Goal: Contribute content: Contribute content

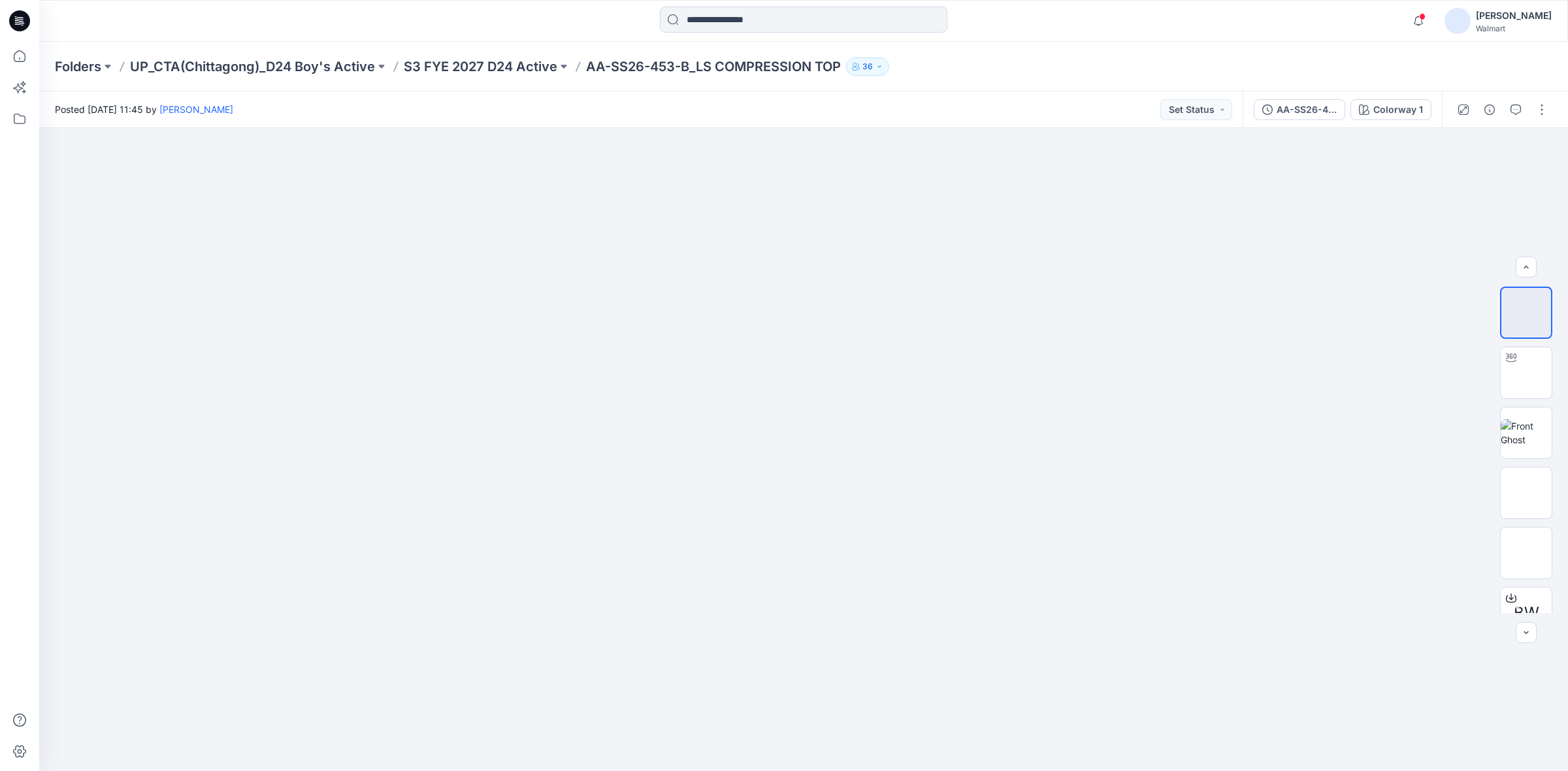
scroll to position [85, 0]
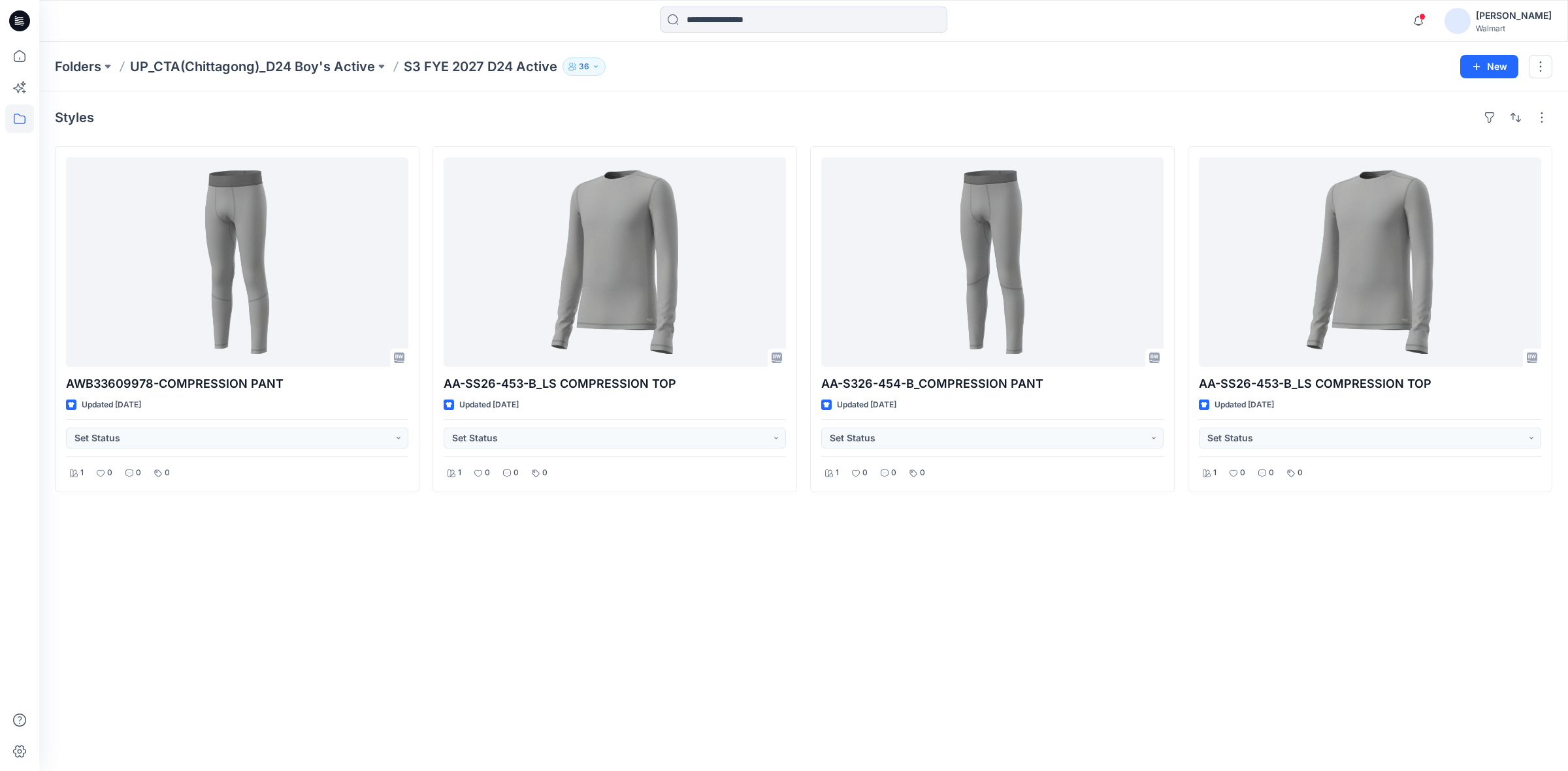
click at [746, 578] on div "Styles AWB33609978-COMPRESSION PANT Updated 3 days ago Set Status 1 0 0 0 AA-SS…" at bounding box center [803, 431] width 1529 height 680
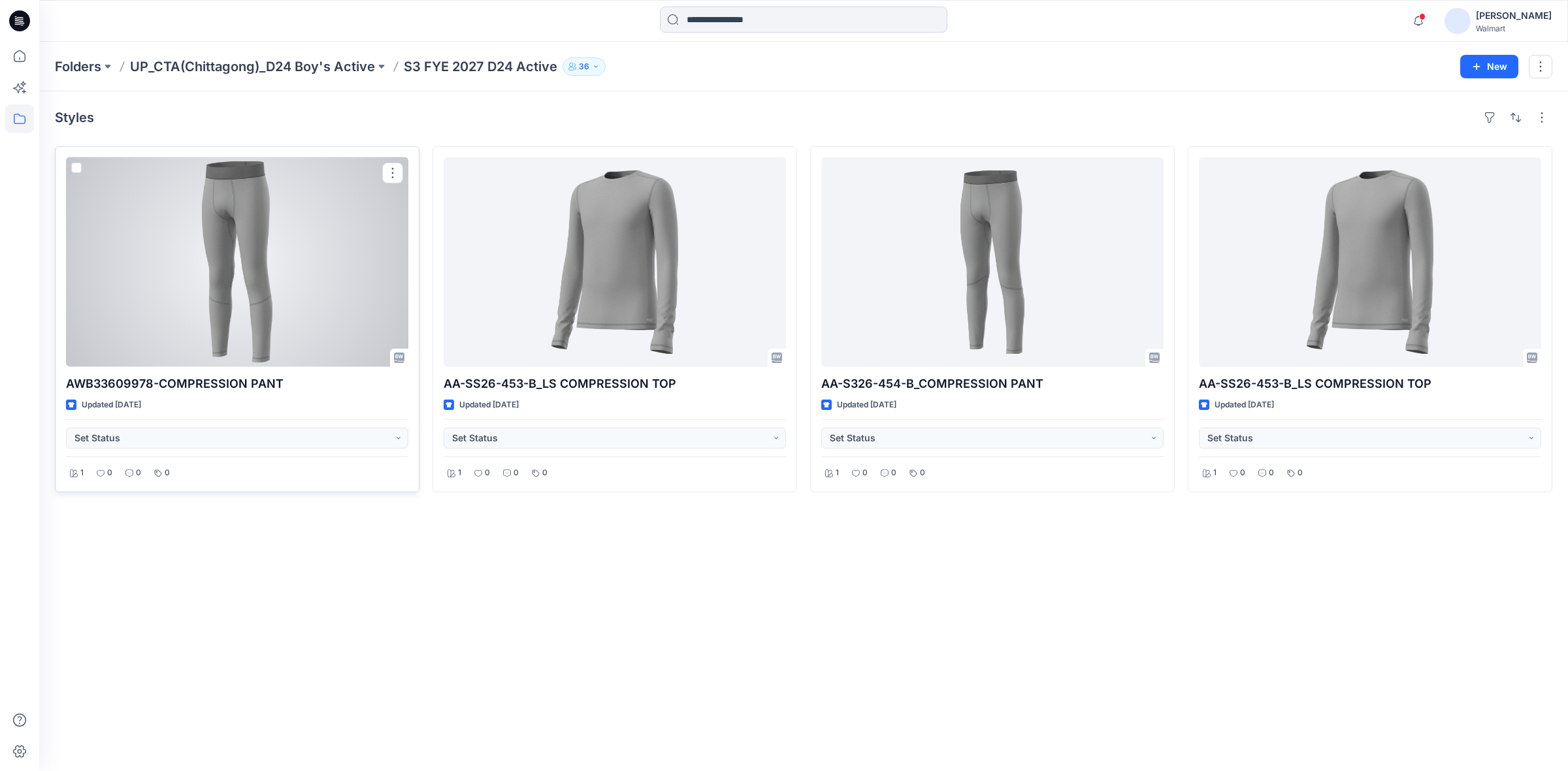
click at [233, 294] on div at bounding box center [237, 262] width 342 height 210
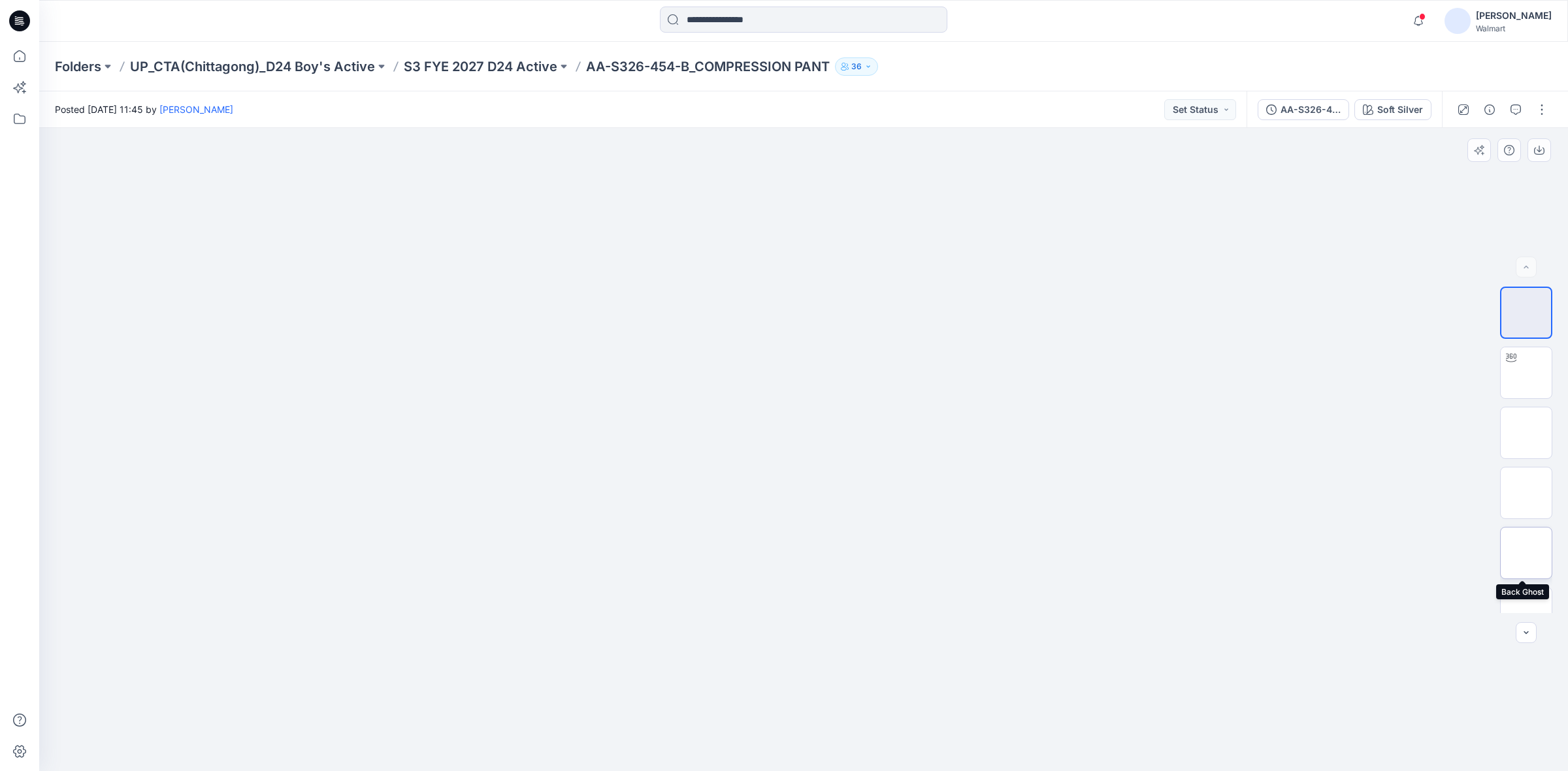
click at [1526, 553] on img at bounding box center [1526, 553] width 0 height 0
click at [818, 198] on img at bounding box center [803, 198] width 179 height 0
click at [1540, 110] on button "button" at bounding box center [1542, 110] width 21 height 21
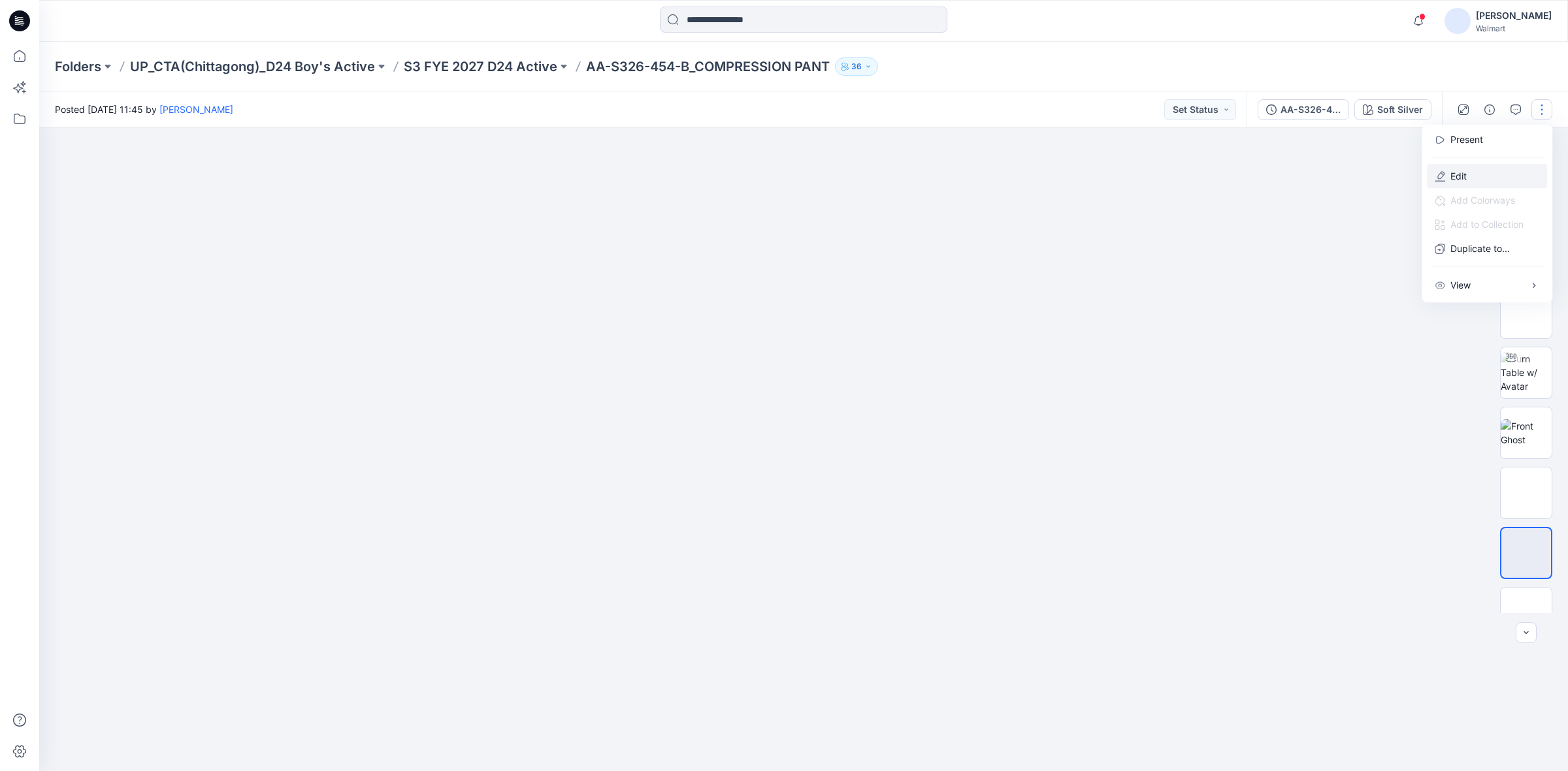
click at [1474, 177] on button "Edit" at bounding box center [1487, 176] width 120 height 24
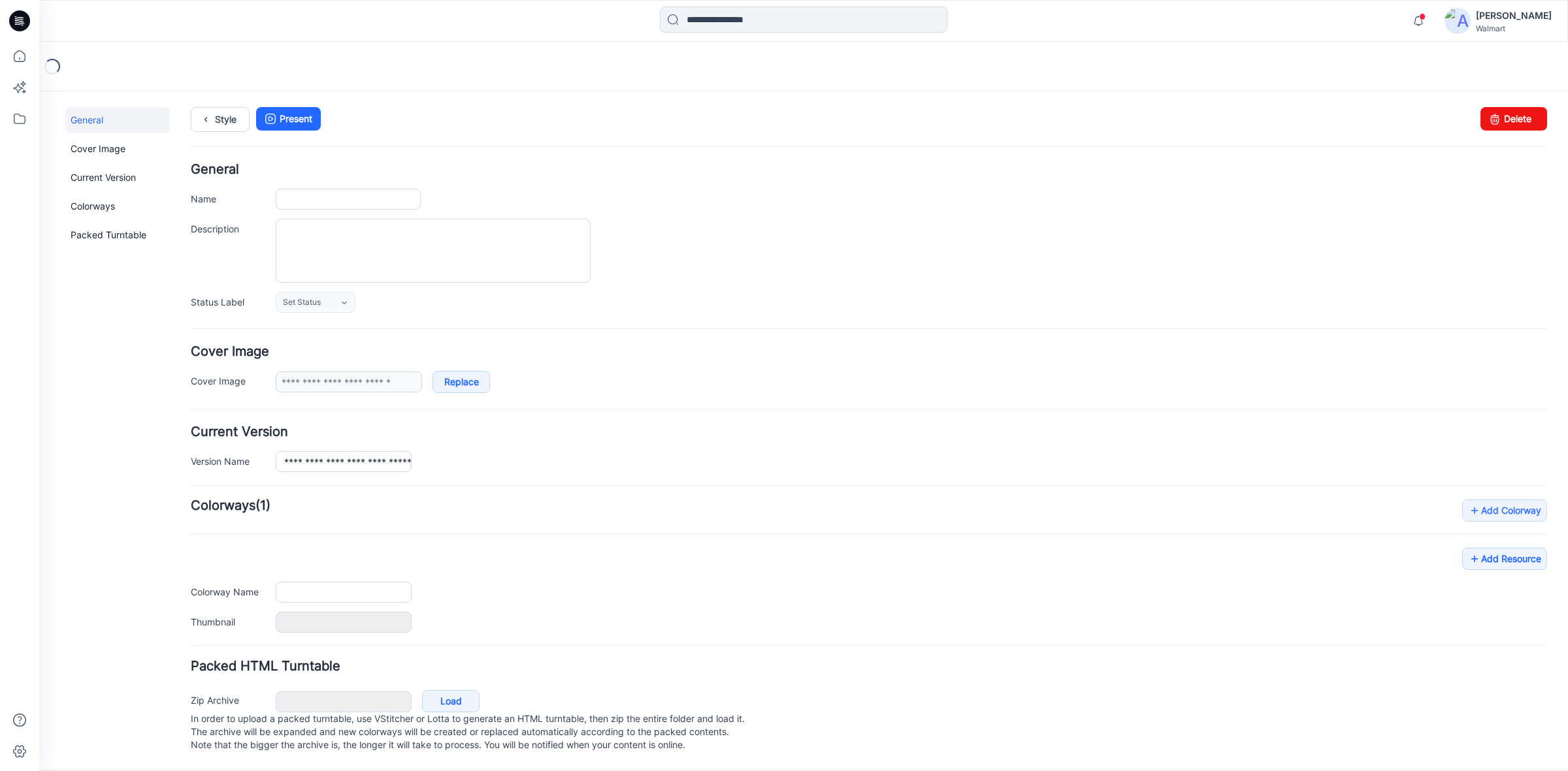
type input "**********"
type textarea "**********"
type input "**********"
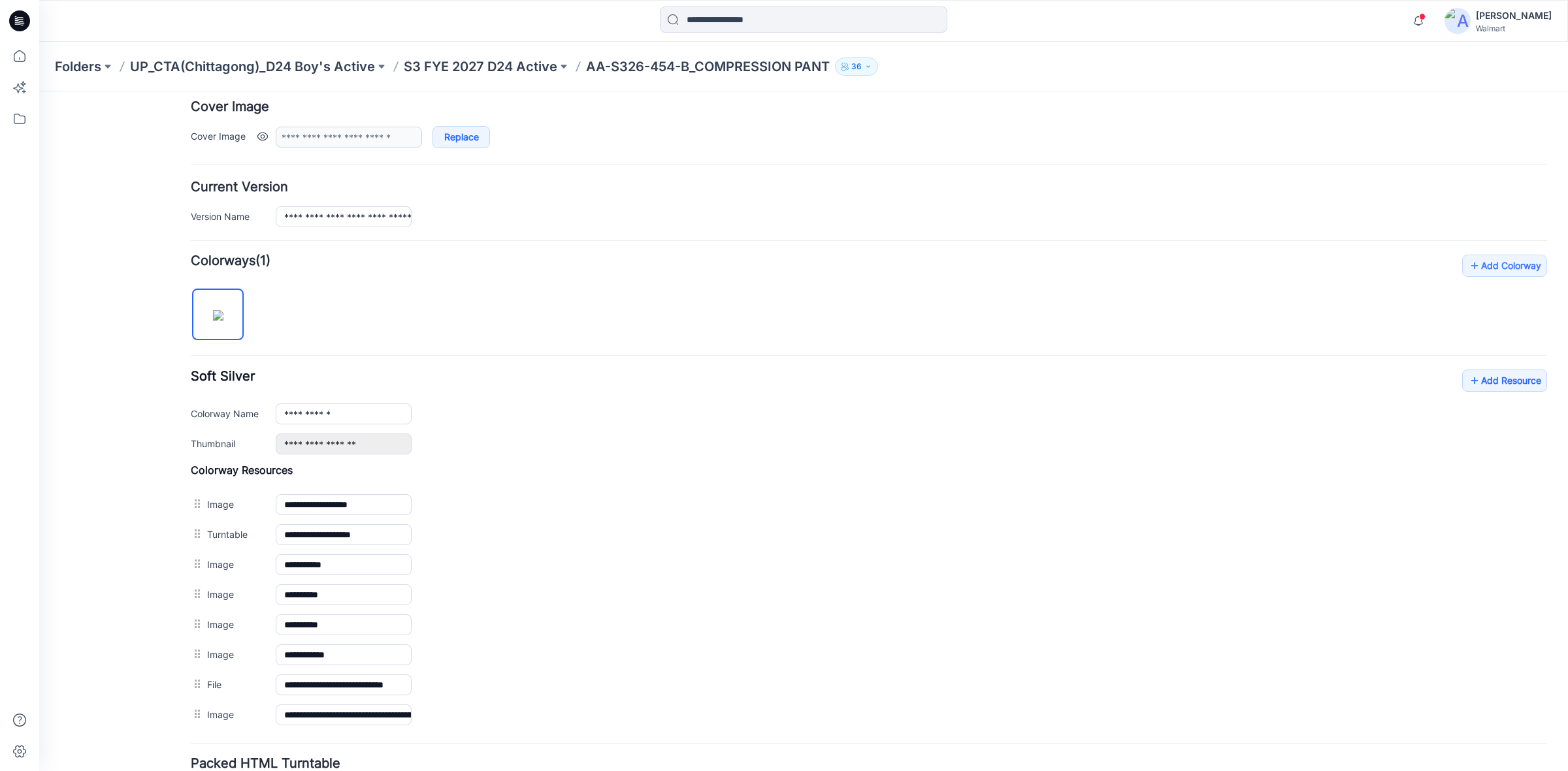
scroll to position [360, 0]
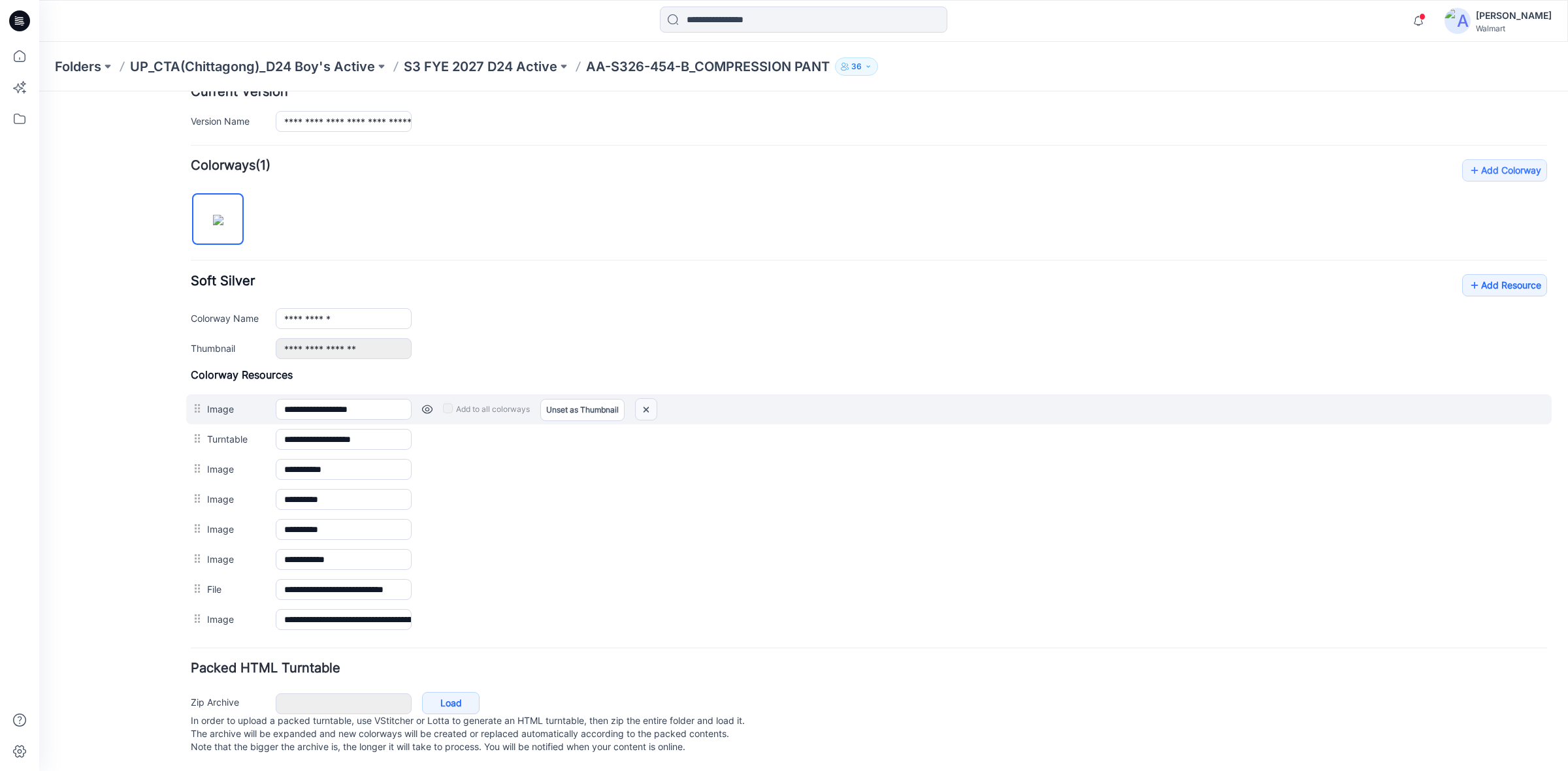
drag, startPoint x: 653, startPoint y: 395, endPoint x: 887, endPoint y: 178, distance: 319.1
click at [653, 399] on img at bounding box center [646, 409] width 21 height 22
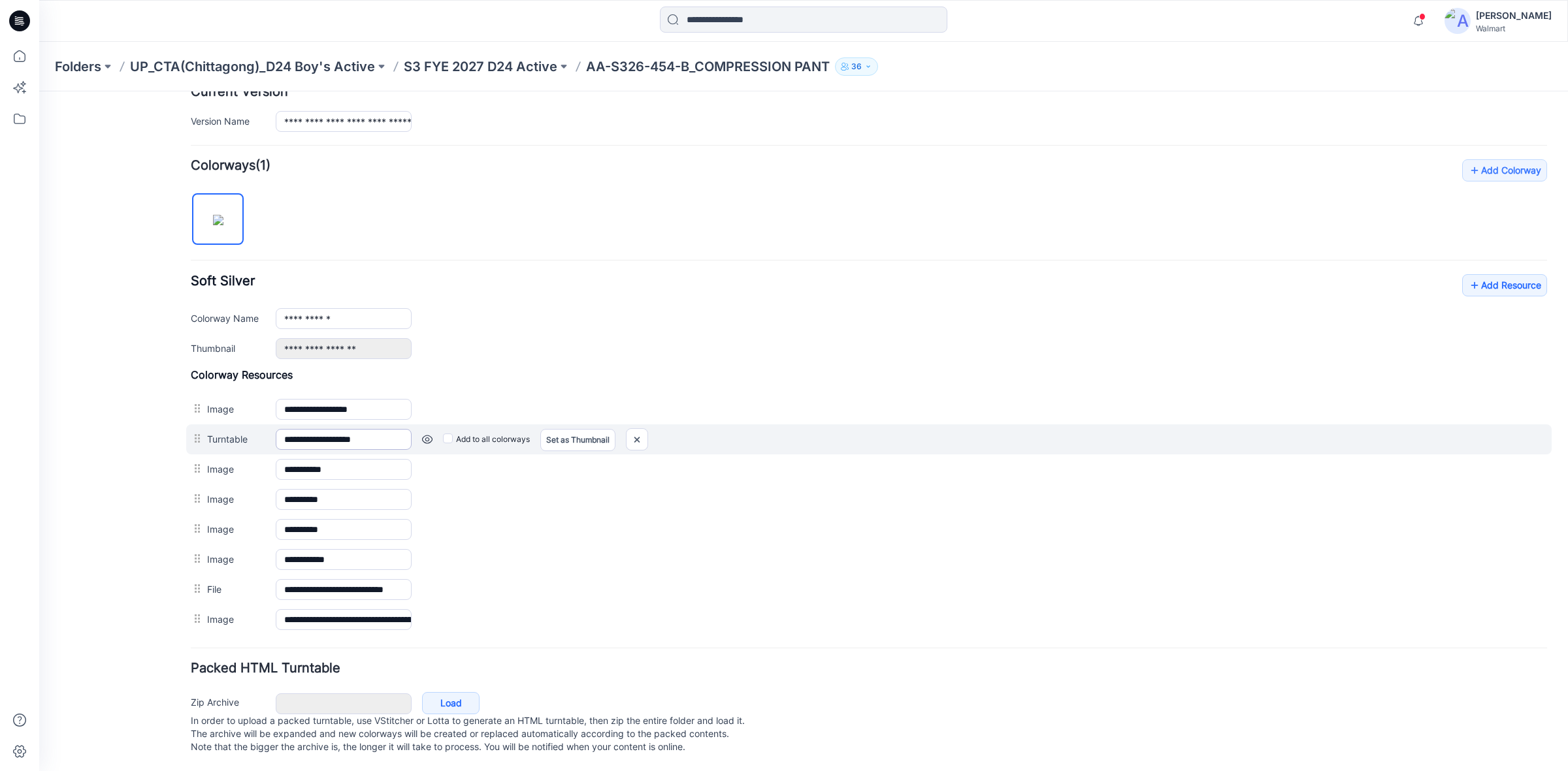
scroll to position [330, 0]
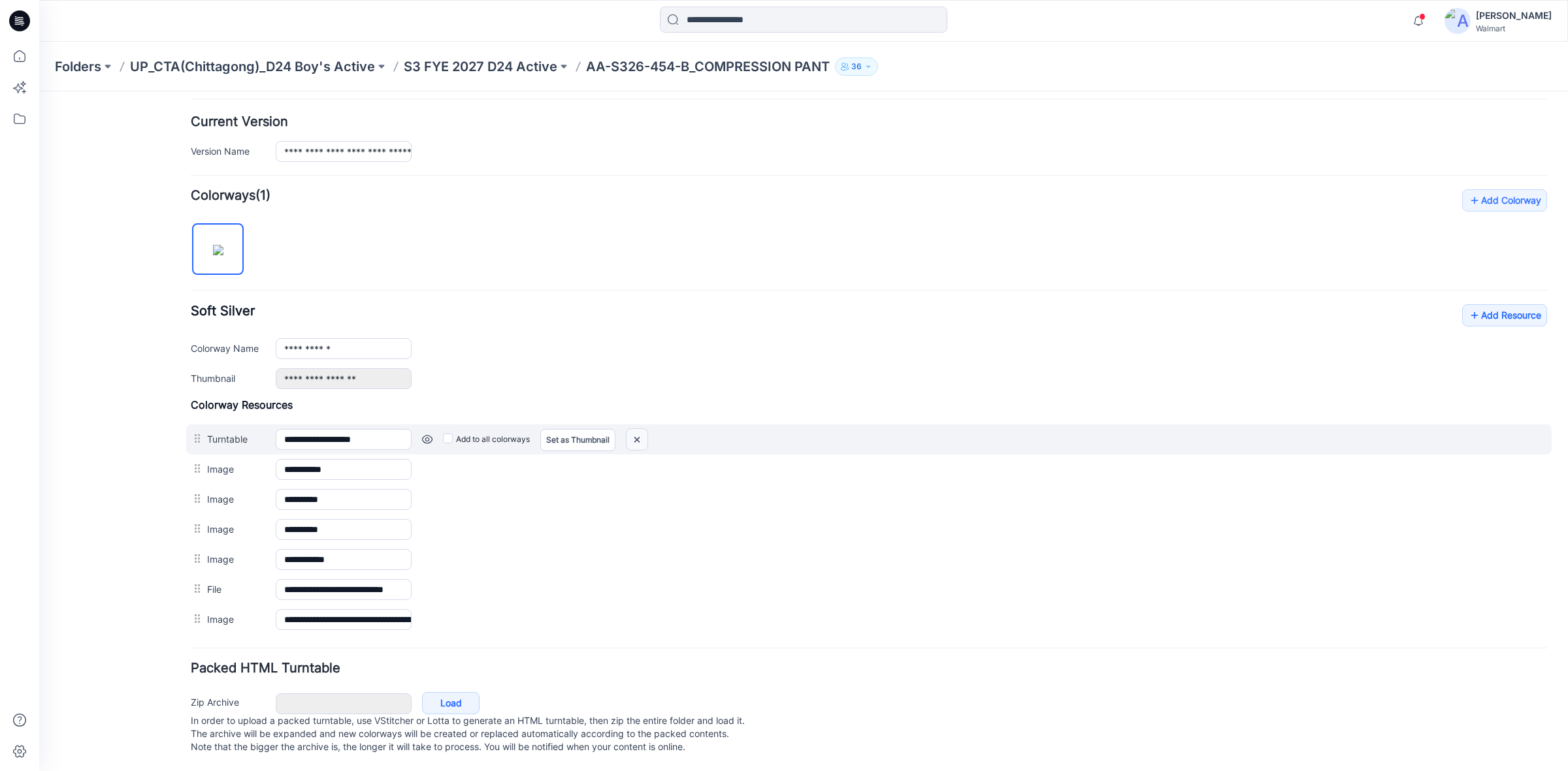
click at [638, 429] on img at bounding box center [637, 440] width 21 height 22
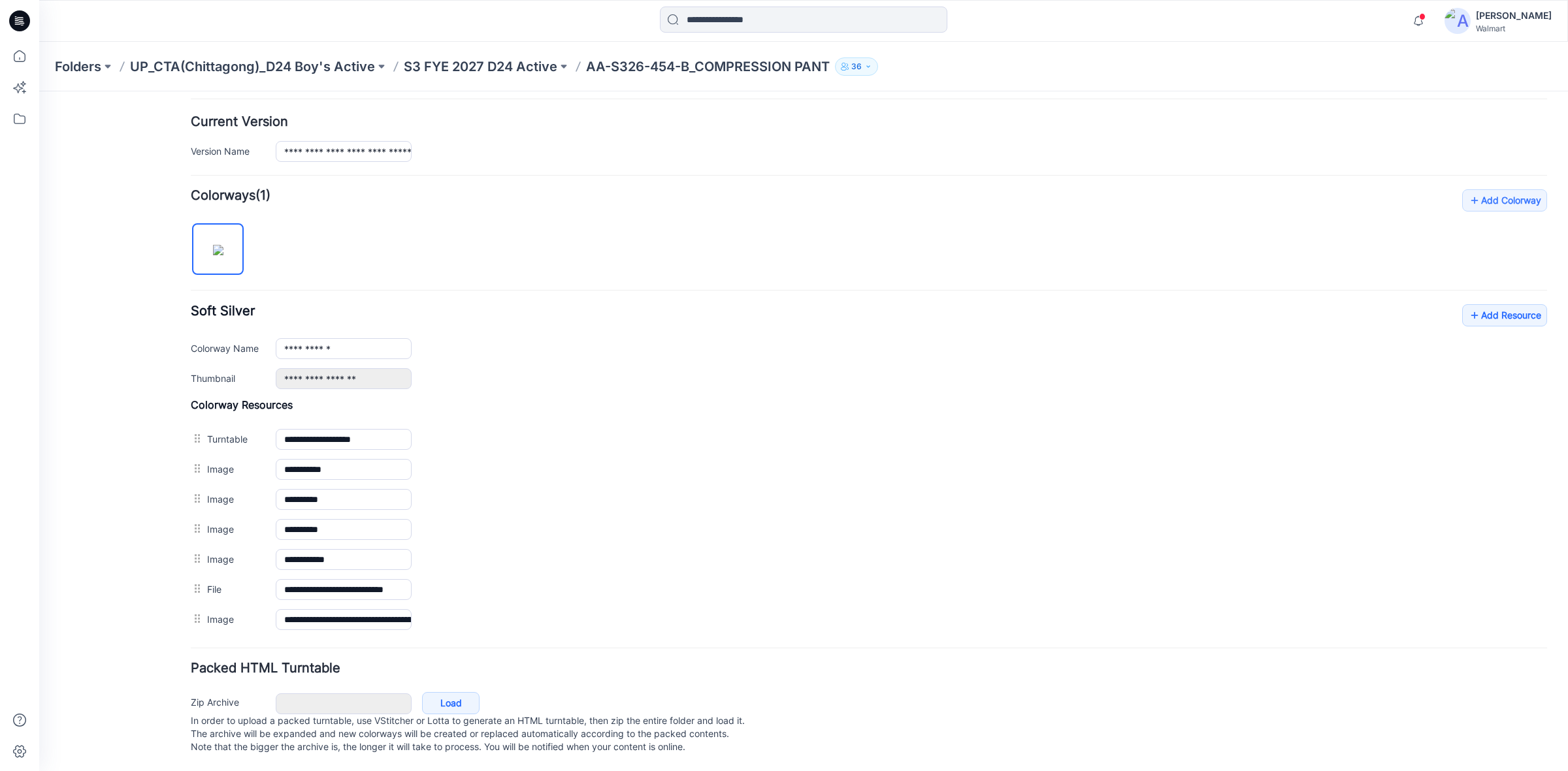
scroll to position [299, 0]
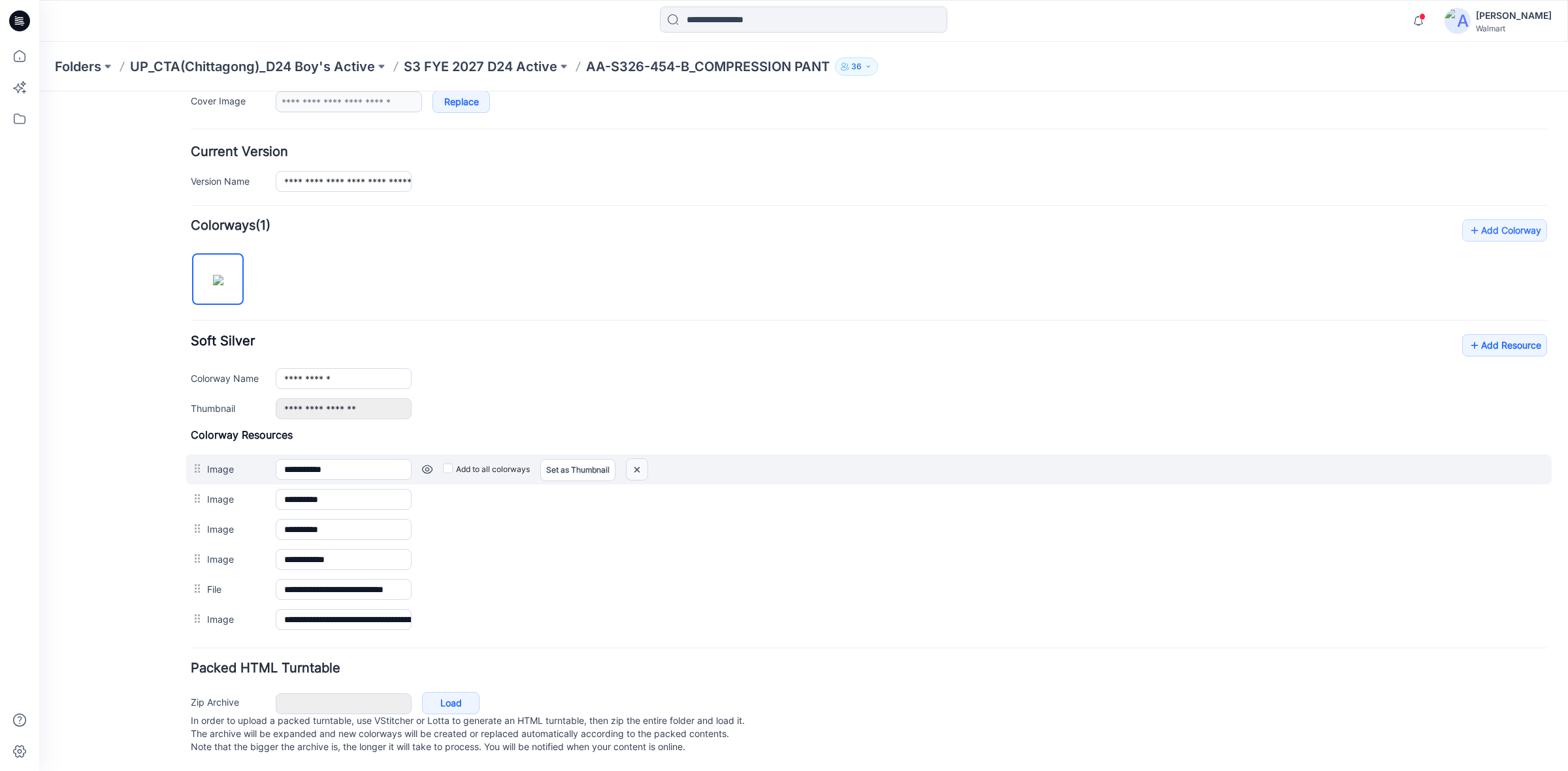
click at [642, 459] on img at bounding box center [637, 469] width 21 height 22
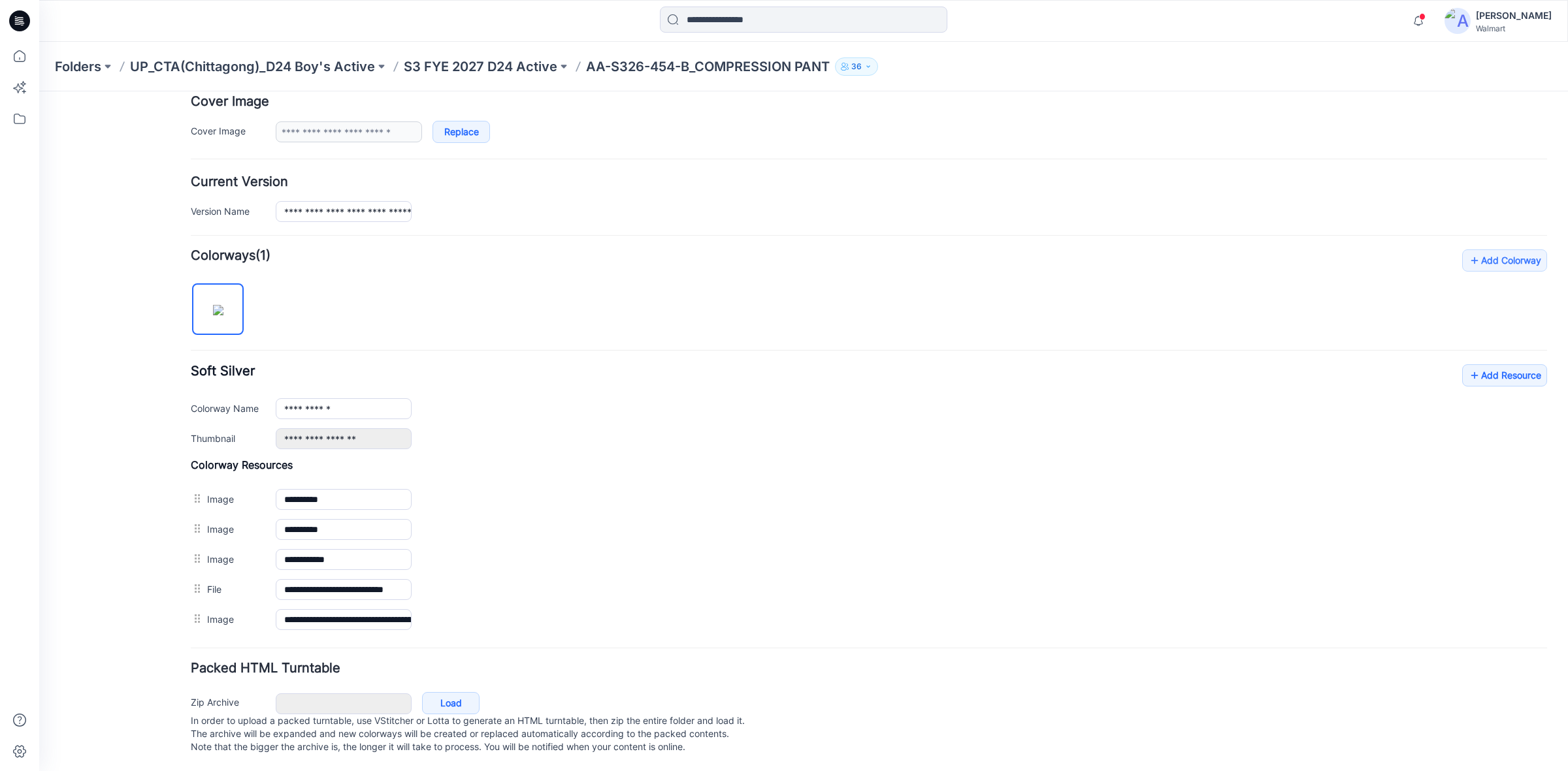
scroll to position [269, 0]
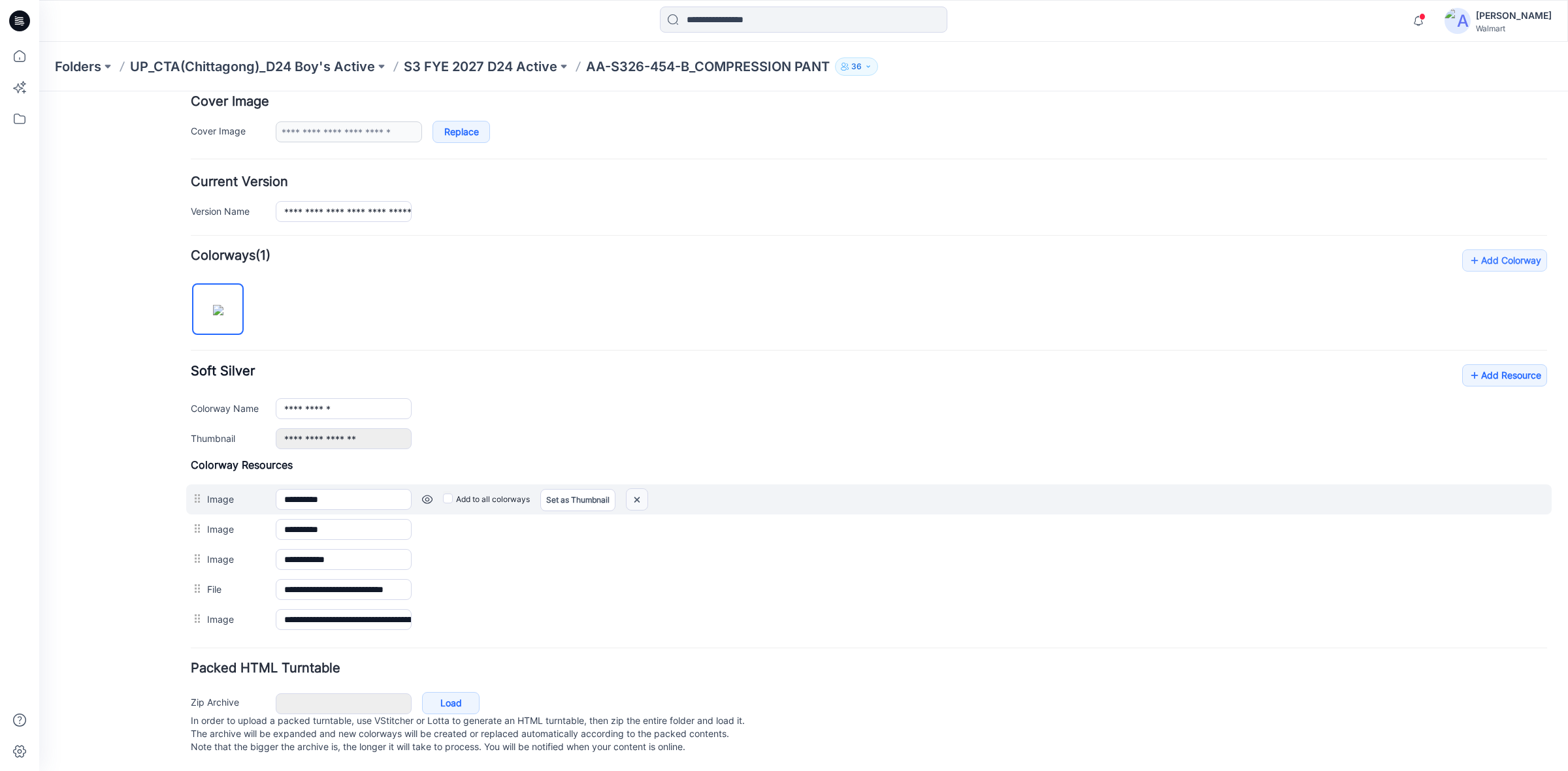
drag, startPoint x: 637, startPoint y: 481, endPoint x: 894, endPoint y: 177, distance: 398.1
click at [637, 489] on img at bounding box center [637, 500] width 21 height 22
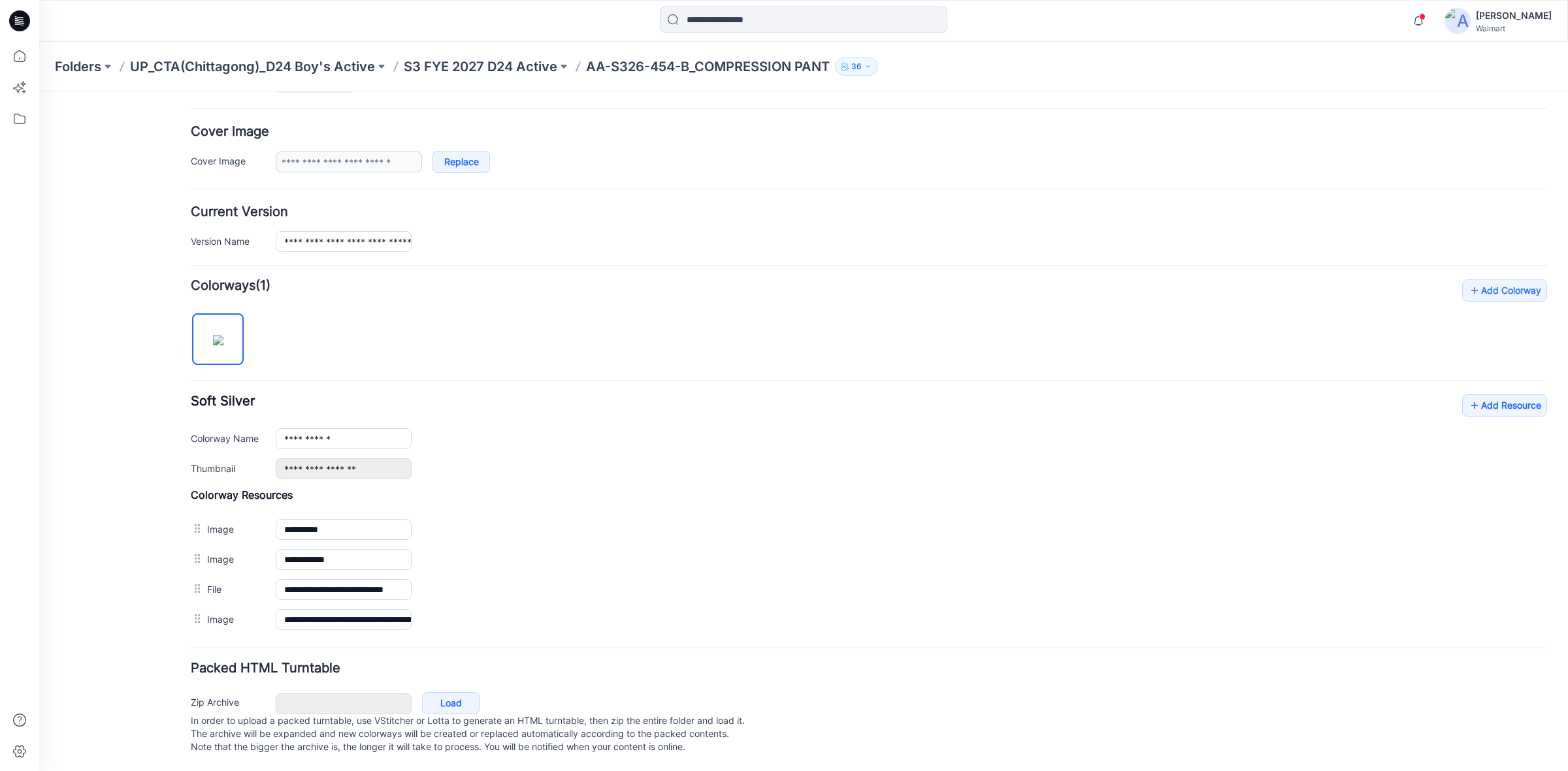
scroll to position [238, 0]
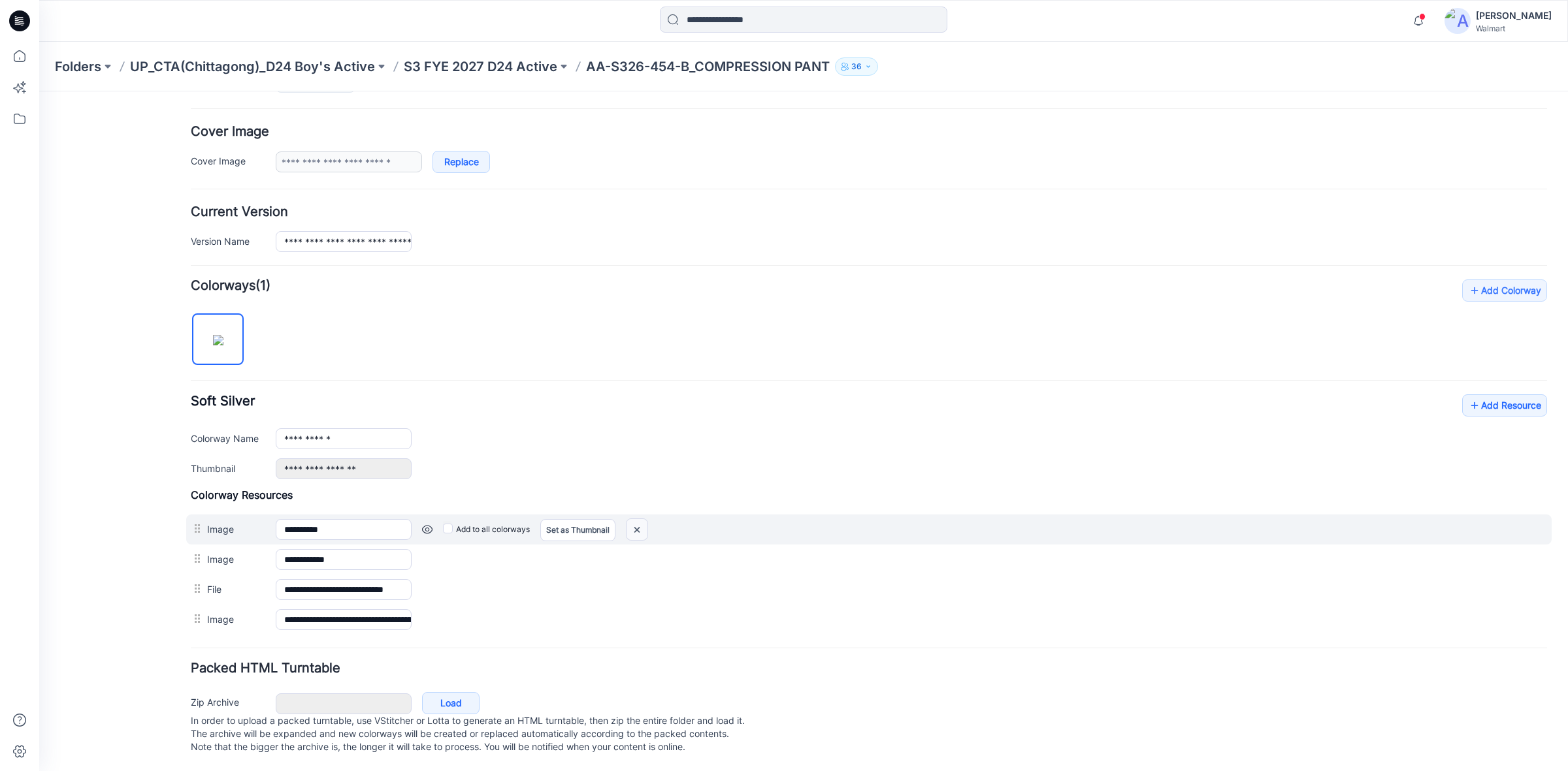
click at [642, 519] on img at bounding box center [637, 530] width 21 height 22
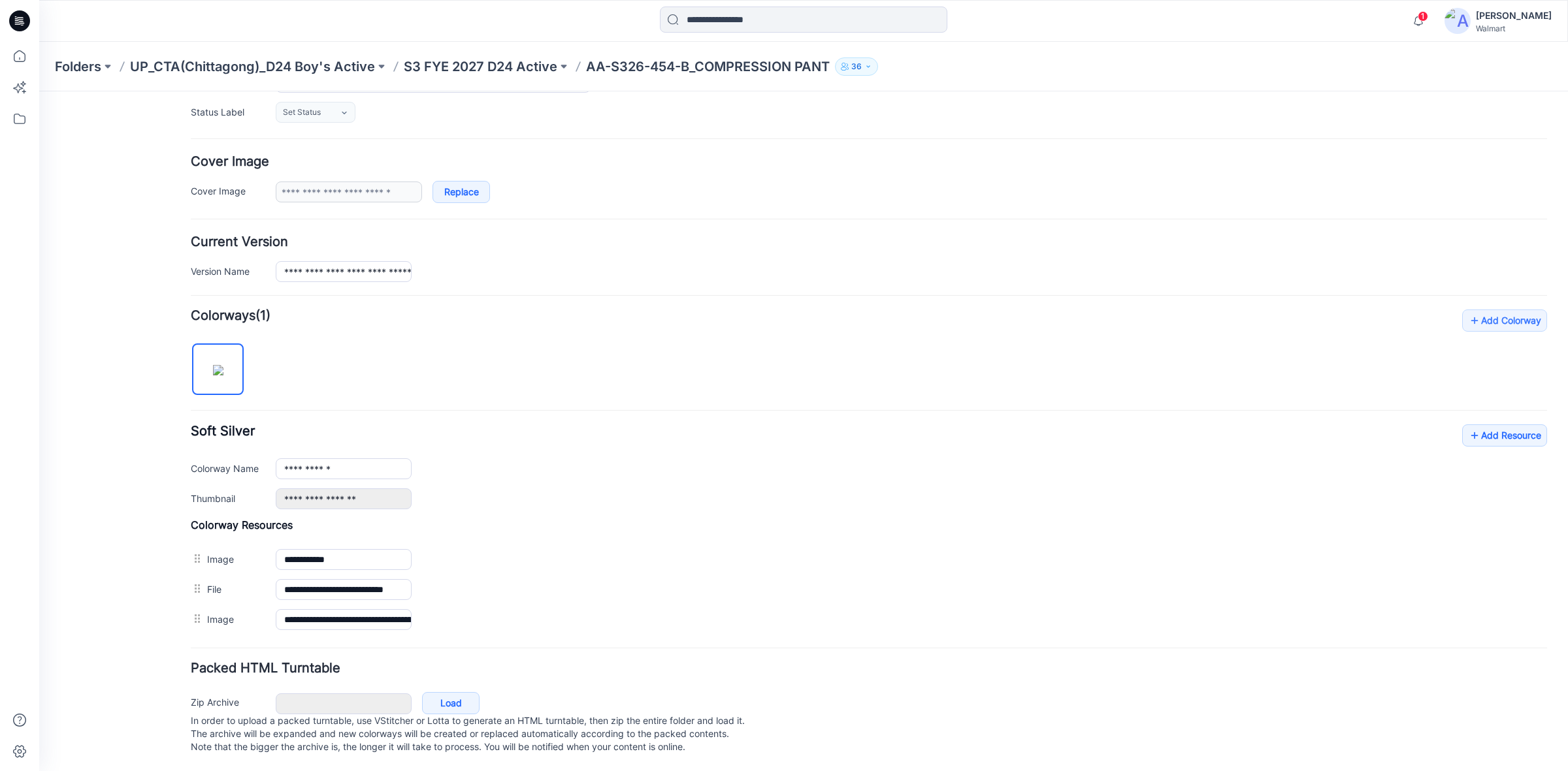
scroll to position [0, 0]
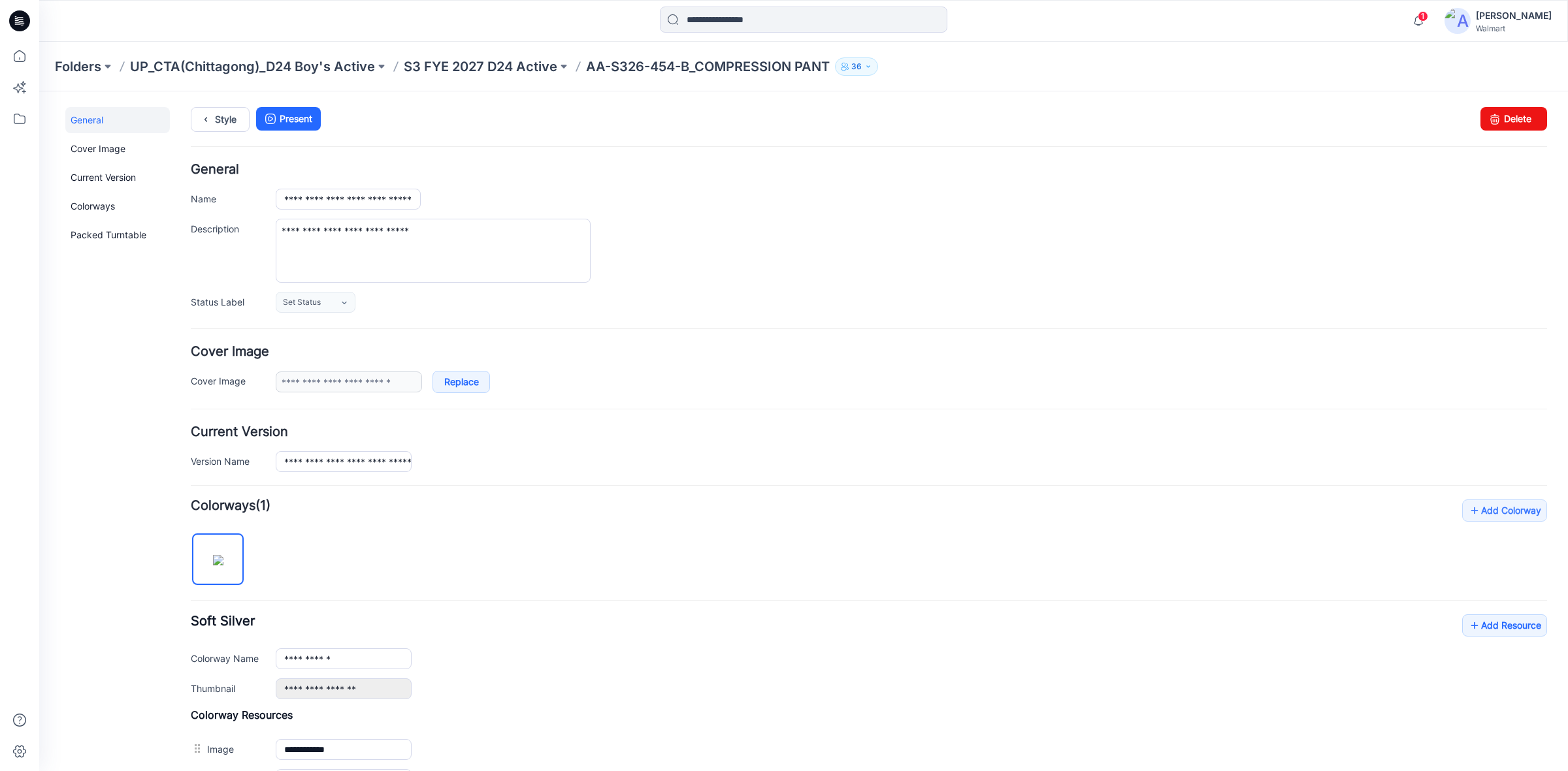
click at [246, 141] on div "Style Present Changes Saved Delete" at bounding box center [869, 135] width 1356 height 56
click at [228, 120] on link "Style" at bounding box center [220, 120] width 59 height 25
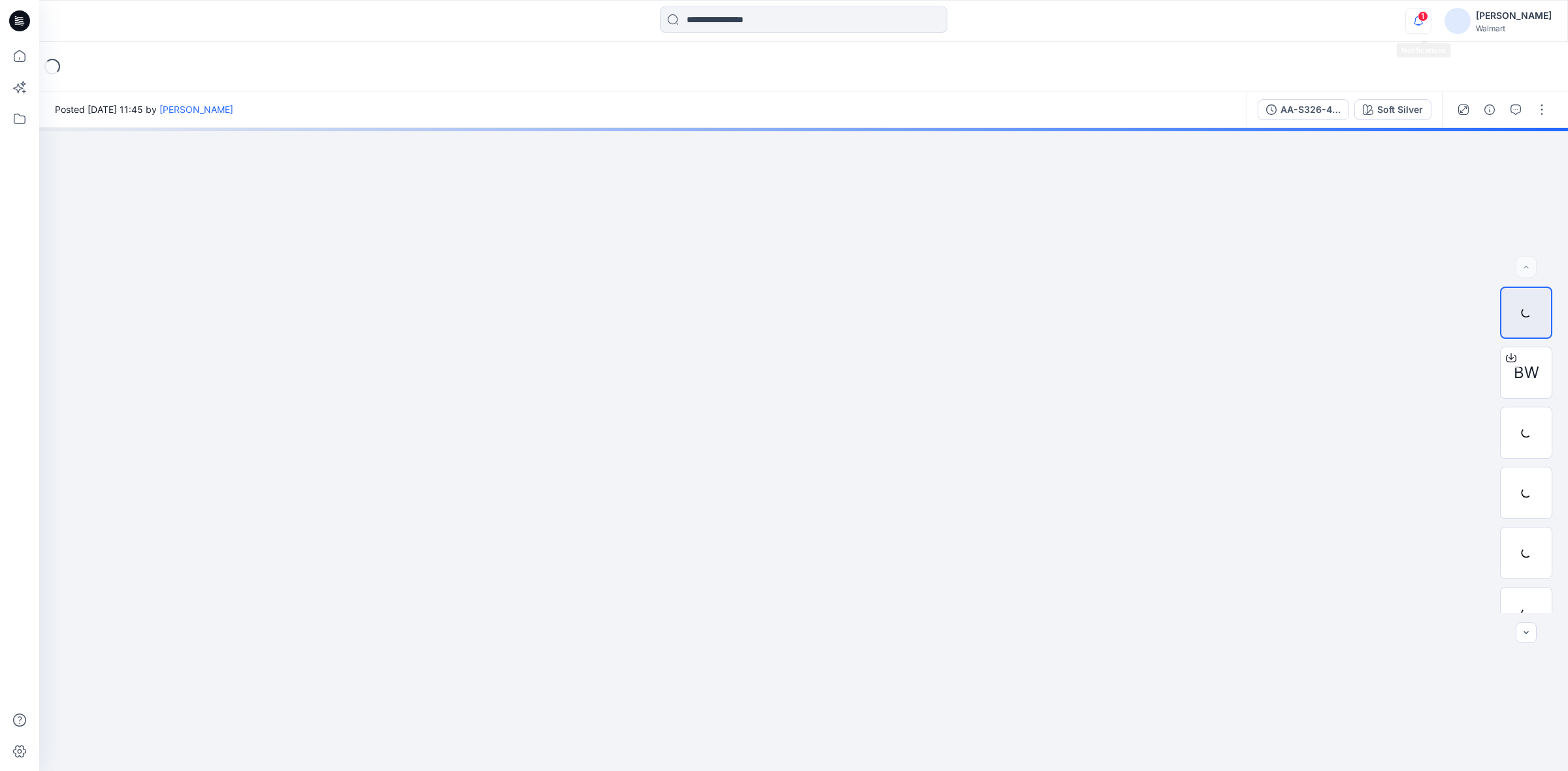
click at [1415, 11] on icon "button" at bounding box center [1418, 20] width 25 height 26
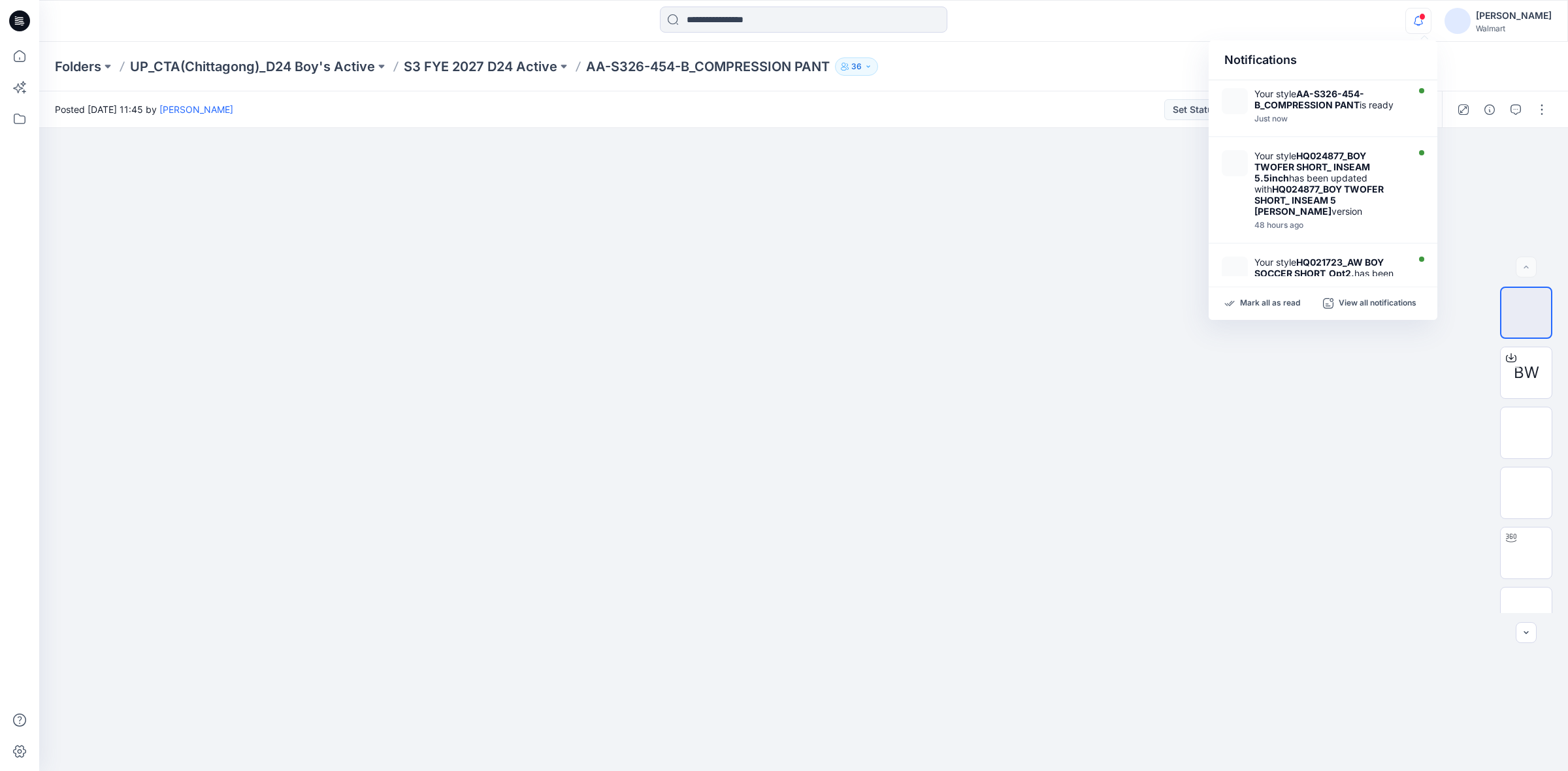
click at [1086, 7] on div at bounding box center [803, 20] width 764 height 28
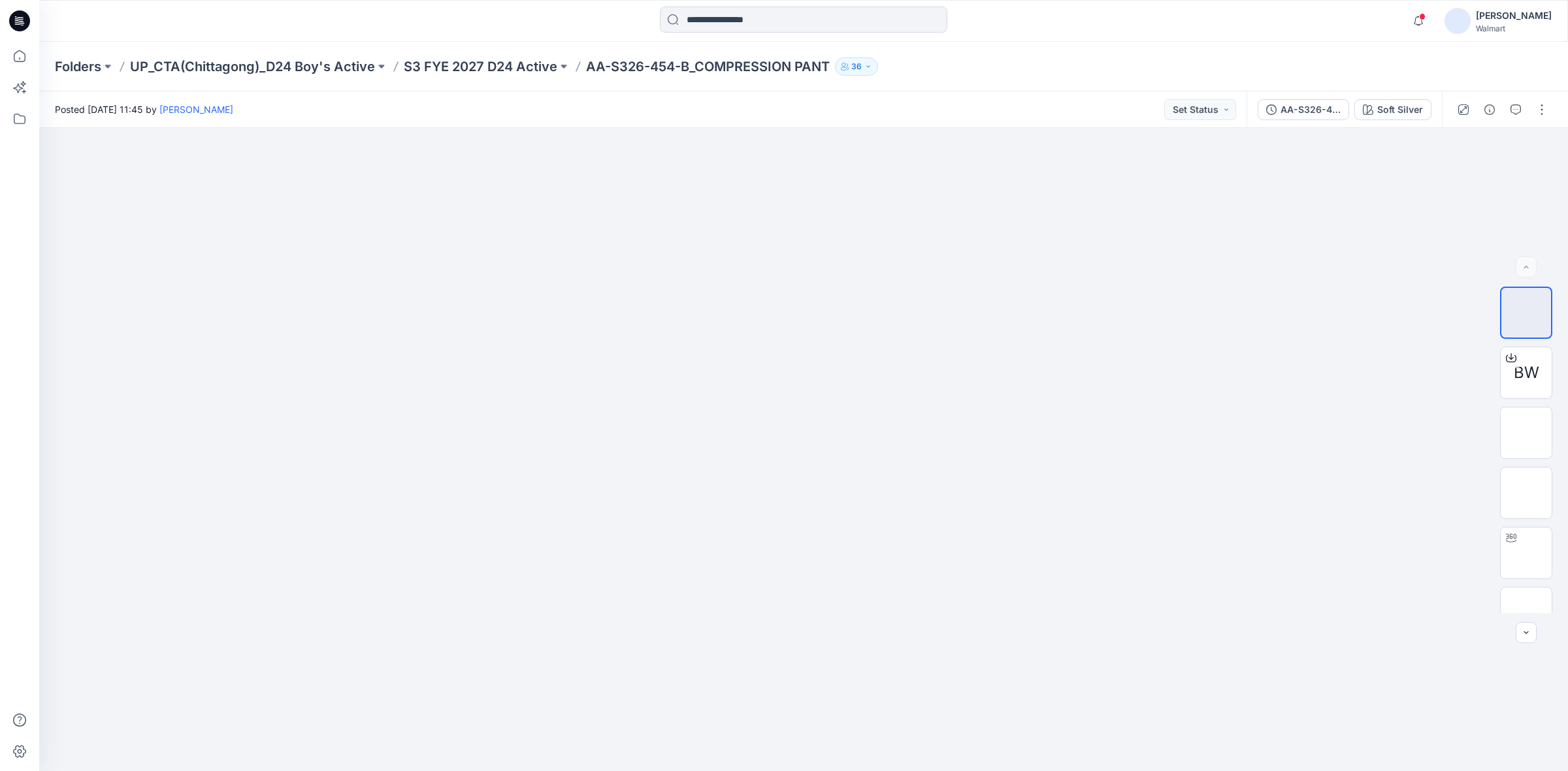
click at [1503, 66] on div "Folders UP_CTA(Chittagong)_D24 Boy's Active S3 FYE 2027 D24 Active AA-S326-454-…" at bounding box center [803, 66] width 1529 height 50
click at [1546, 114] on button "button" at bounding box center [1542, 110] width 21 height 21
click at [1464, 175] on p "Edit" at bounding box center [1458, 176] width 17 height 14
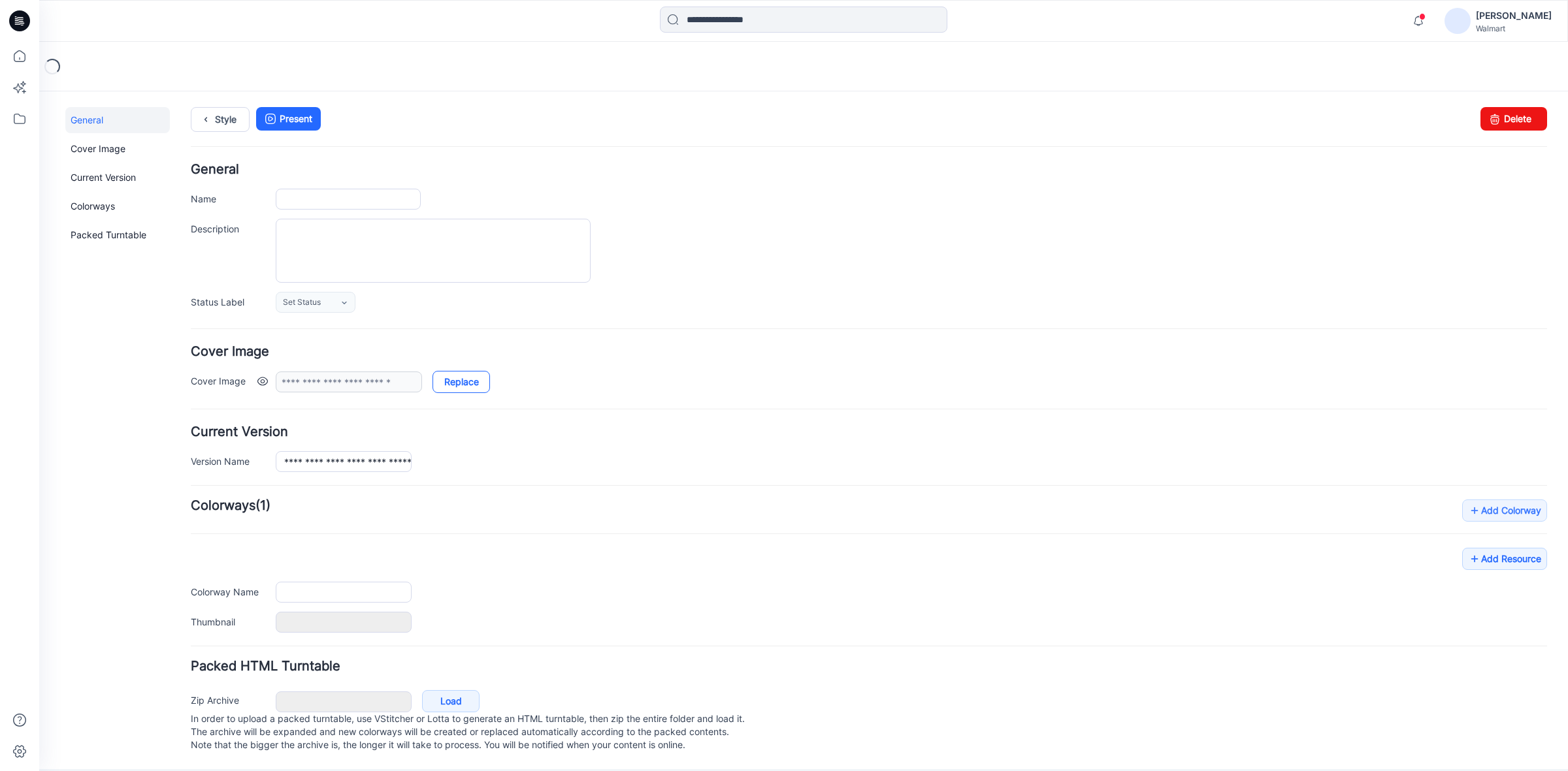
type input "**********"
type textarea "**********"
type input "**********"
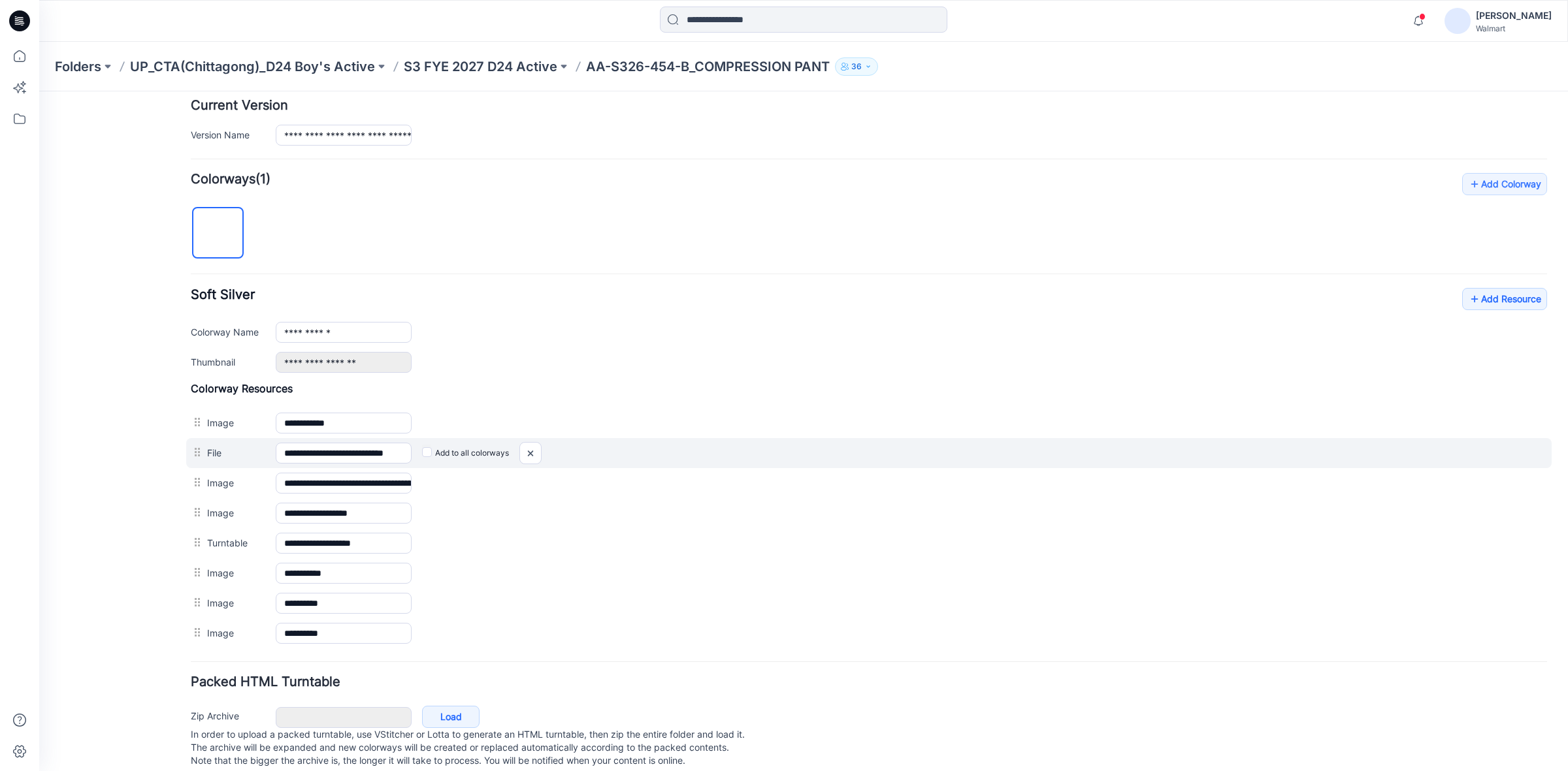
scroll to position [360, 0]
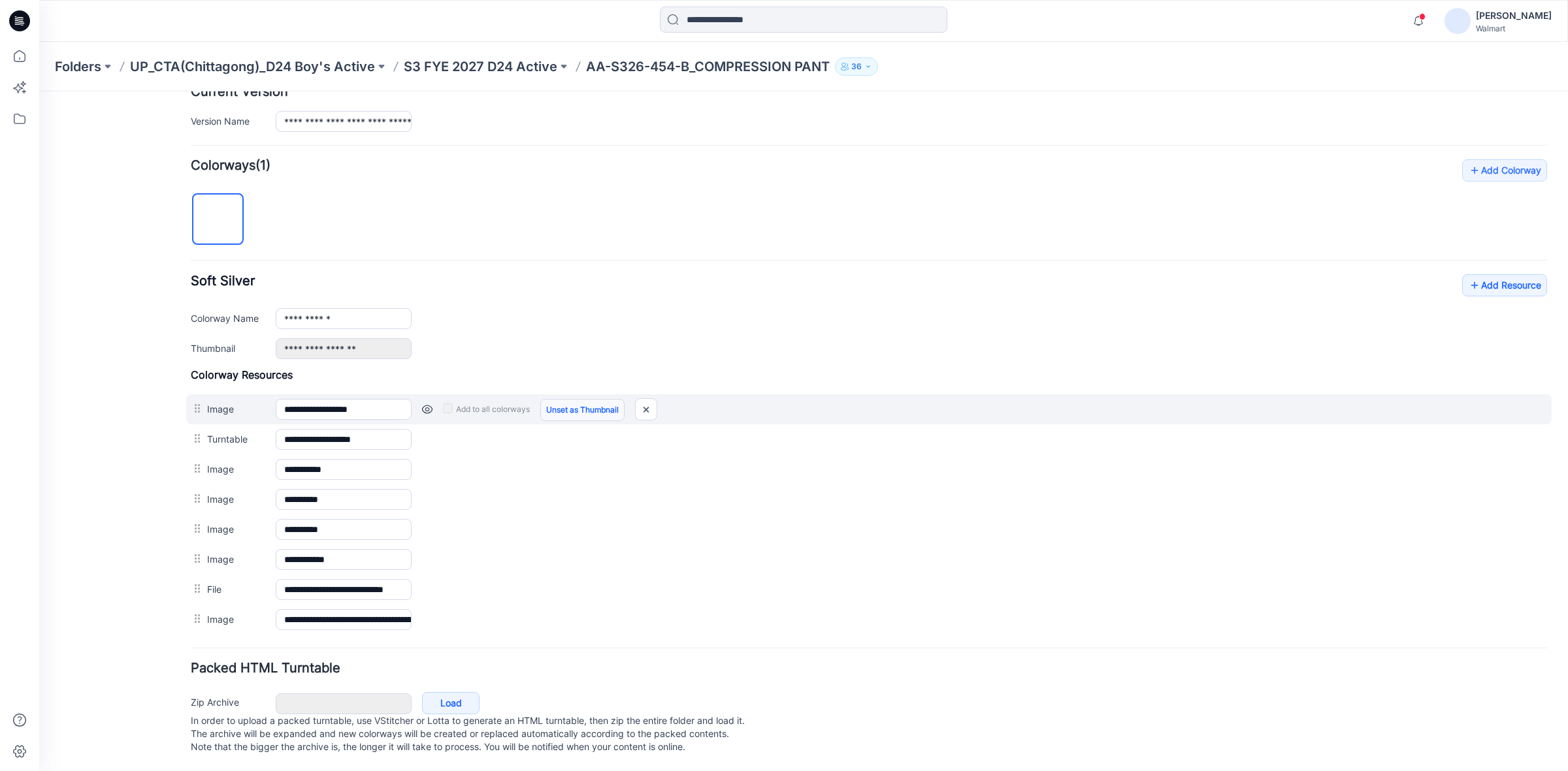
click at [568, 399] on link "Unset as Thumbnail" at bounding box center [582, 410] width 84 height 22
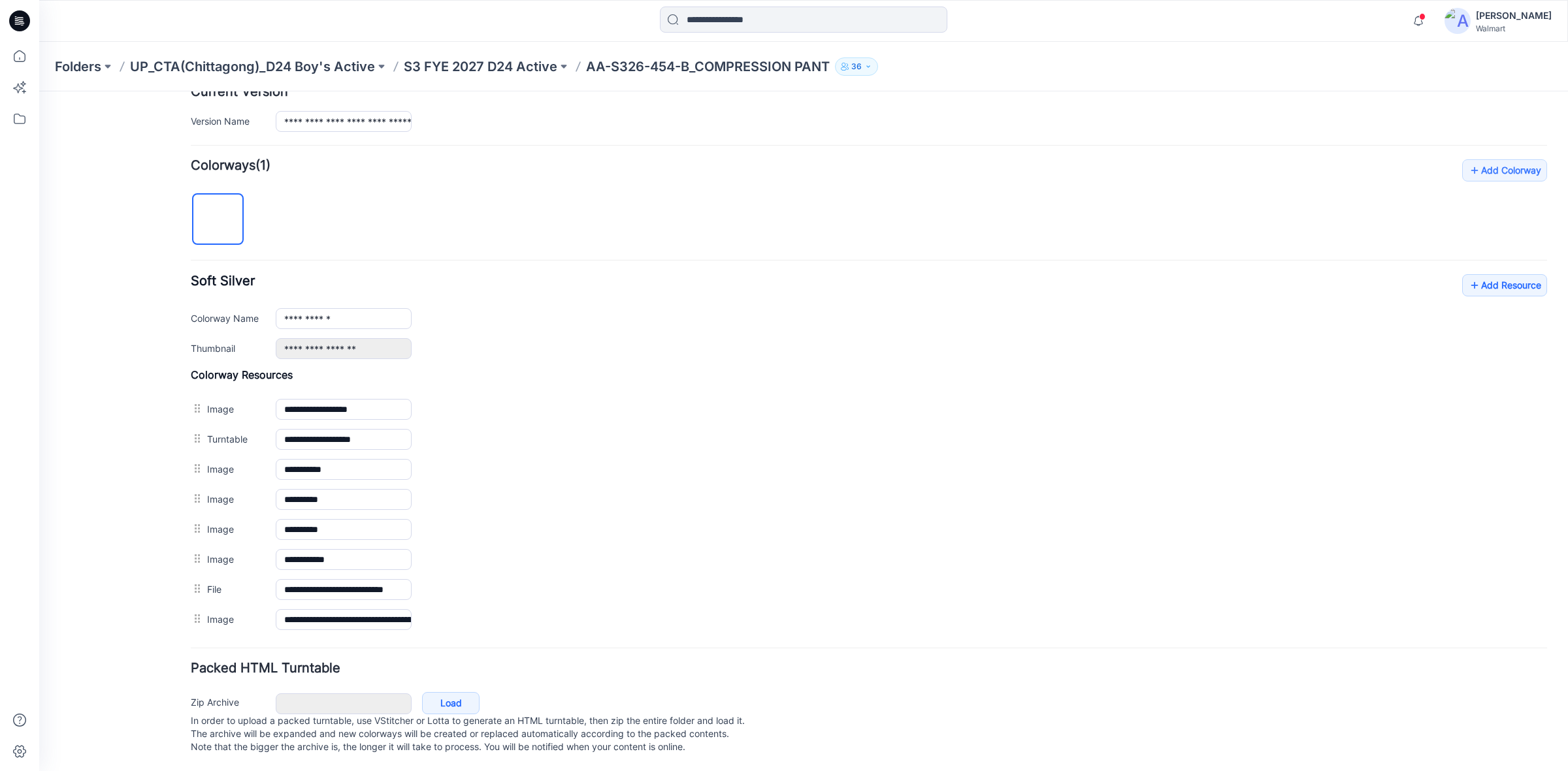
scroll to position [0, 0]
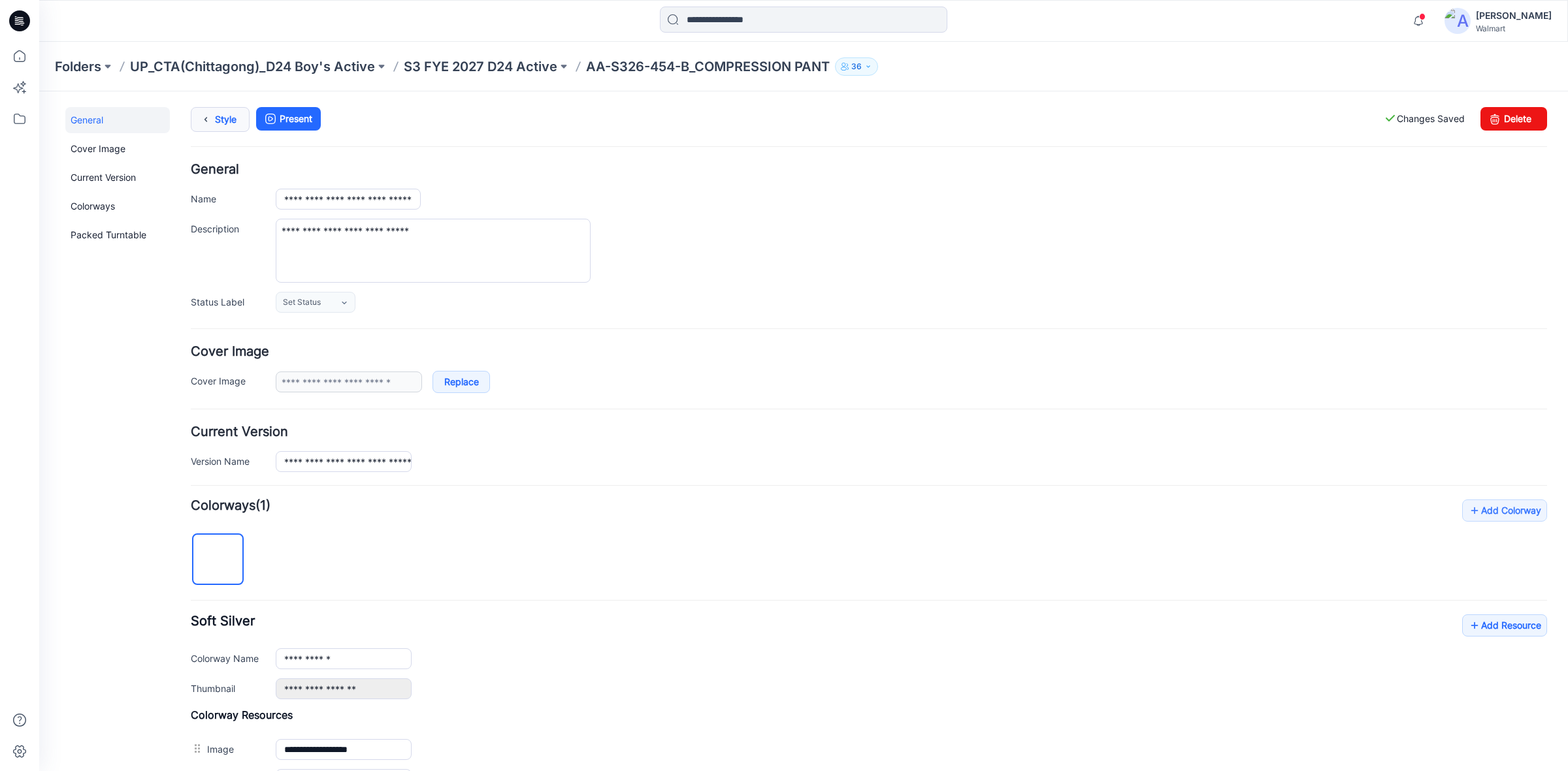
click at [245, 125] on link "Style" at bounding box center [220, 120] width 59 height 25
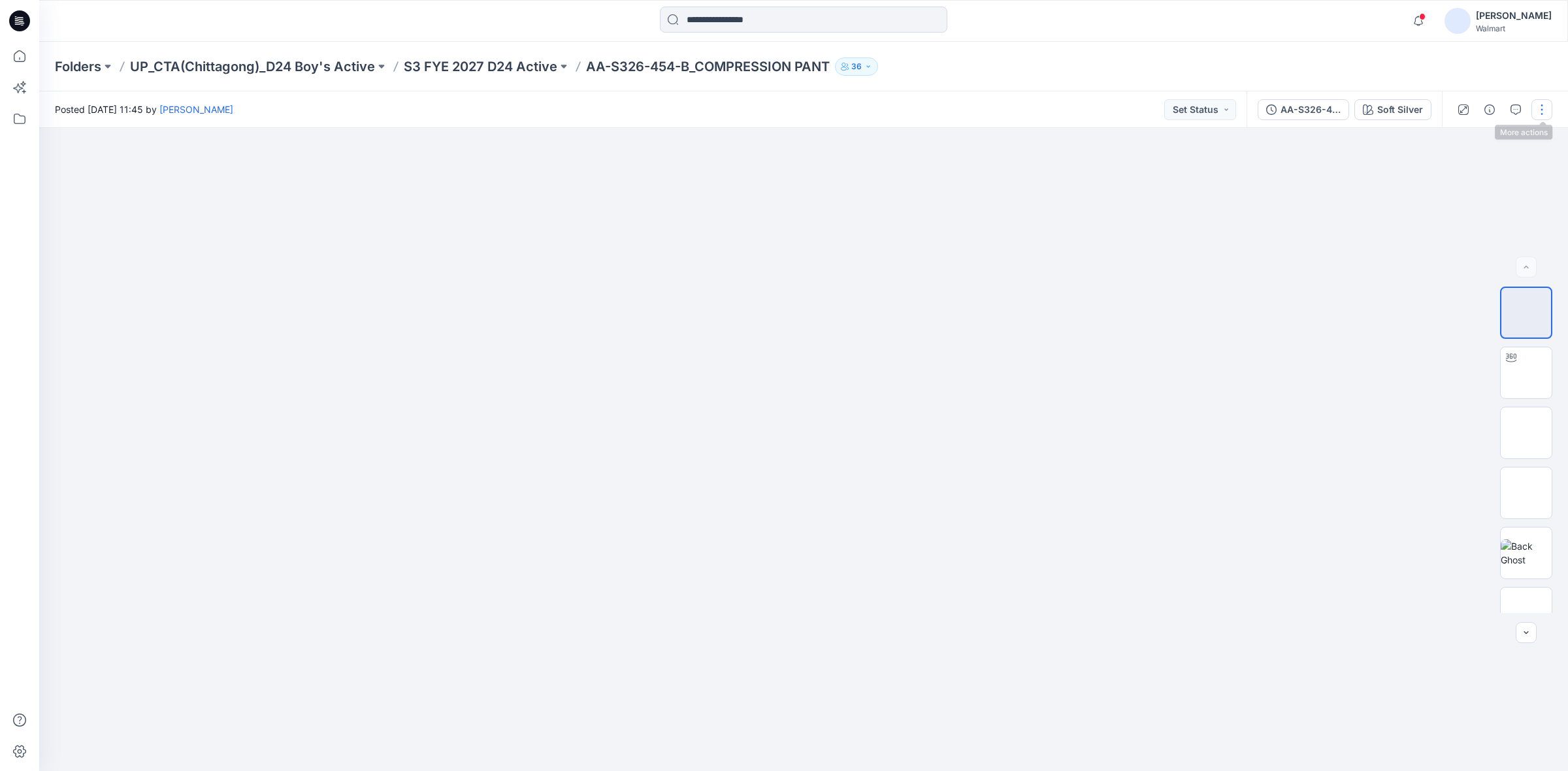
click at [1547, 114] on button "button" at bounding box center [1542, 110] width 21 height 21
click at [1488, 171] on button "Edit" at bounding box center [1487, 176] width 120 height 24
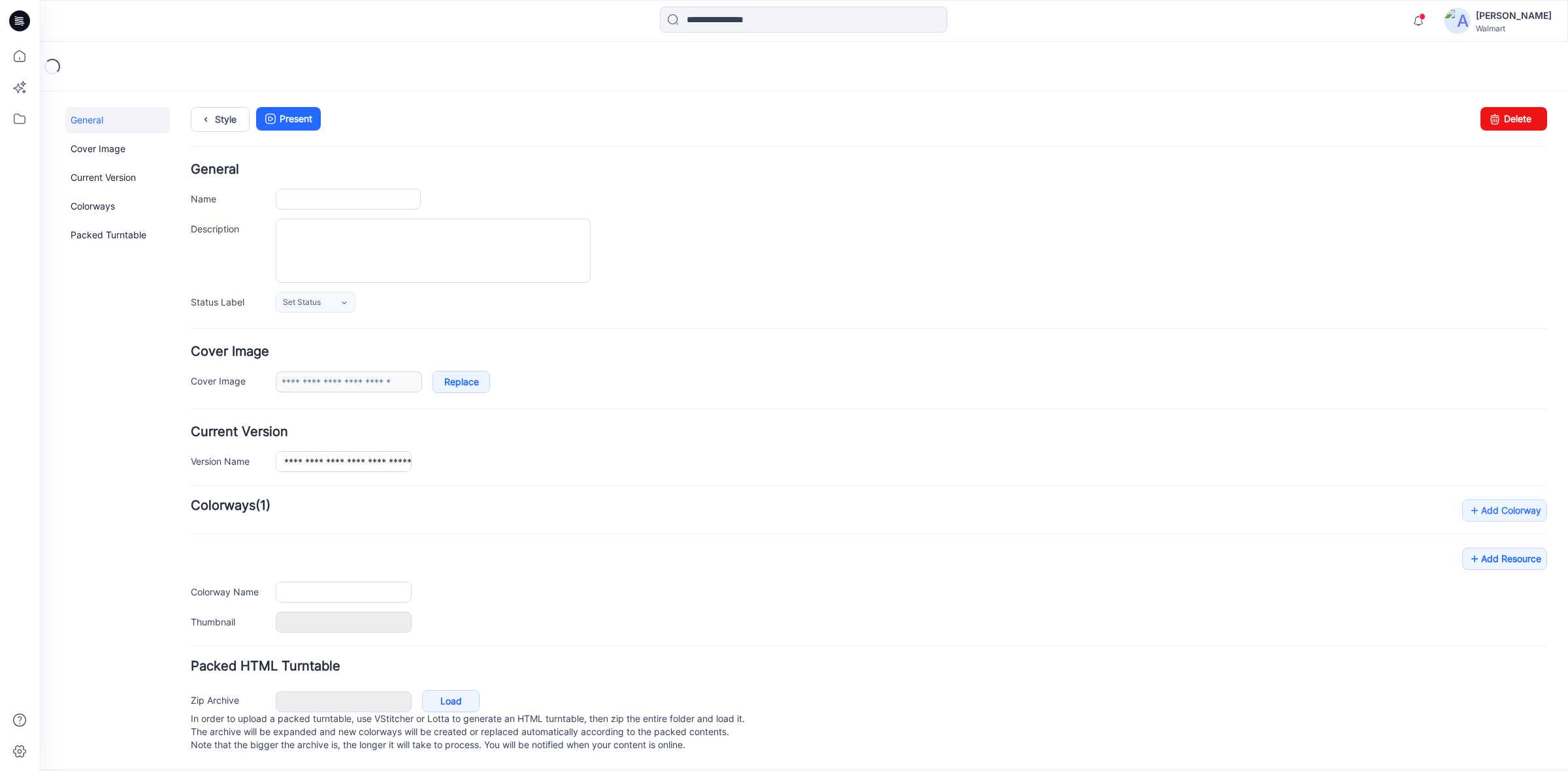
type input "**********"
type textarea "**********"
type input "**********"
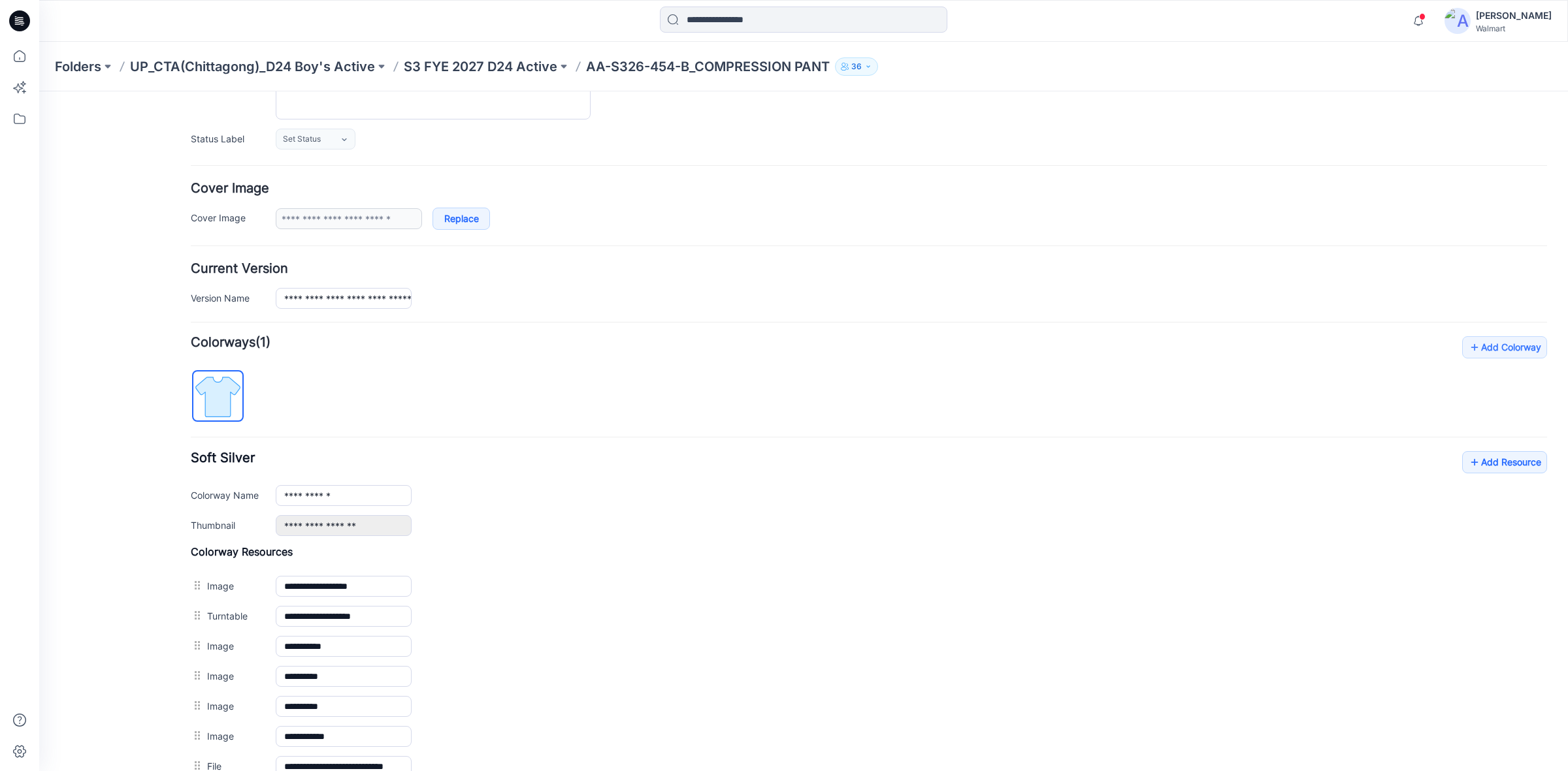
scroll to position [327, 0]
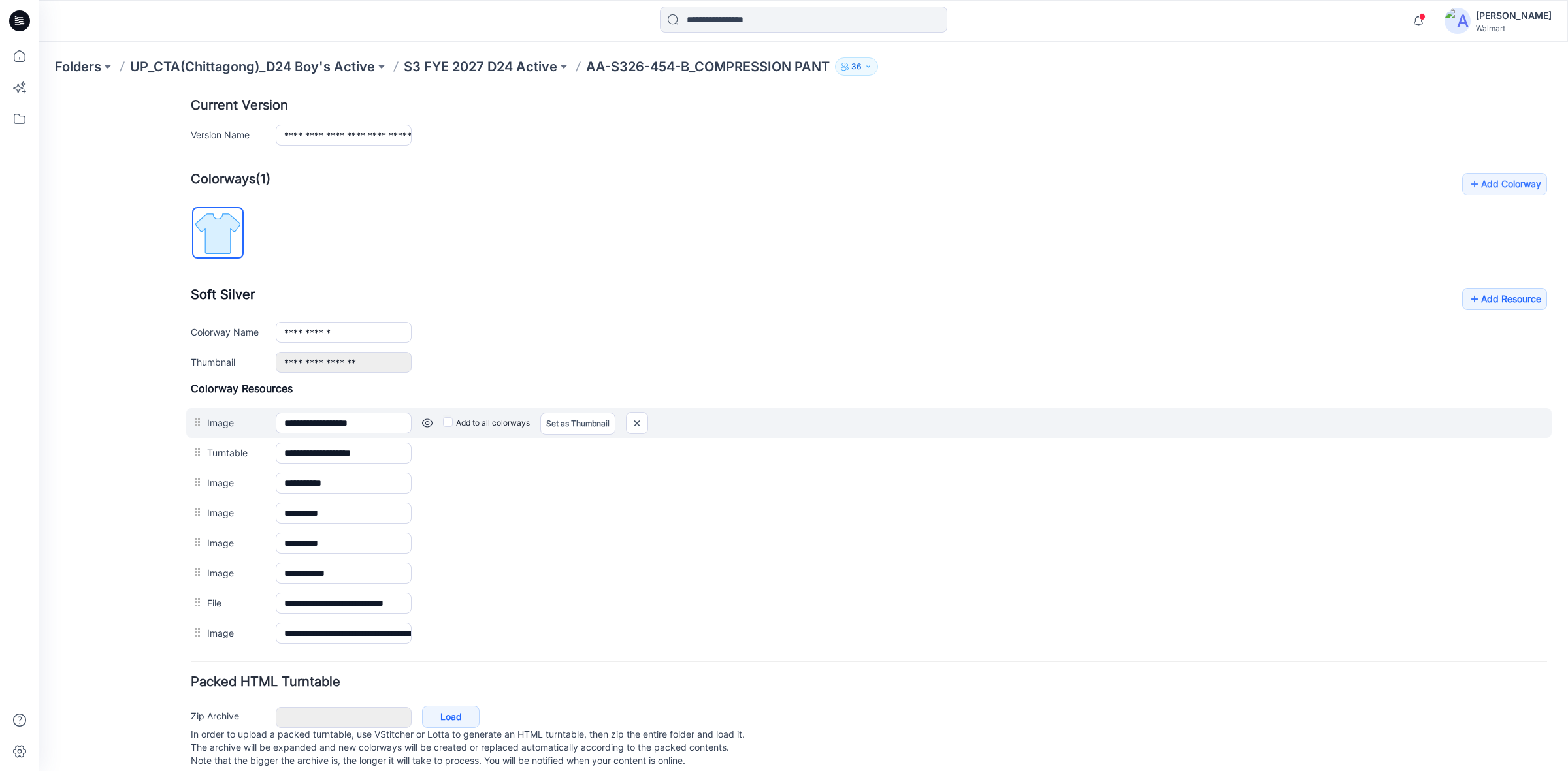
click at [576, 434] on div "Set as Thumbnail" at bounding box center [578, 423] width 75 height 21
click at [578, 433] on div "Set as Thumbnail" at bounding box center [578, 423] width 75 height 21
click at [574, 421] on link "Set as Thumbnail" at bounding box center [578, 424] width 75 height 22
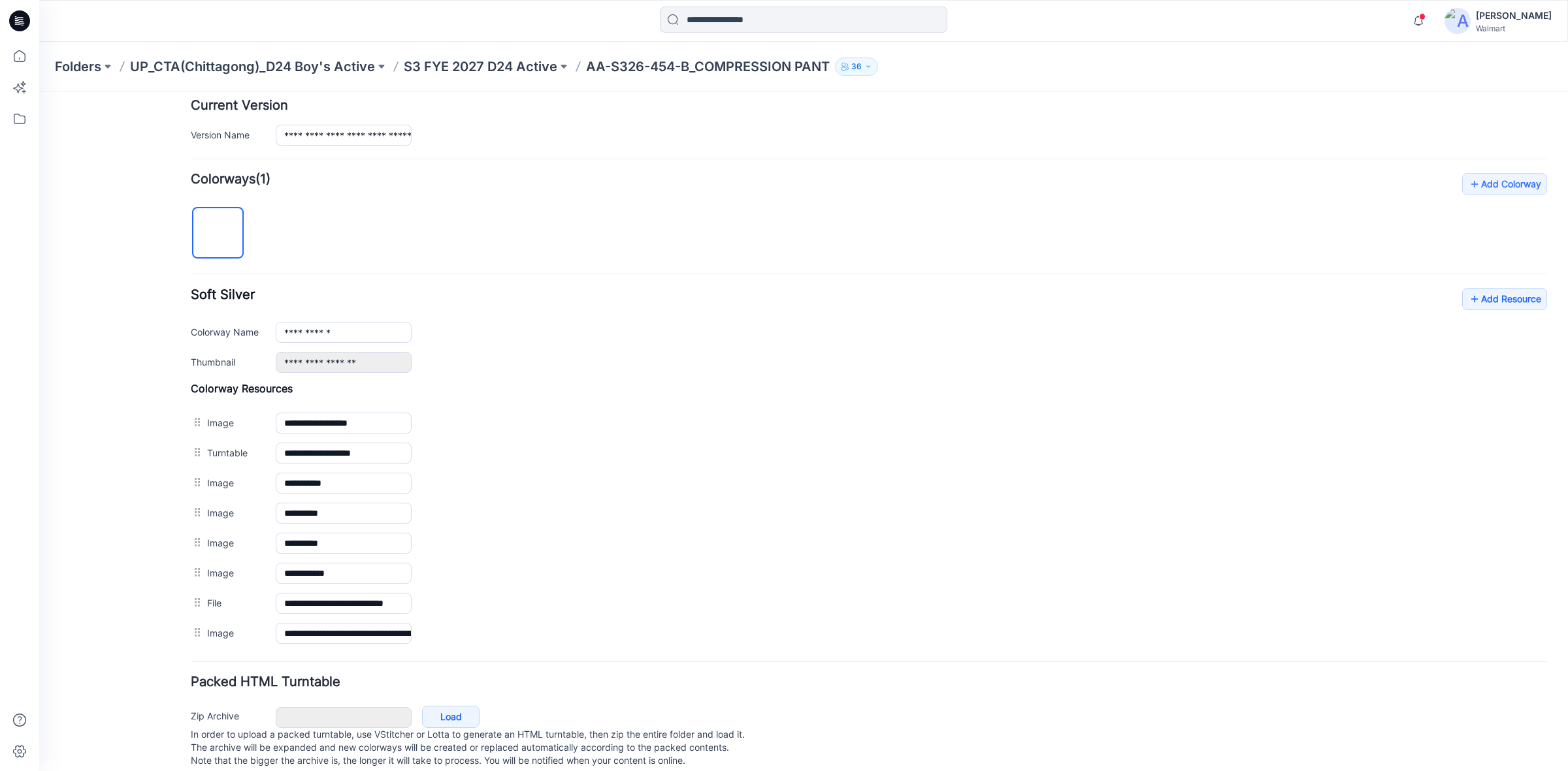
scroll to position [0, 0]
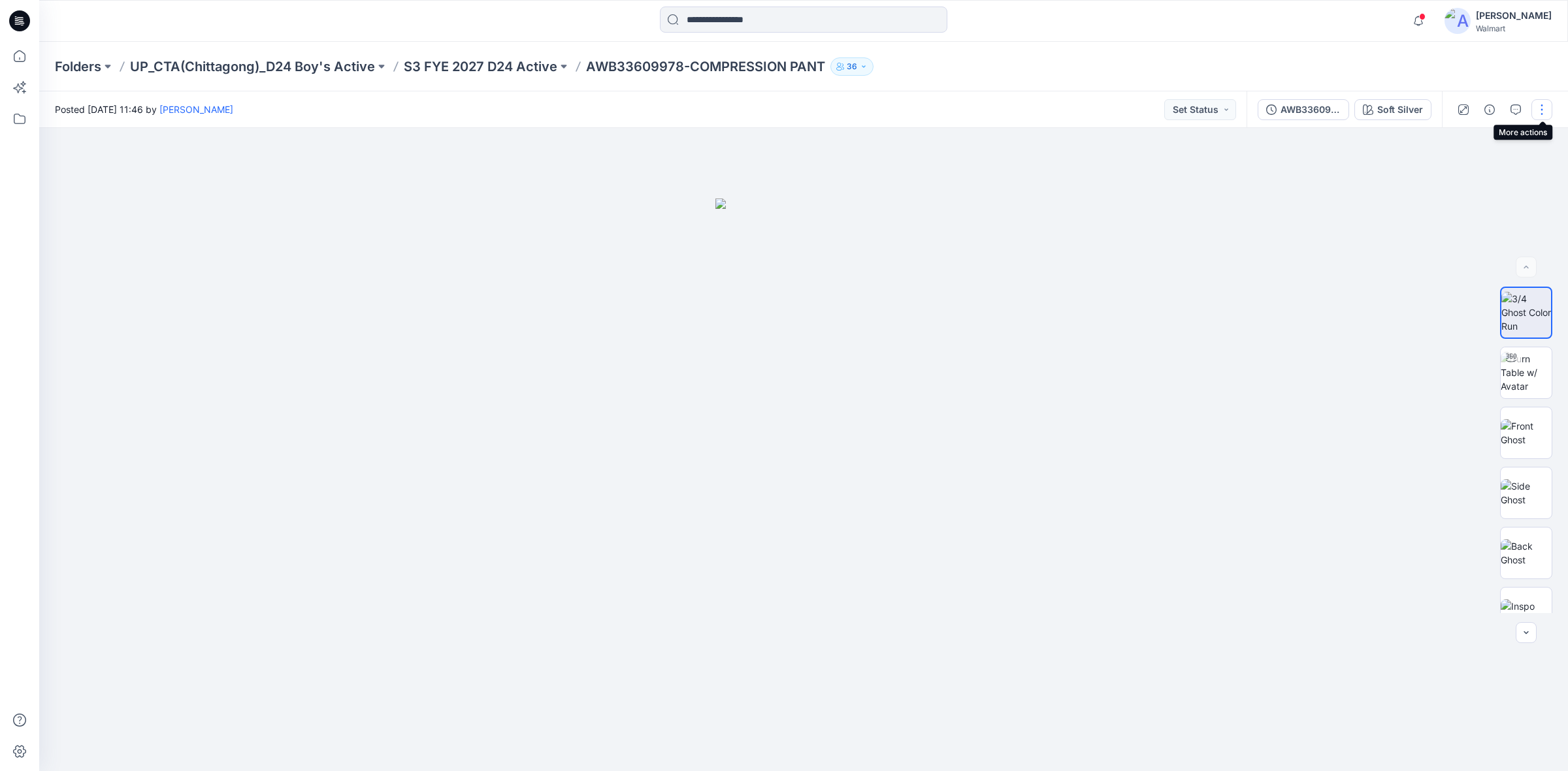
click at [1545, 113] on button "button" at bounding box center [1542, 110] width 21 height 21
click at [1493, 175] on button "Edit" at bounding box center [1487, 176] width 120 height 24
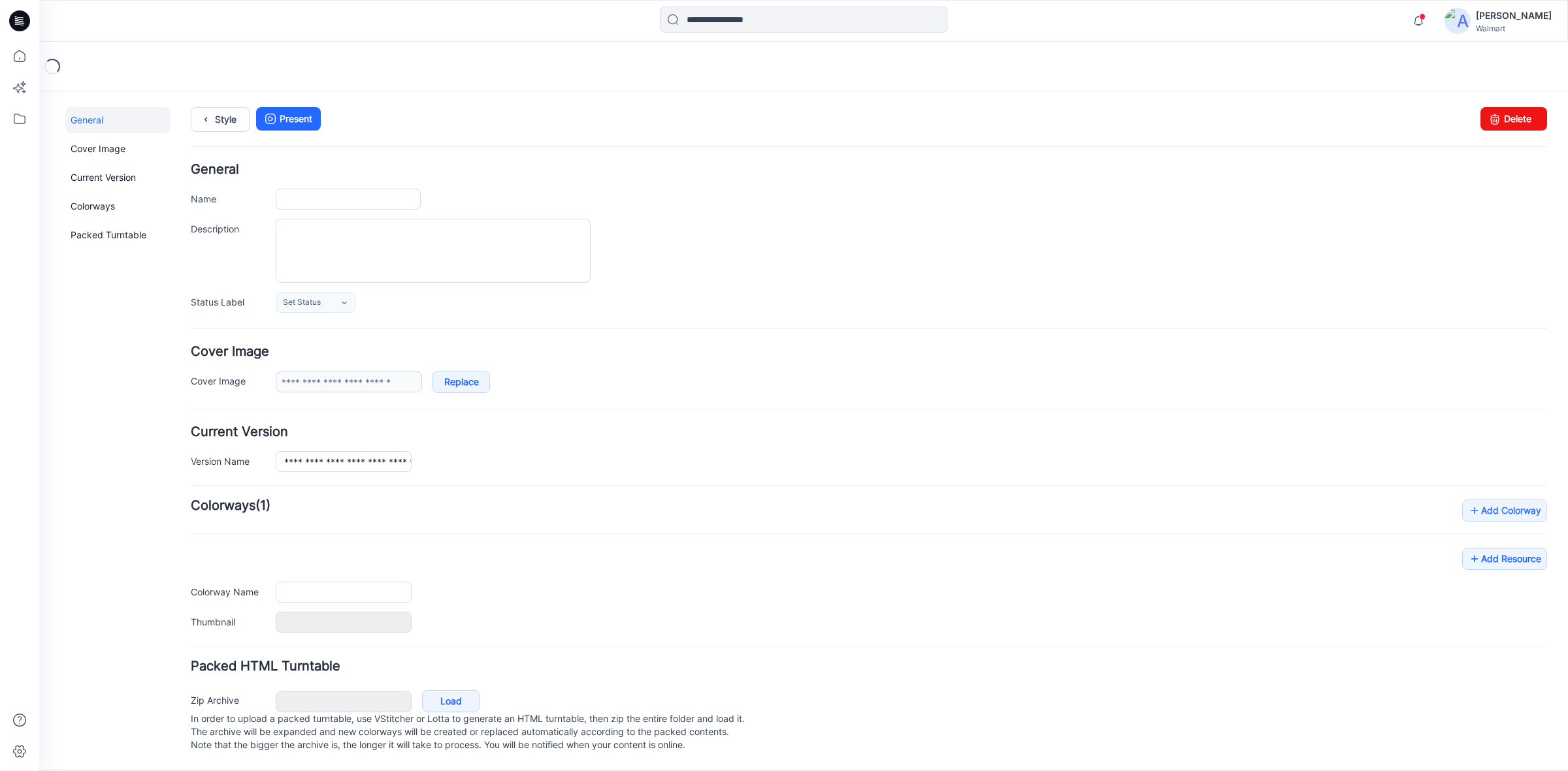
type input "**********"
type textarea "**********"
type input "**********"
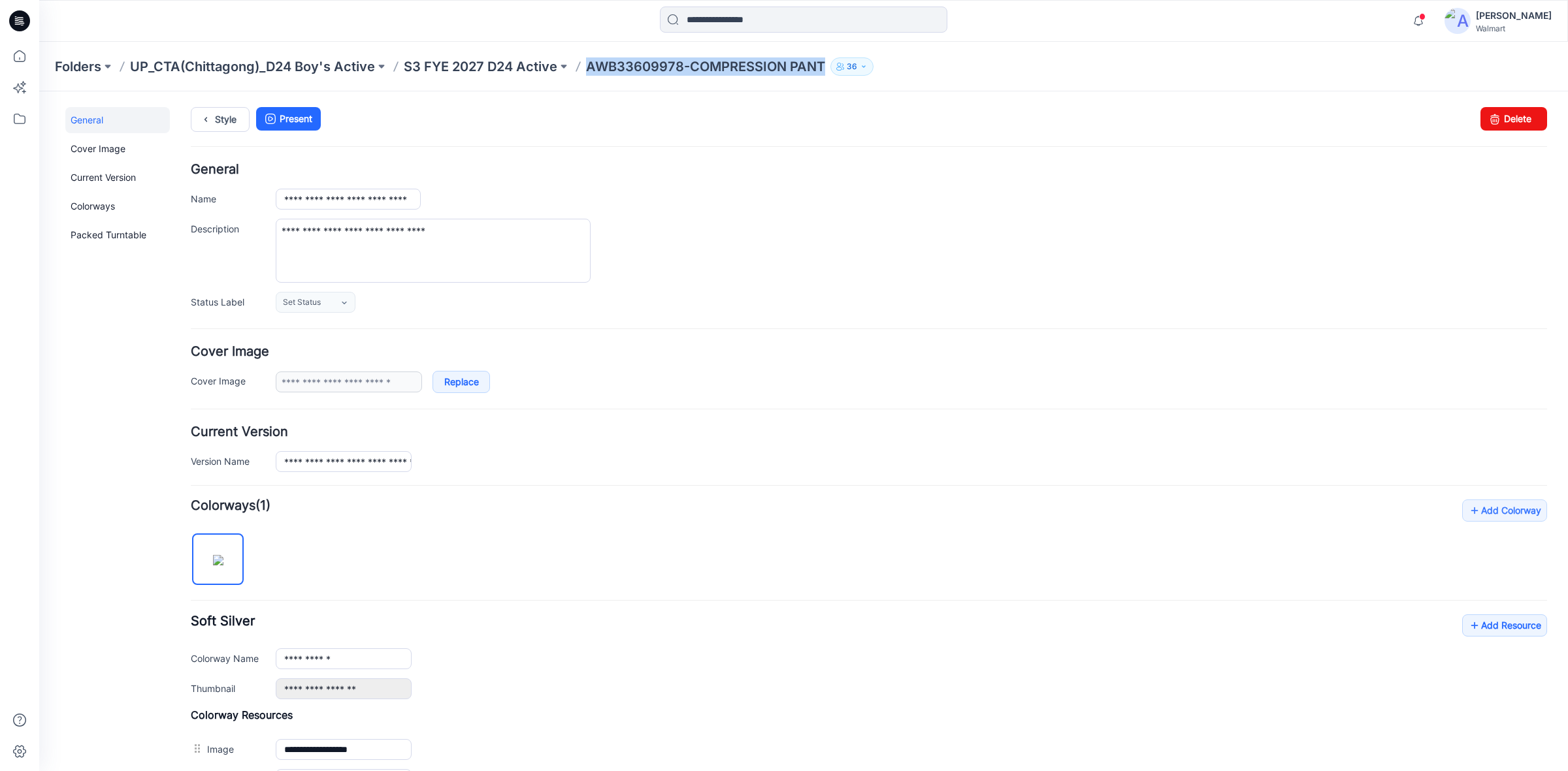
drag, startPoint x: 586, startPoint y: 70, endPoint x: 822, endPoint y: 73, distance: 236.0
click at [822, 73] on p "AWB33609978-COMPRESSION PANT" at bounding box center [705, 67] width 239 height 19
copy p "AWB33609978-COMPRESSION PANT"
click at [761, 150] on div "Style Present Changes Saved Delete" at bounding box center [869, 135] width 1356 height 56
click at [593, 77] on div "Folders UP_CTA(Chittagong)_D24 Boy's Active S3 FYE 2027 D24 Active AWB33609978-…" at bounding box center [803, 66] width 1529 height 50
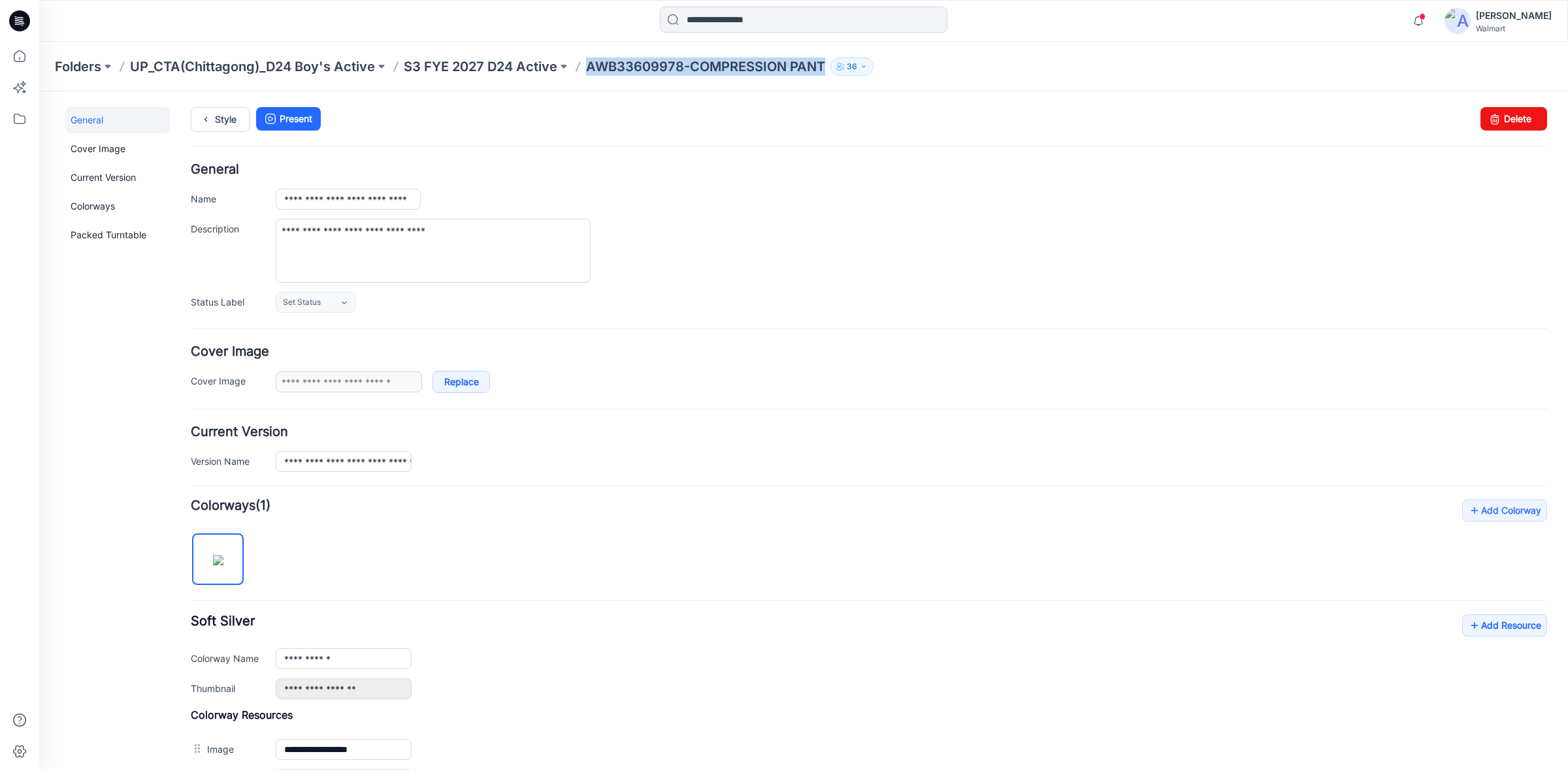
drag, startPoint x: 587, startPoint y: 74, endPoint x: 825, endPoint y: 79, distance: 238.1
click at [825, 79] on div "Folders UP_CTA(Chittagong)_D24 Boy's Active S3 FYE 2027 D24 Active AWB33609978-…" at bounding box center [803, 66] width 1529 height 50
copy p "AWB33609978-COMPRESSION PANT"
click at [730, 174] on h4 "General" at bounding box center [869, 169] width 1356 height 13
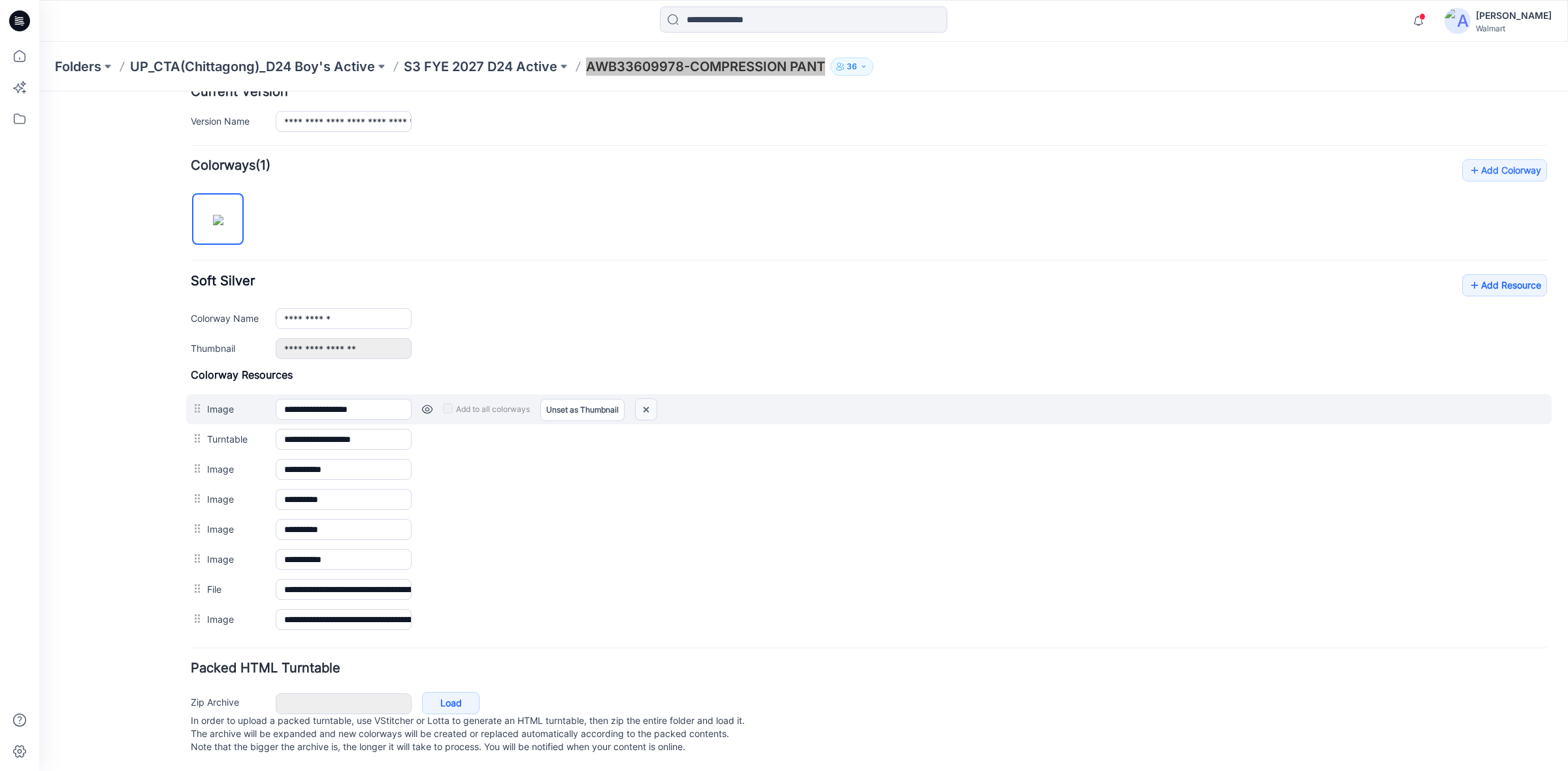
drag, startPoint x: 900, startPoint y: 180, endPoint x: 656, endPoint y: 398, distance: 327.2
click at [656, 399] on img at bounding box center [646, 409] width 21 height 22
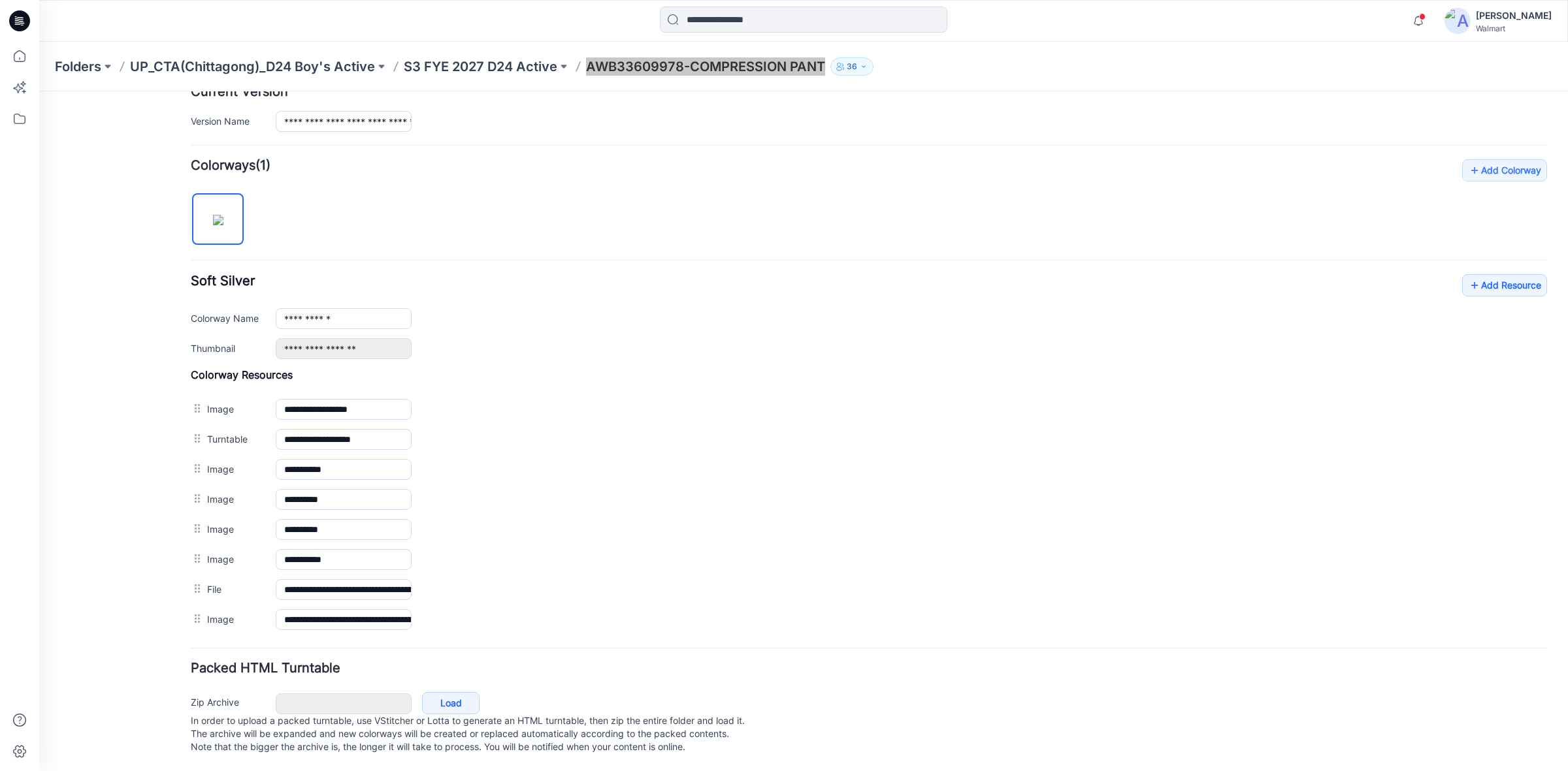
scroll to position [330, 0]
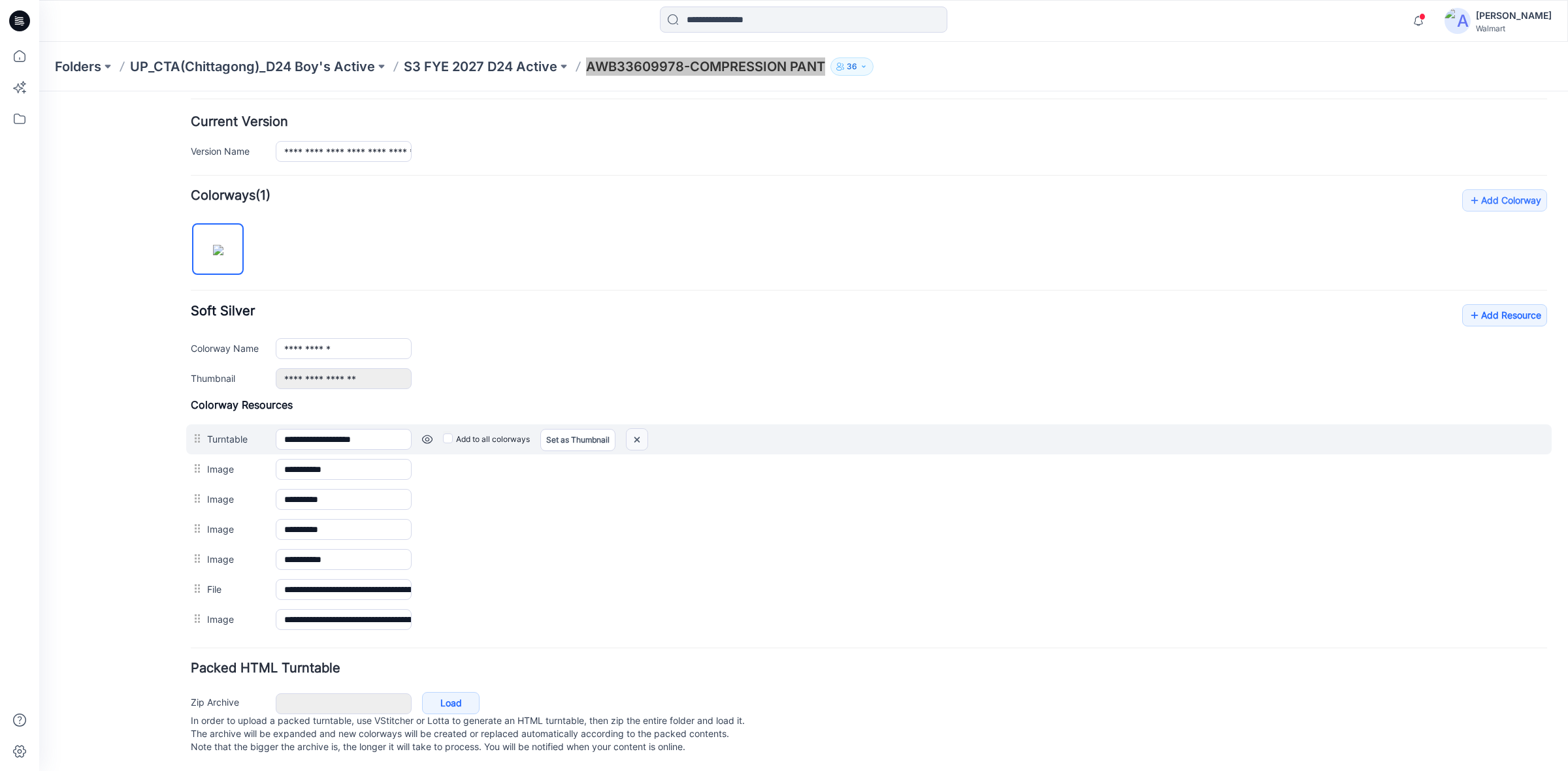
click at [636, 429] on img at bounding box center [637, 440] width 21 height 22
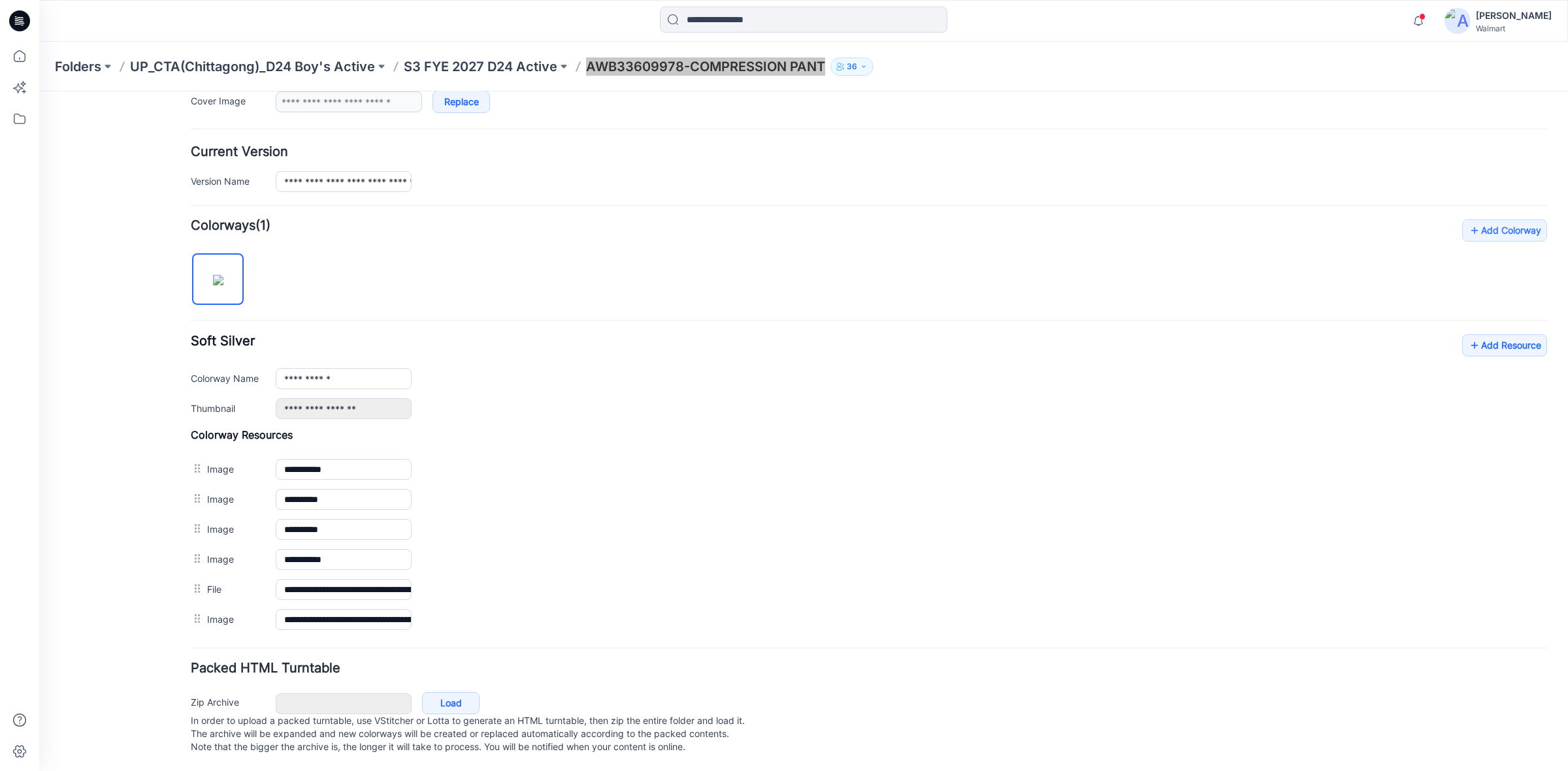
scroll to position [299, 0]
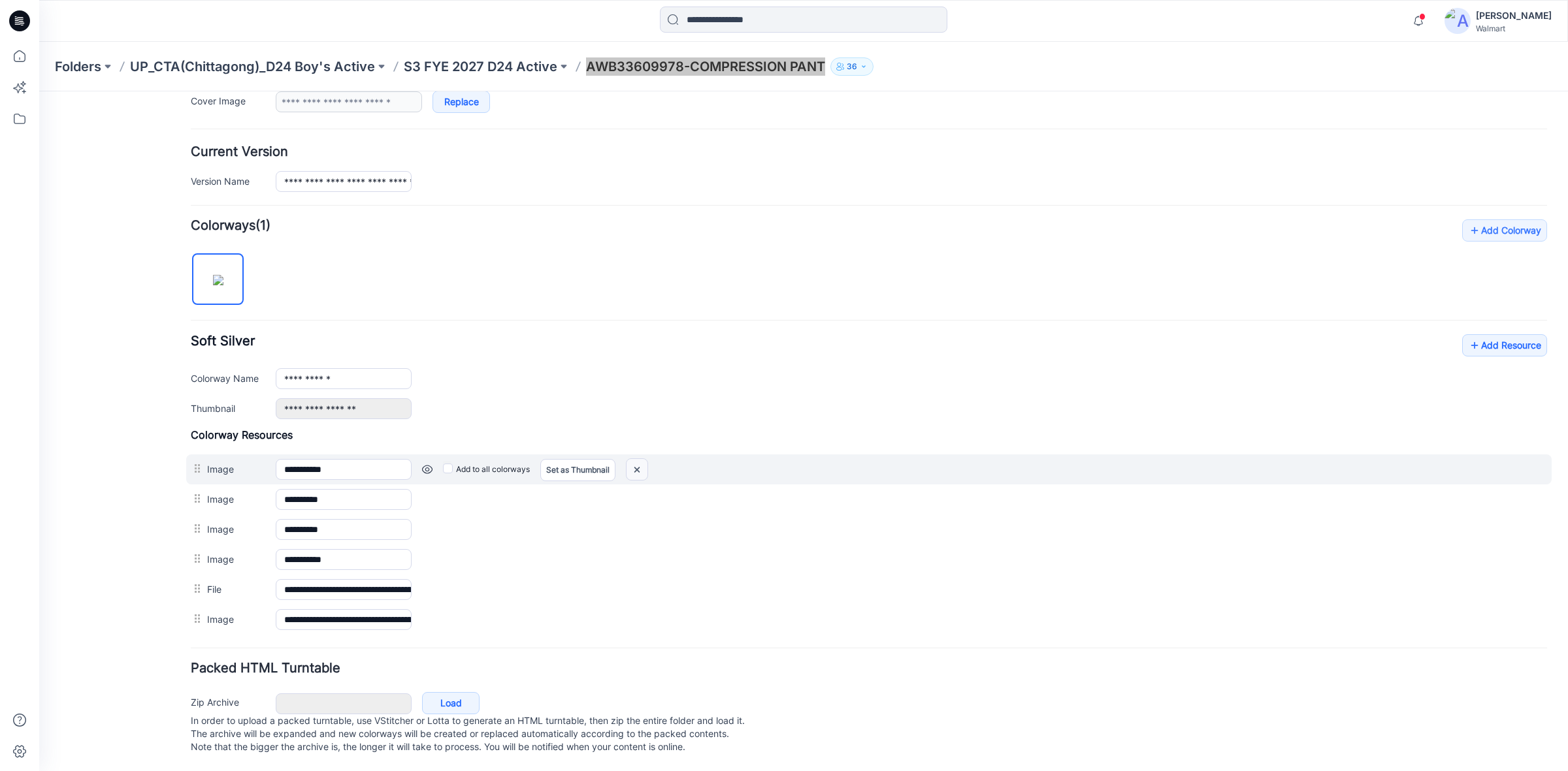
drag, startPoint x: 638, startPoint y: 454, endPoint x: 877, endPoint y: 177, distance: 365.9
click at [638, 459] on img at bounding box center [637, 469] width 21 height 22
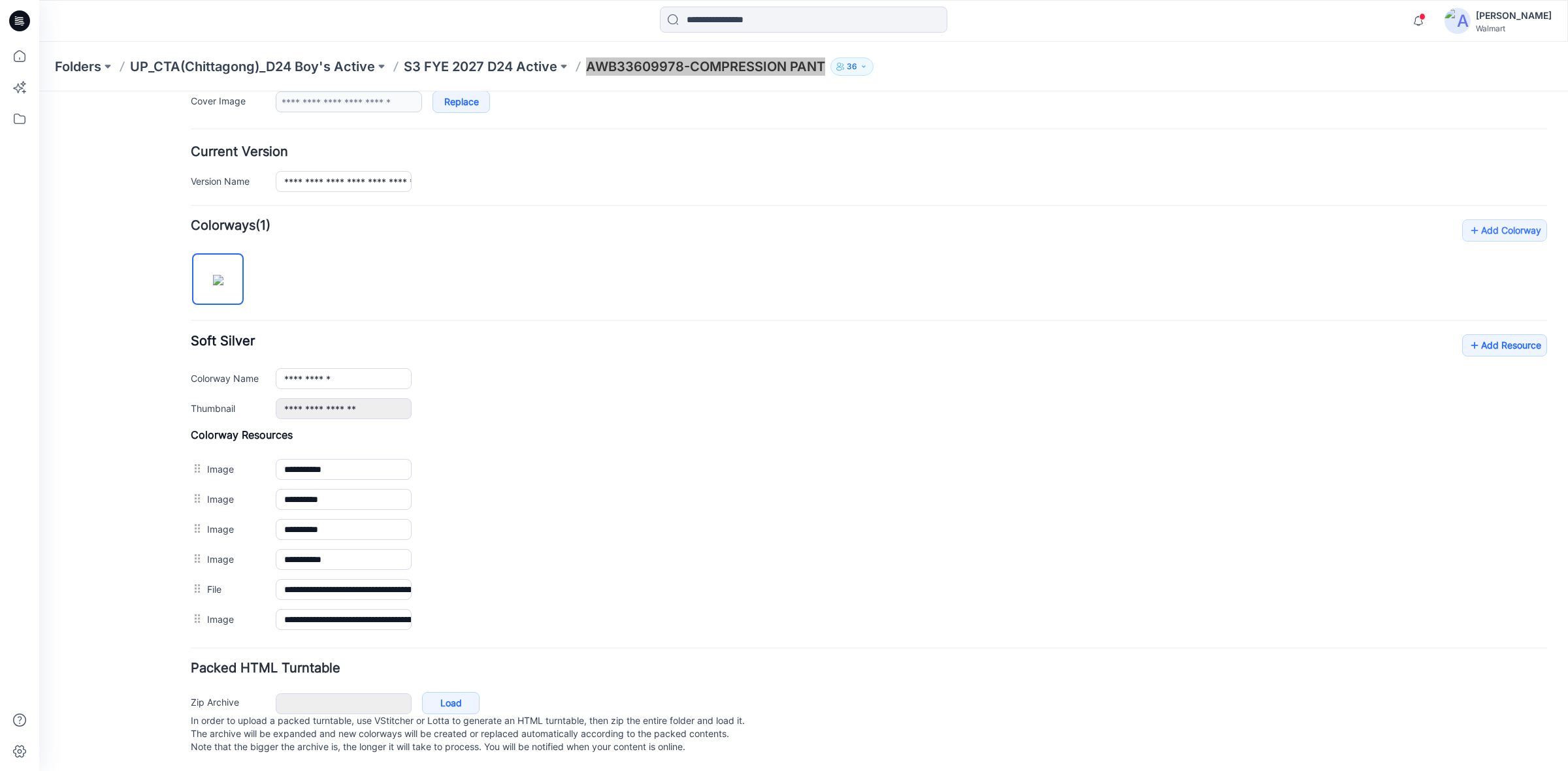
scroll to position [269, 0]
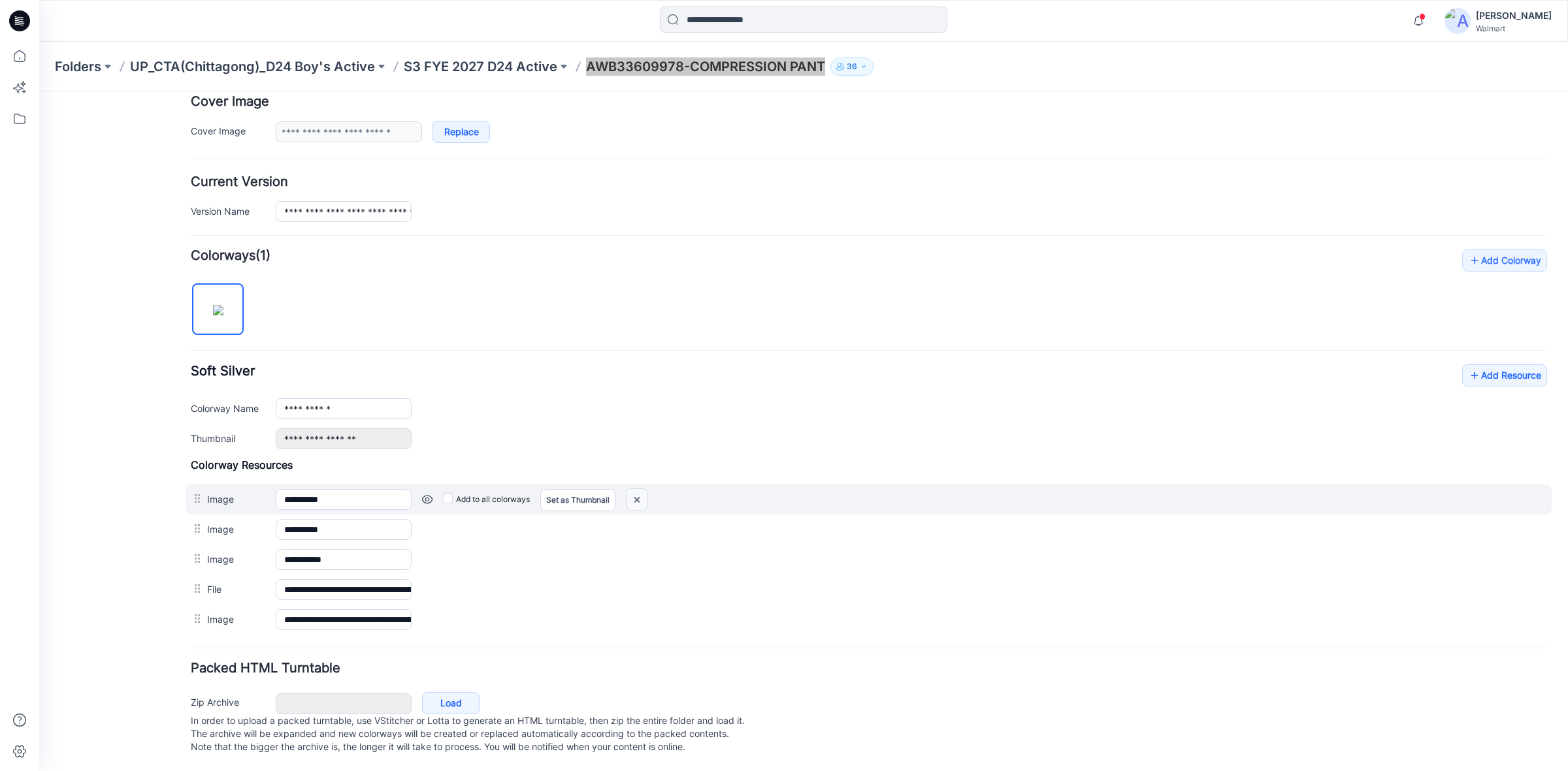
drag, startPoint x: 631, startPoint y: 481, endPoint x: 884, endPoint y: 174, distance: 397.8
click at [631, 489] on img at bounding box center [637, 500] width 21 height 22
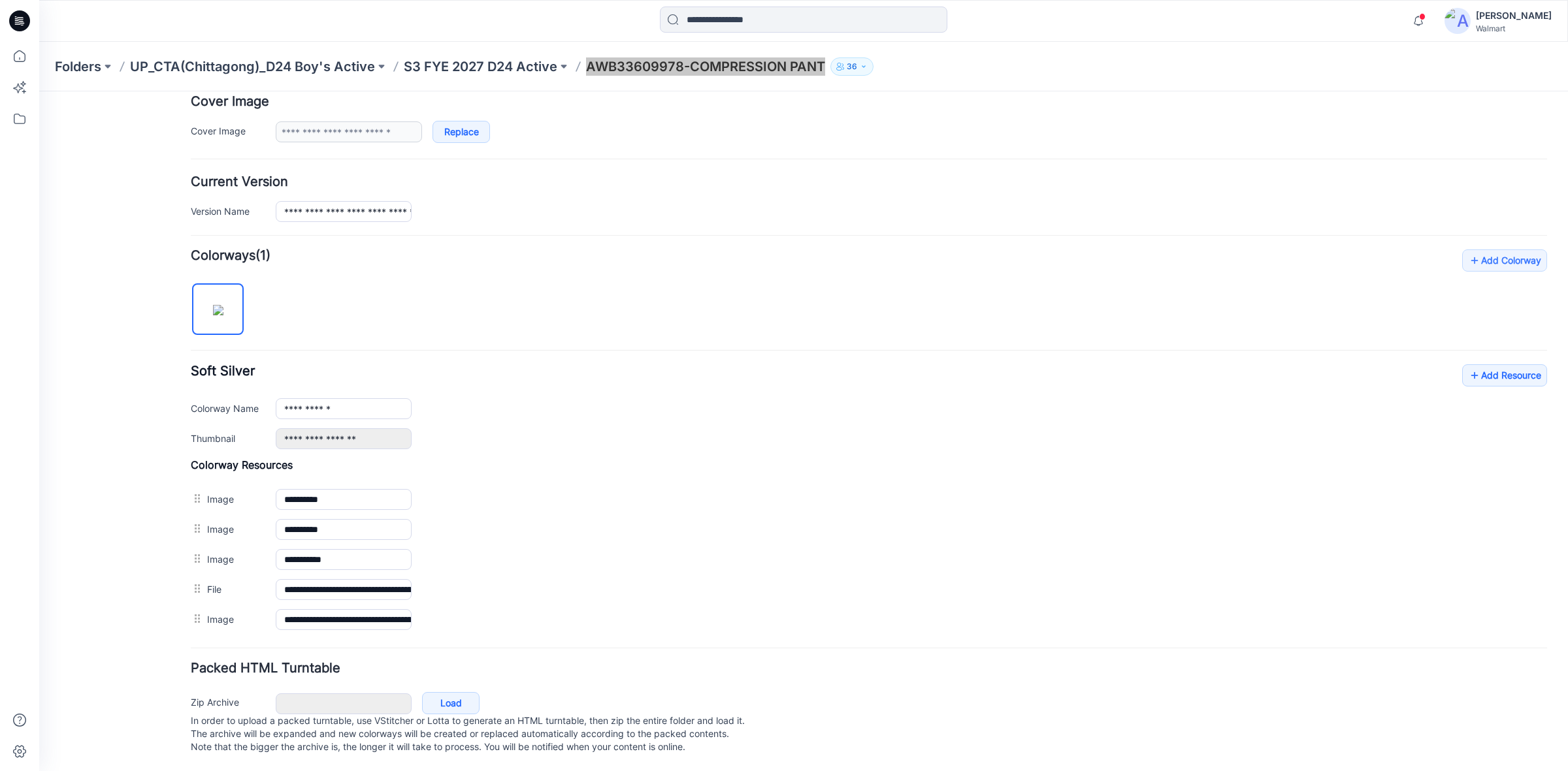
scroll to position [238, 0]
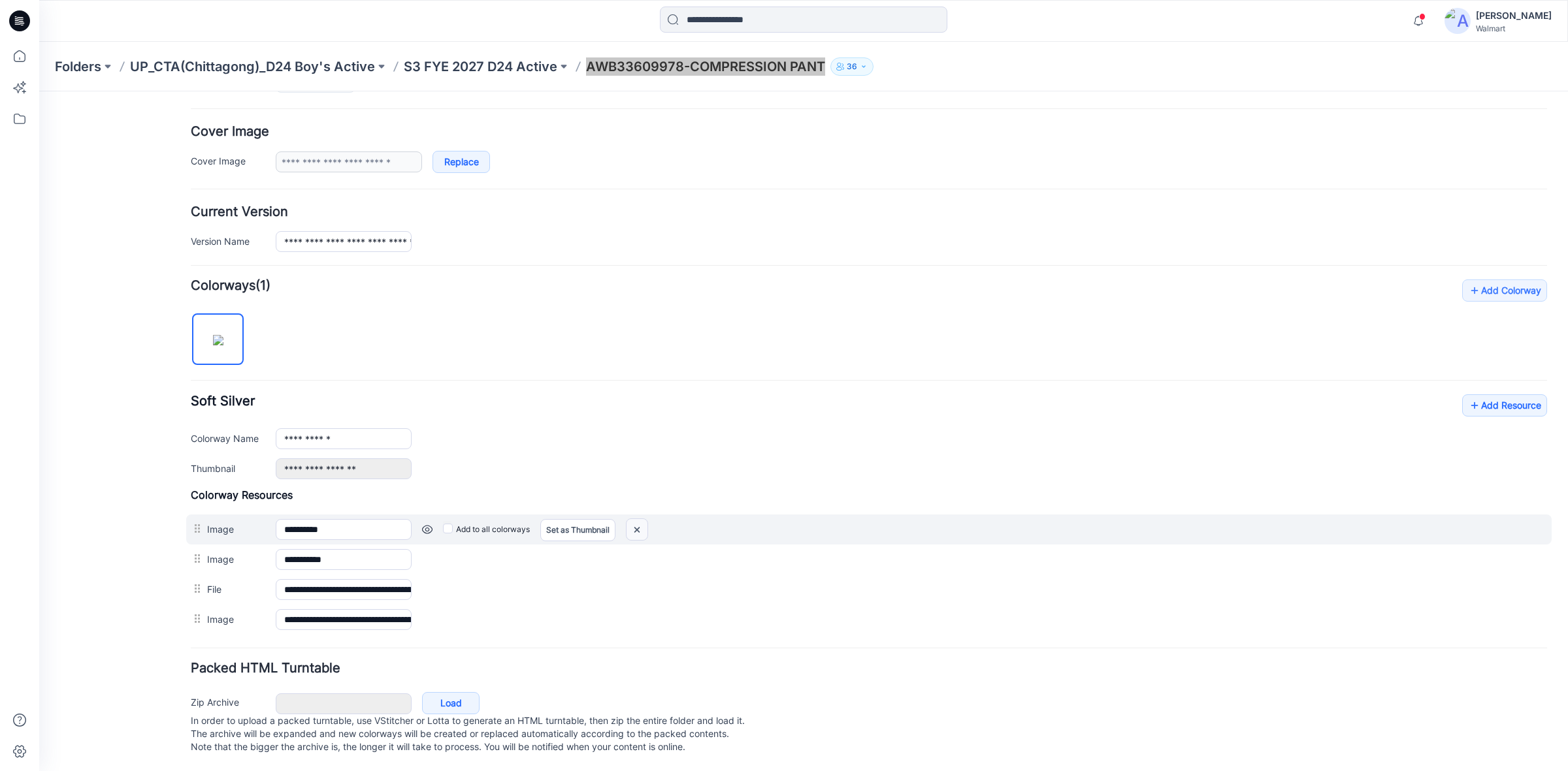
drag, startPoint x: 635, startPoint y: 514, endPoint x: 889, endPoint y: 171, distance: 426.8
click at [635, 519] on img at bounding box center [637, 530] width 21 height 22
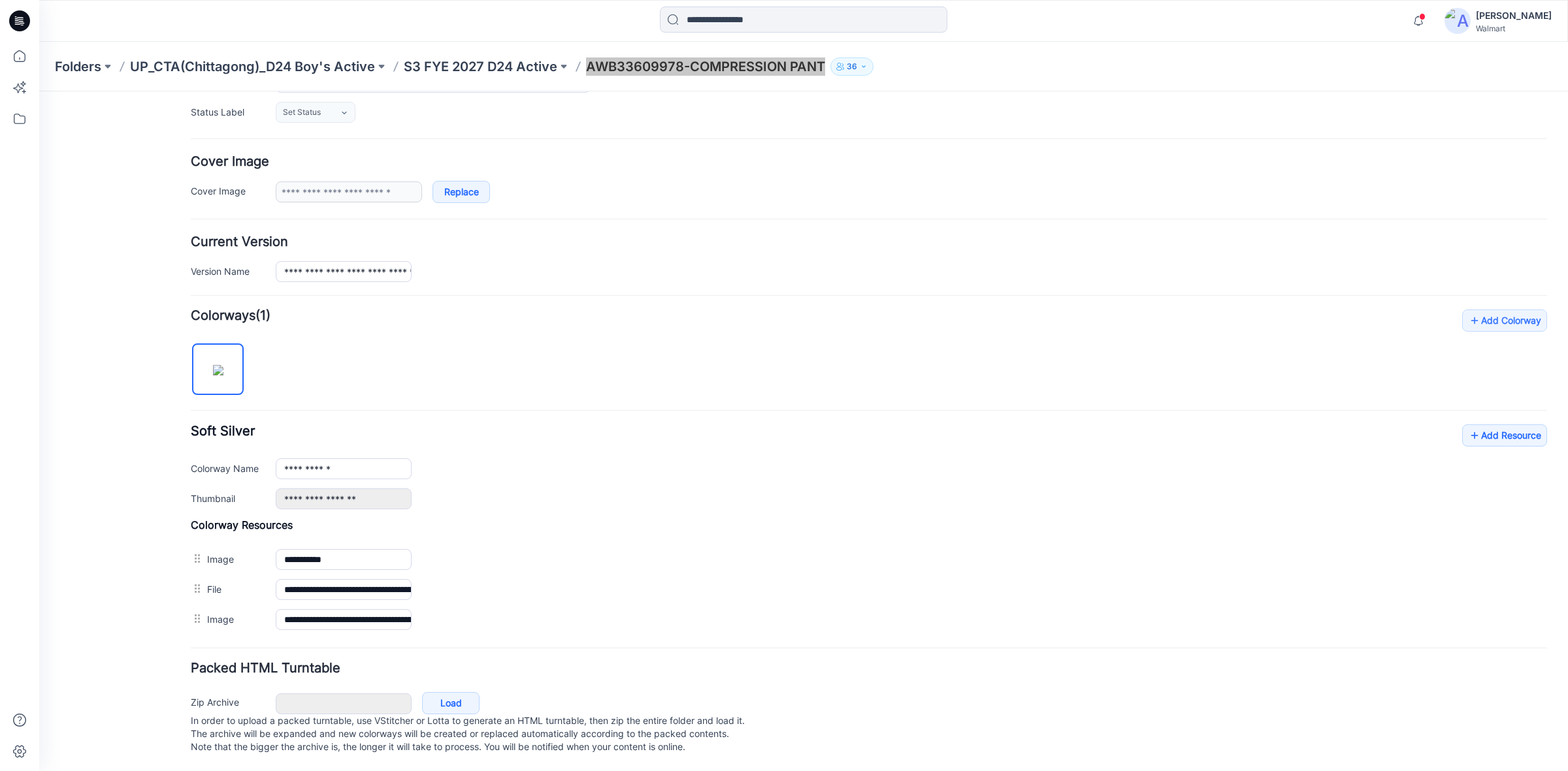
scroll to position [0, 0]
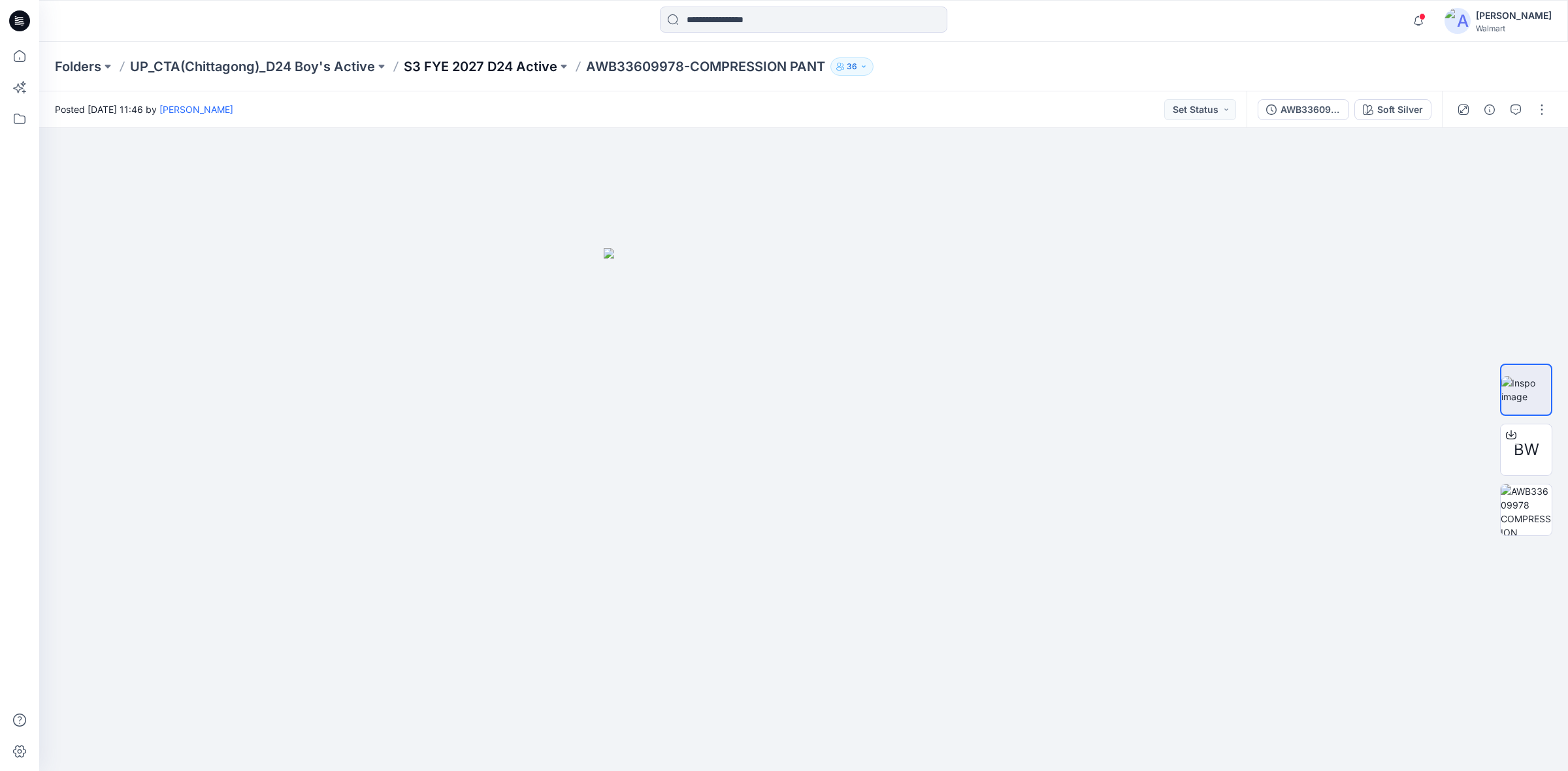
click at [482, 58] on p "S3 FYE 2027 D24 Active" at bounding box center [480, 67] width 153 height 19
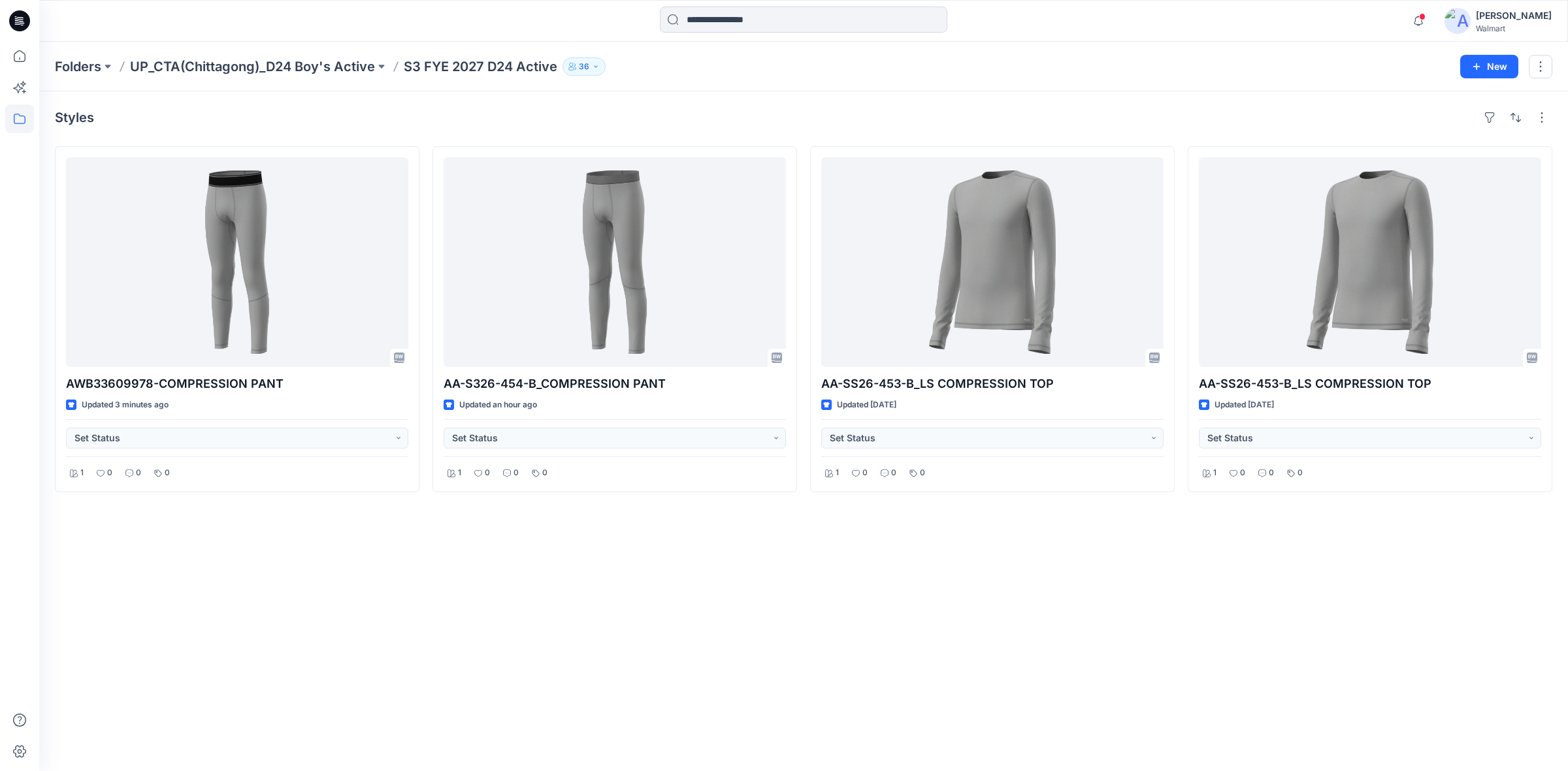
click at [664, 593] on div "Styles AWB33609978-COMPRESSION PANT Updated 3 minutes ago Set Status 1 0 0 0 AA…" at bounding box center [803, 431] width 1529 height 680
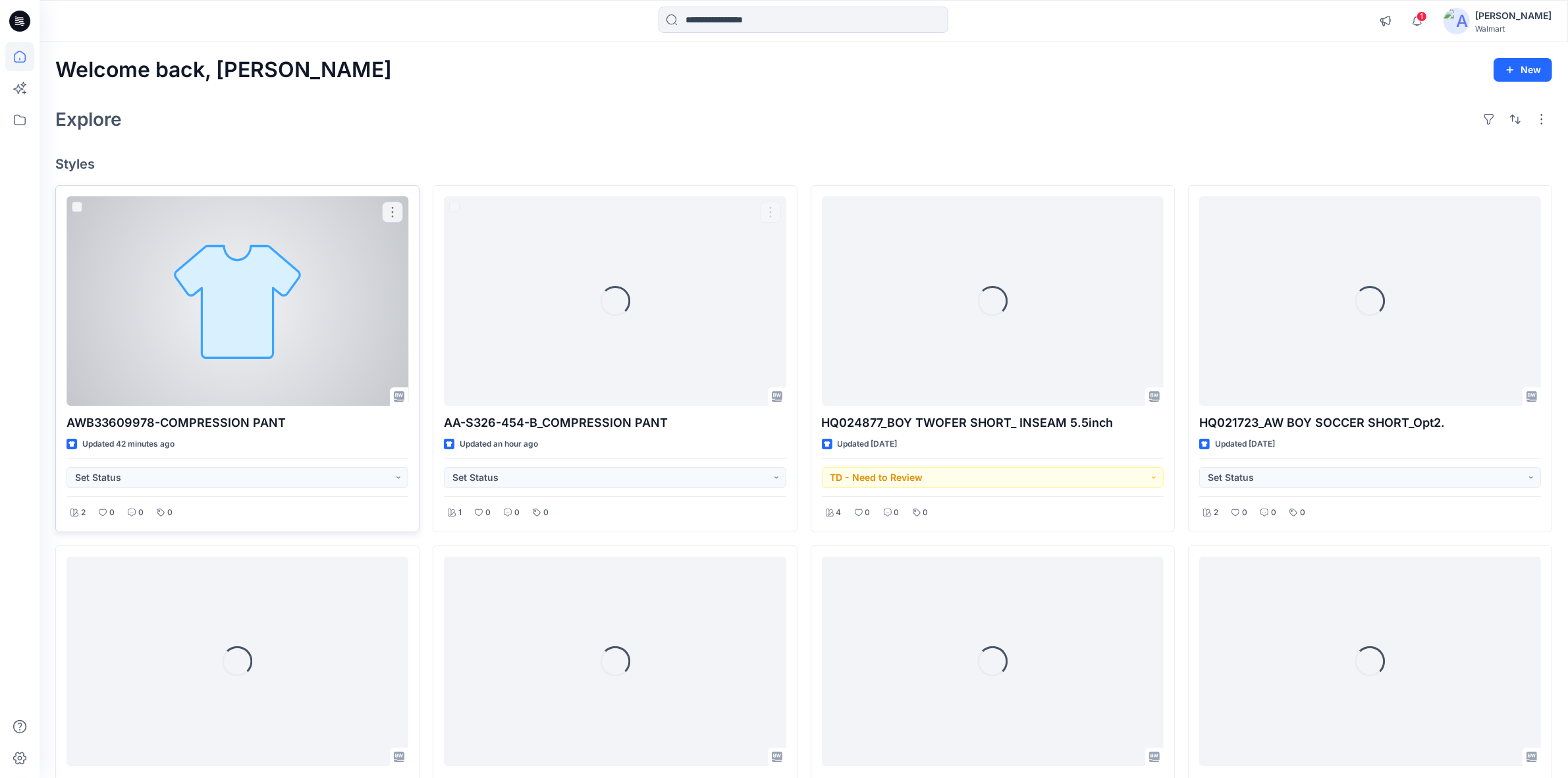
click at [317, 320] on div at bounding box center [237, 301] width 341 height 210
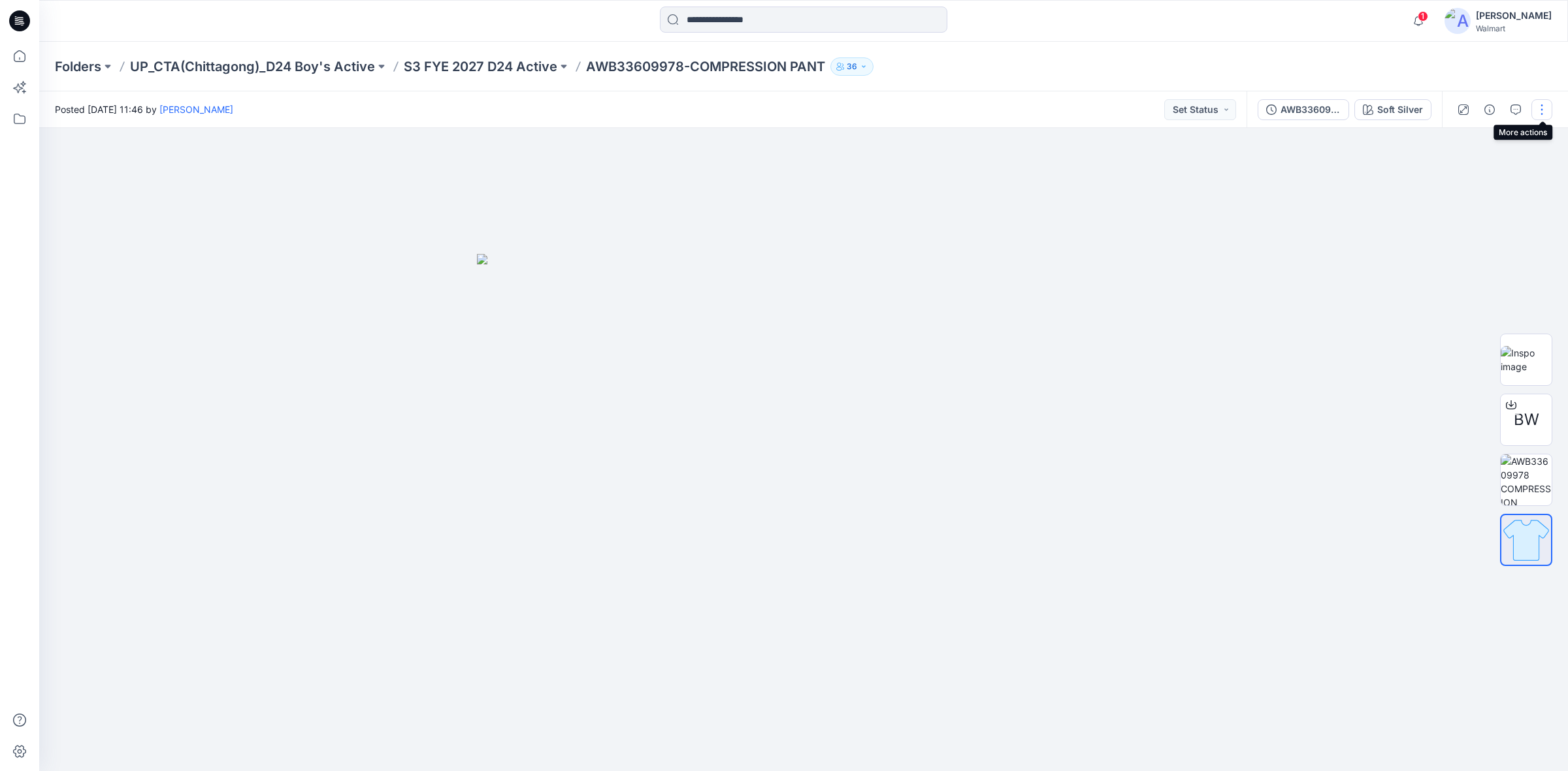
click at [1539, 108] on button "button" at bounding box center [1542, 110] width 21 height 21
click at [1544, 112] on button "button" at bounding box center [1542, 110] width 21 height 21
click at [1483, 177] on button "Edit" at bounding box center [1487, 176] width 120 height 24
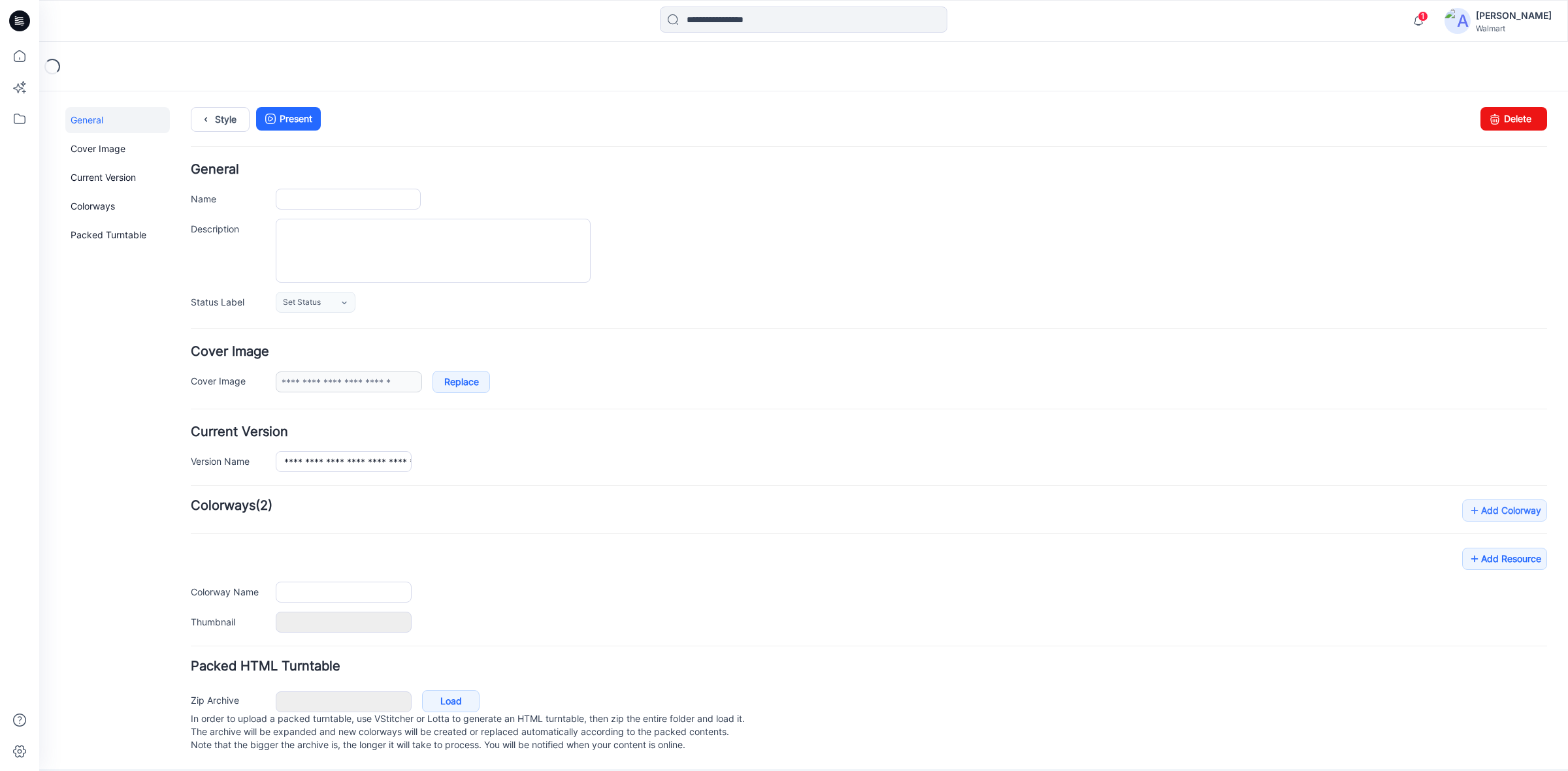
type input "**********"
type textarea "**********"
type input "**********"
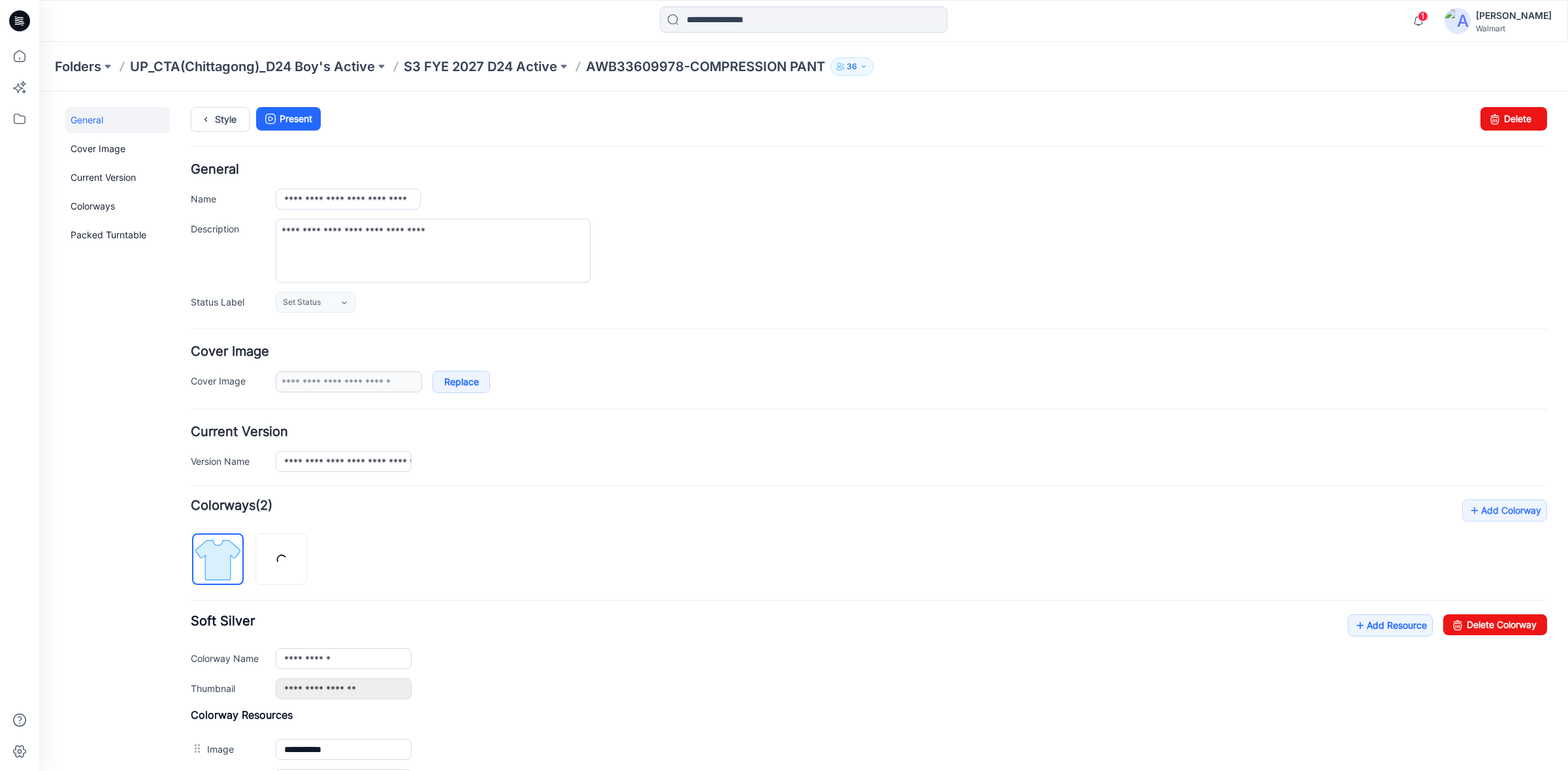
scroll to position [208, 0]
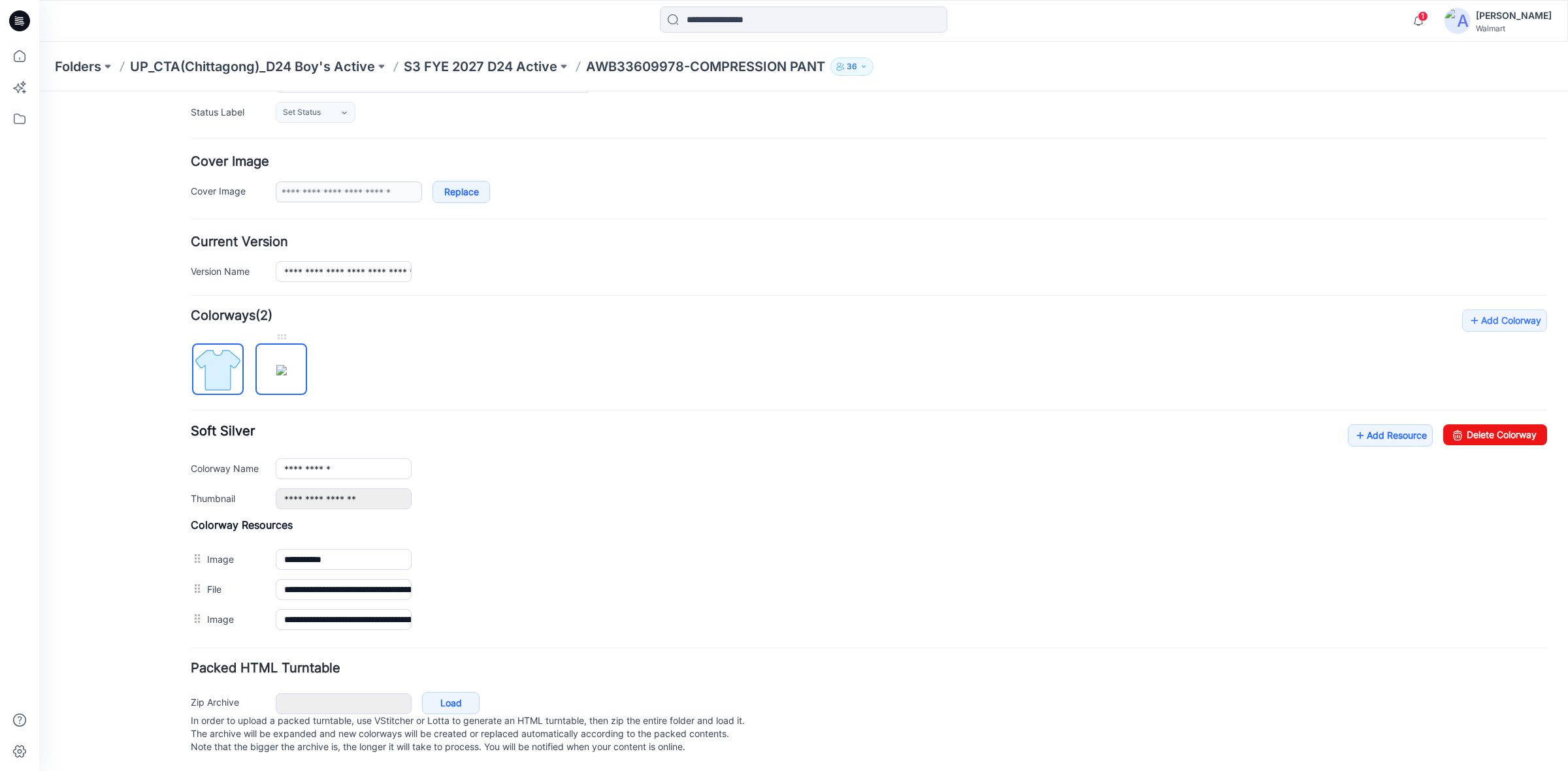
click at [286, 365] on img at bounding box center [282, 370] width 11 height 11
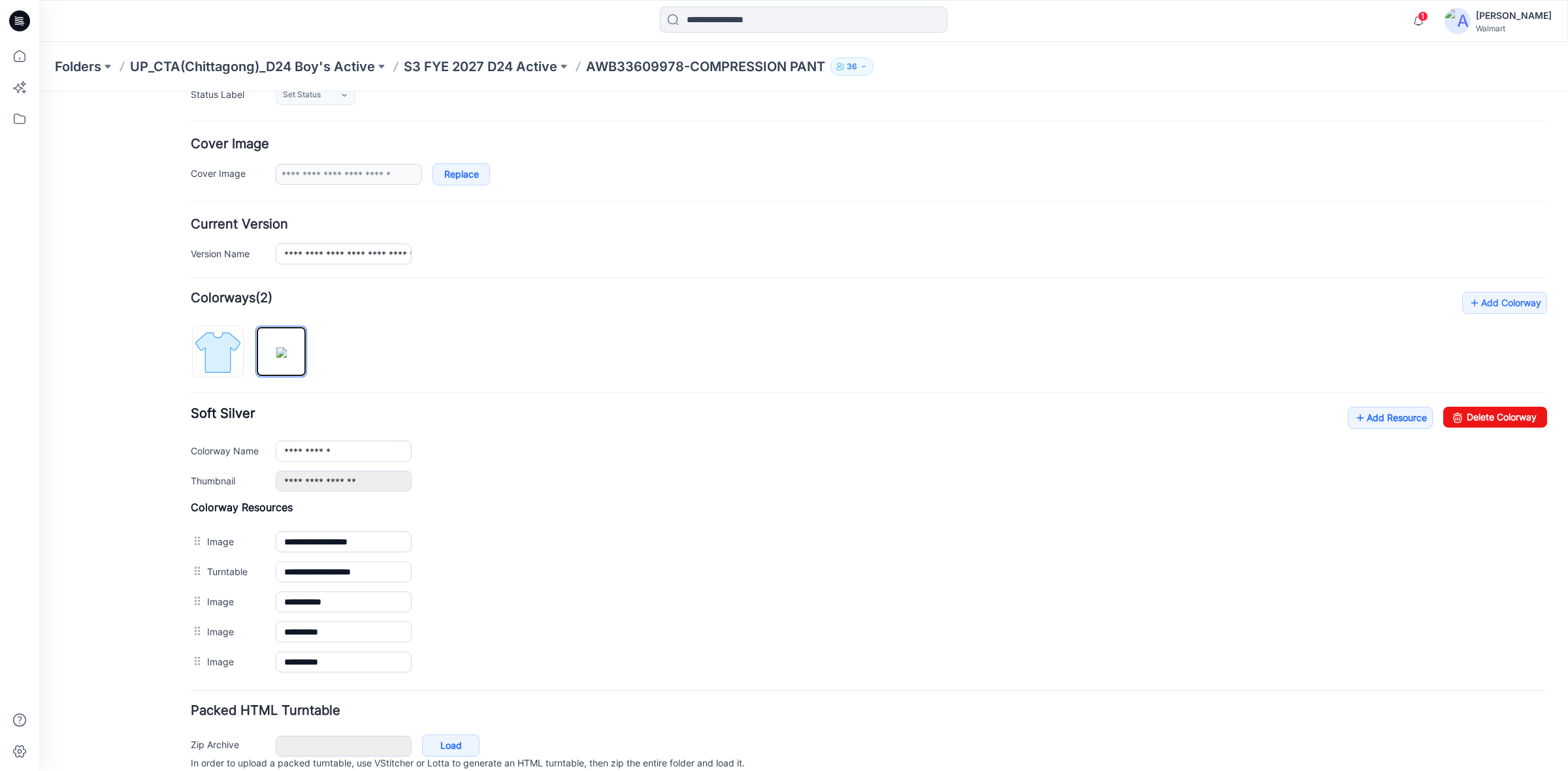
scroll to position [269, 0]
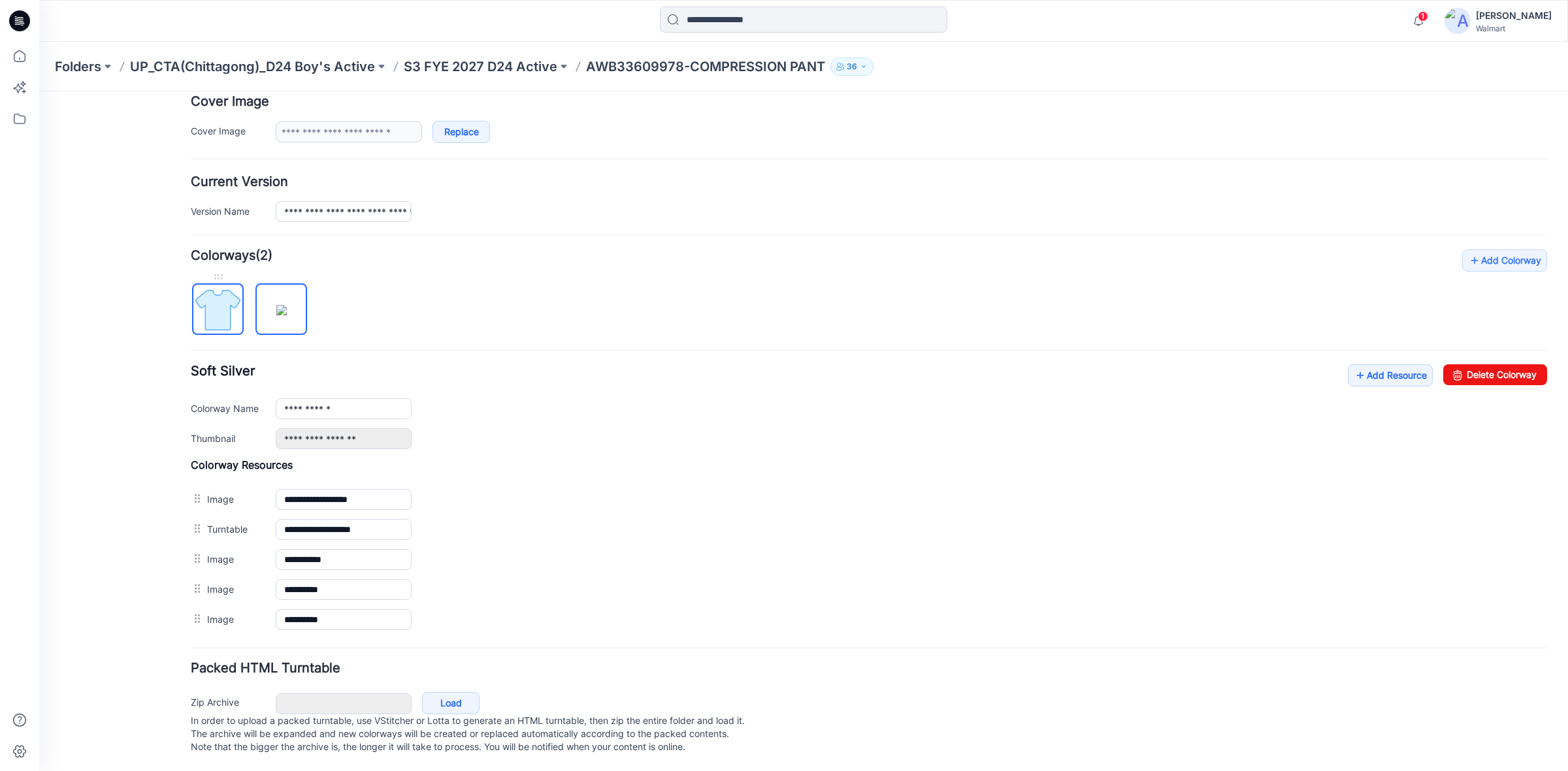
click at [211, 292] on img at bounding box center [218, 310] width 49 height 49
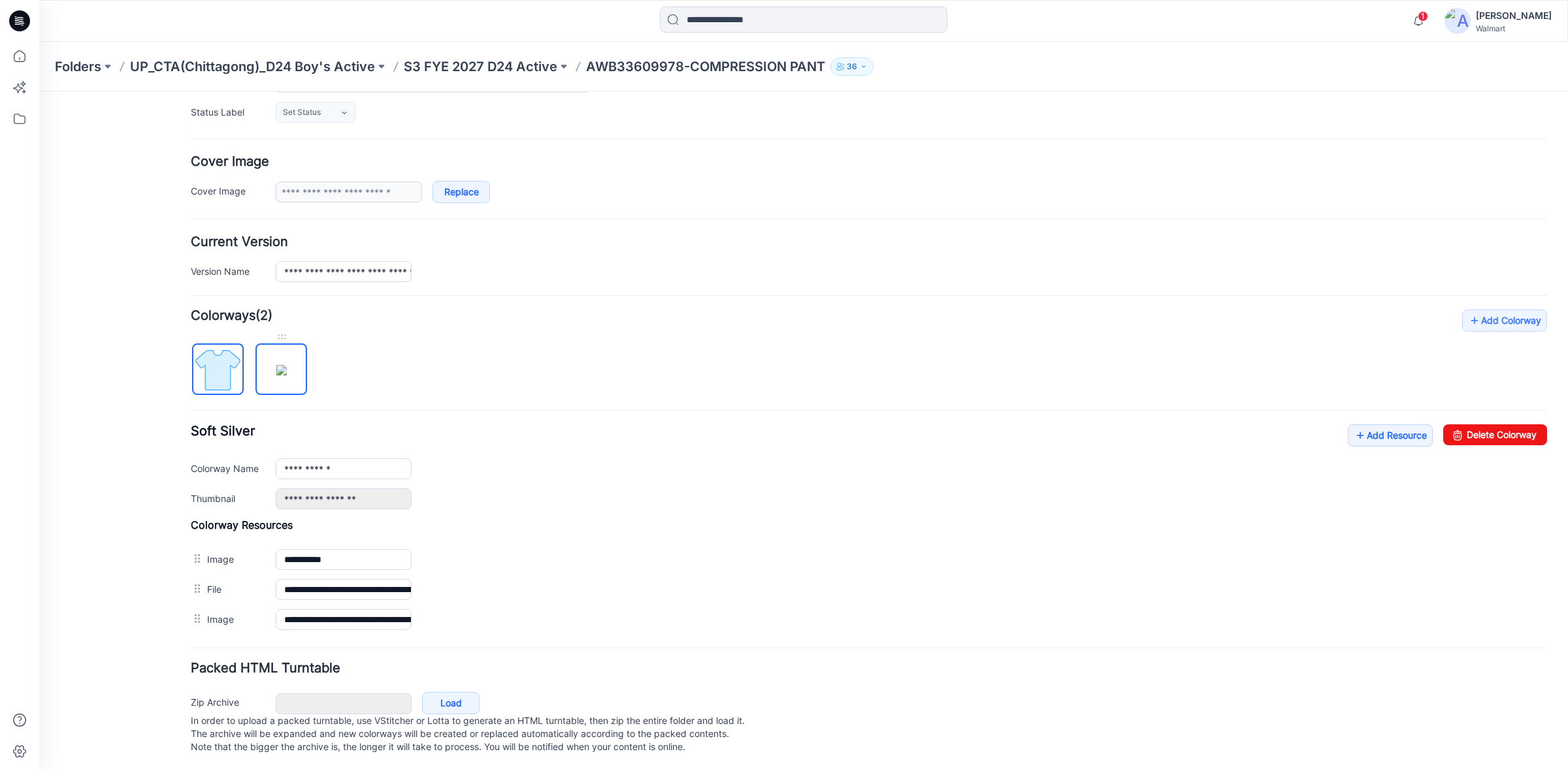
click at [286, 365] on img at bounding box center [282, 370] width 11 height 11
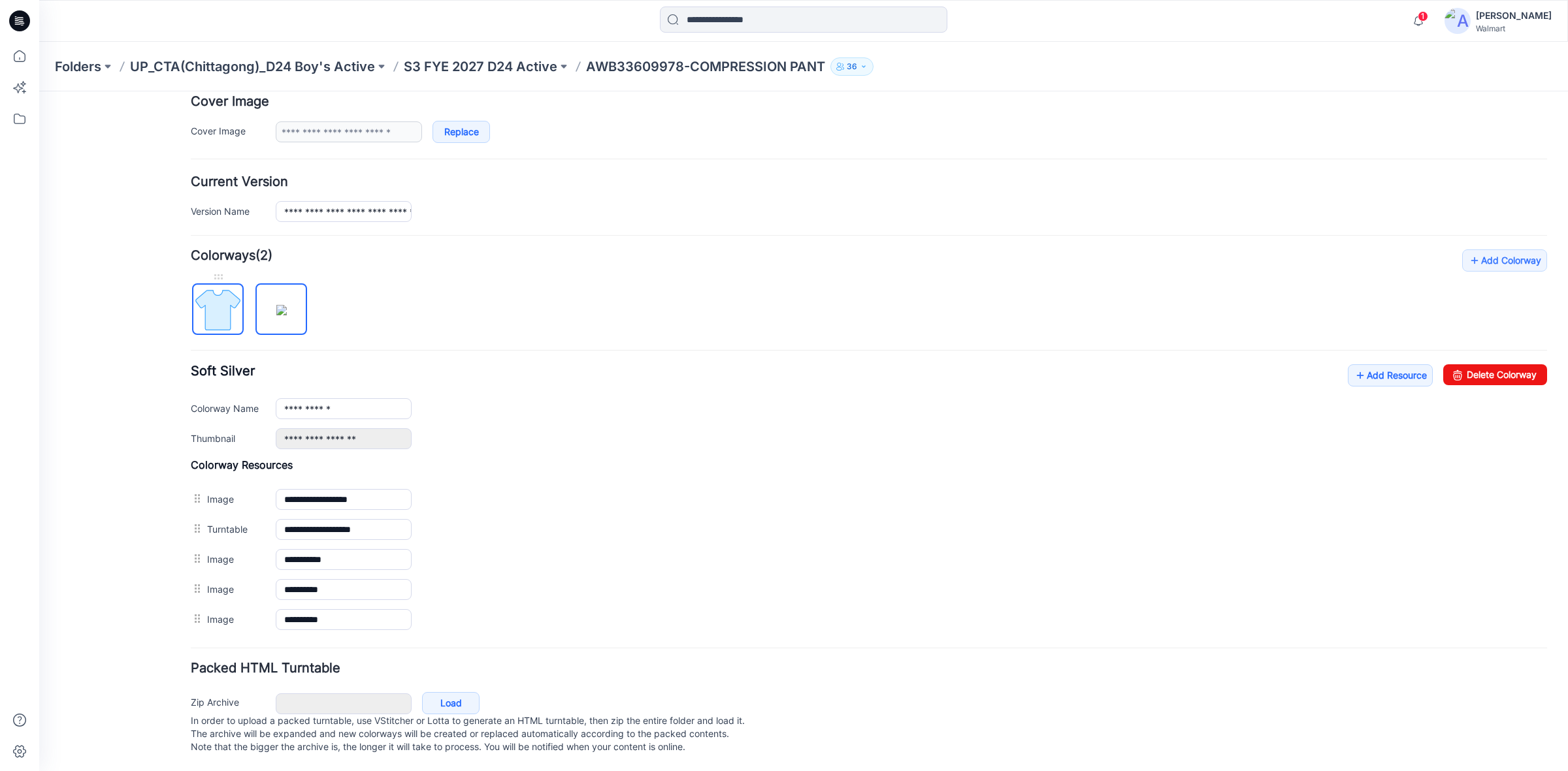
click at [229, 310] on img at bounding box center [218, 310] width 49 height 49
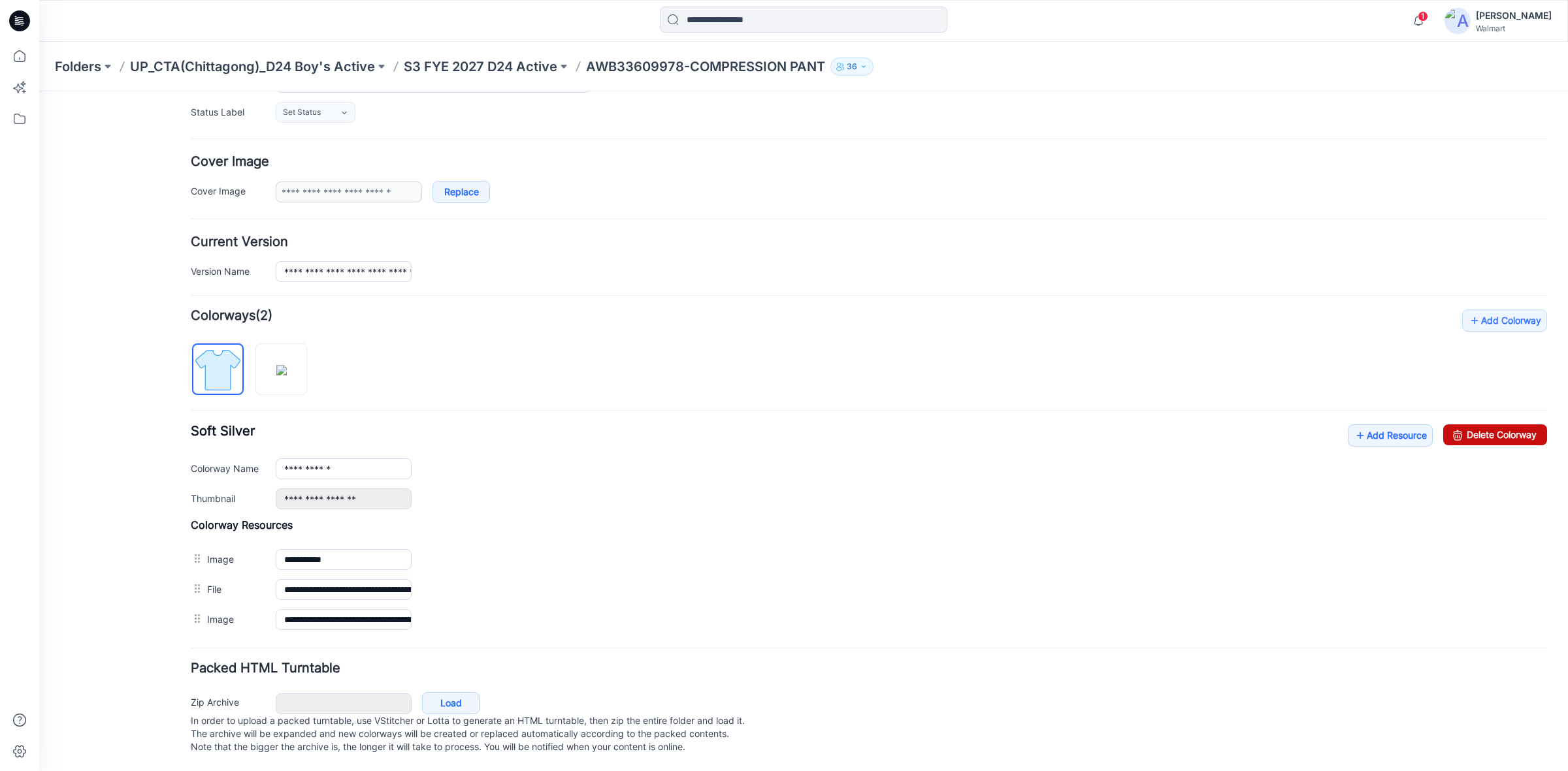
click at [1514, 425] on link "Delete Colorway" at bounding box center [1495, 435] width 104 height 21
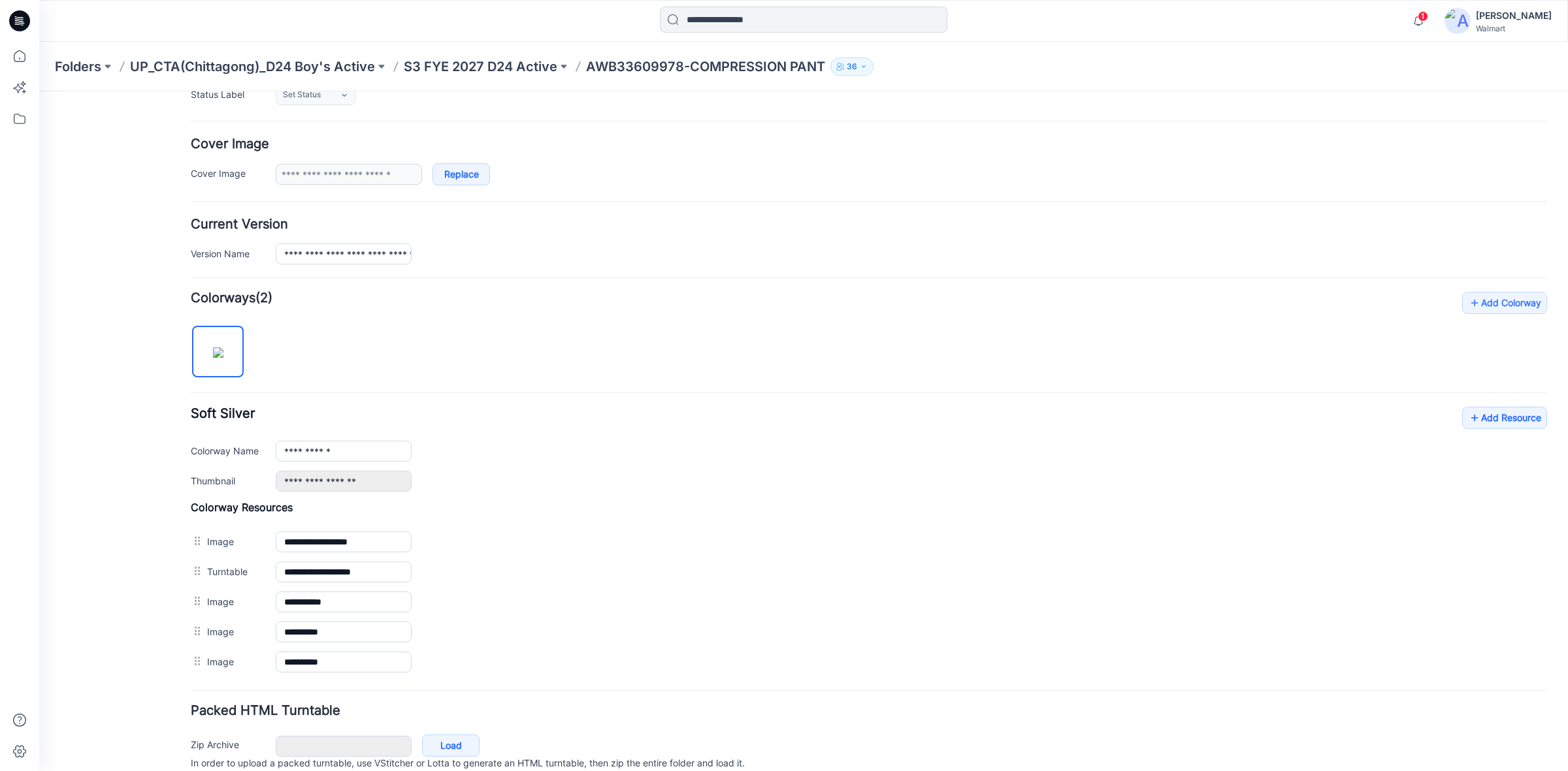
scroll to position [269, 0]
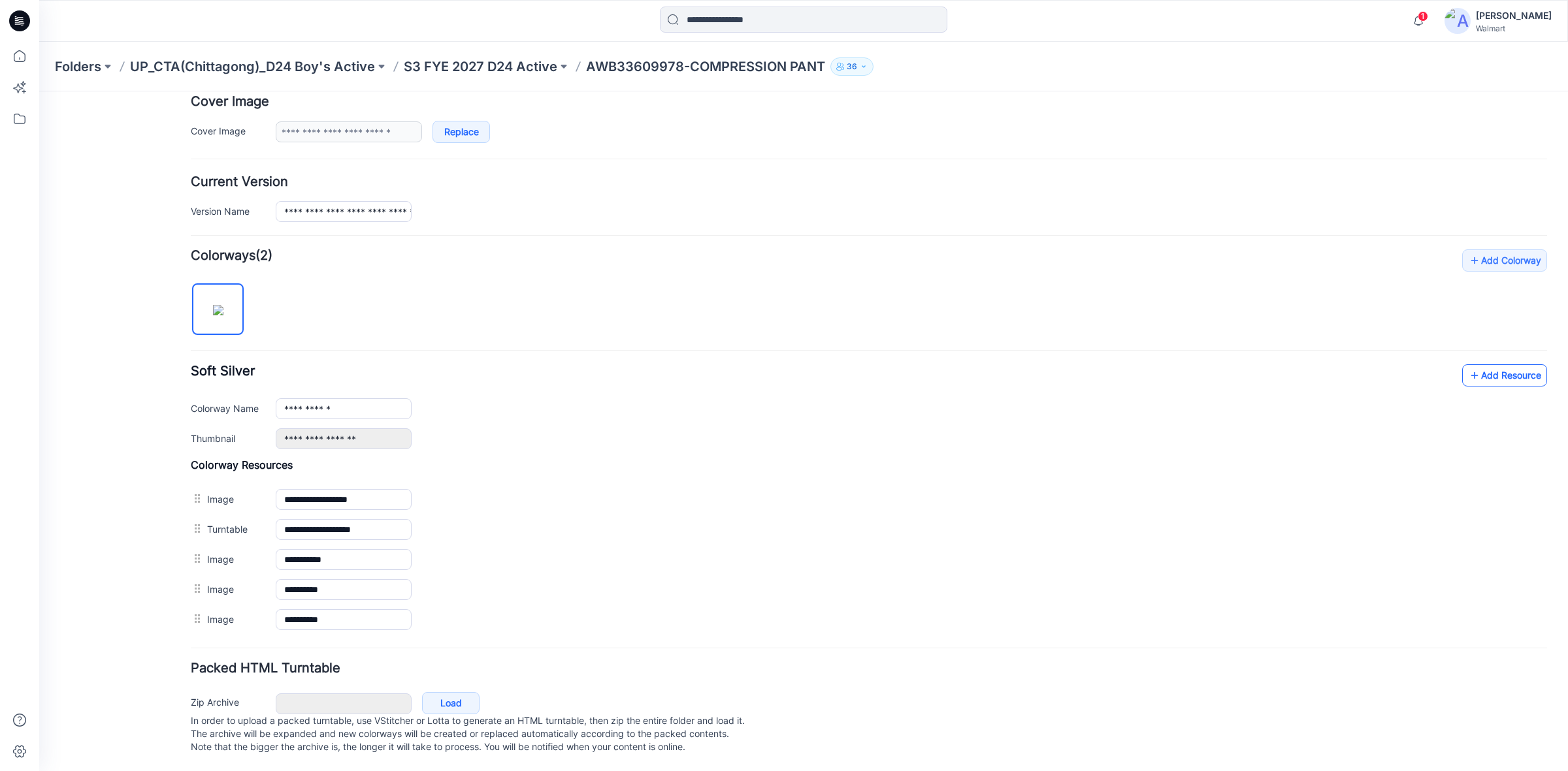
click at [1478, 366] on link "Add Resource" at bounding box center [1504, 376] width 85 height 22
click at [1473, 364] on link "Add Resource" at bounding box center [1504, 376] width 85 height 22
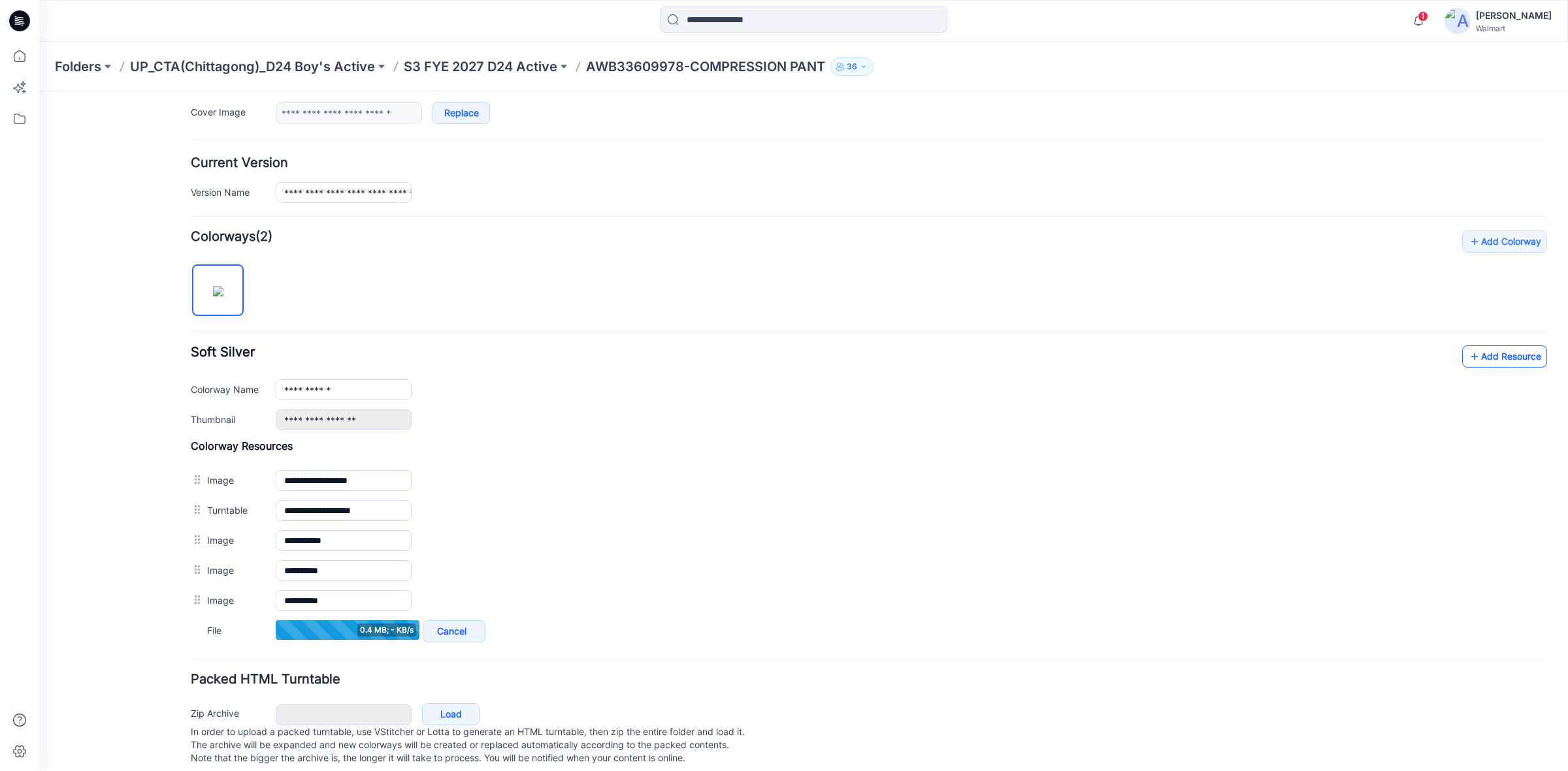
click at [1470, 352] on link "Add Resource" at bounding box center [1504, 356] width 85 height 22
click at [1480, 340] on div "**********" at bounding box center [869, 438] width 1356 height 415
click at [1483, 362] on link "Add Resource" at bounding box center [1504, 356] width 85 height 22
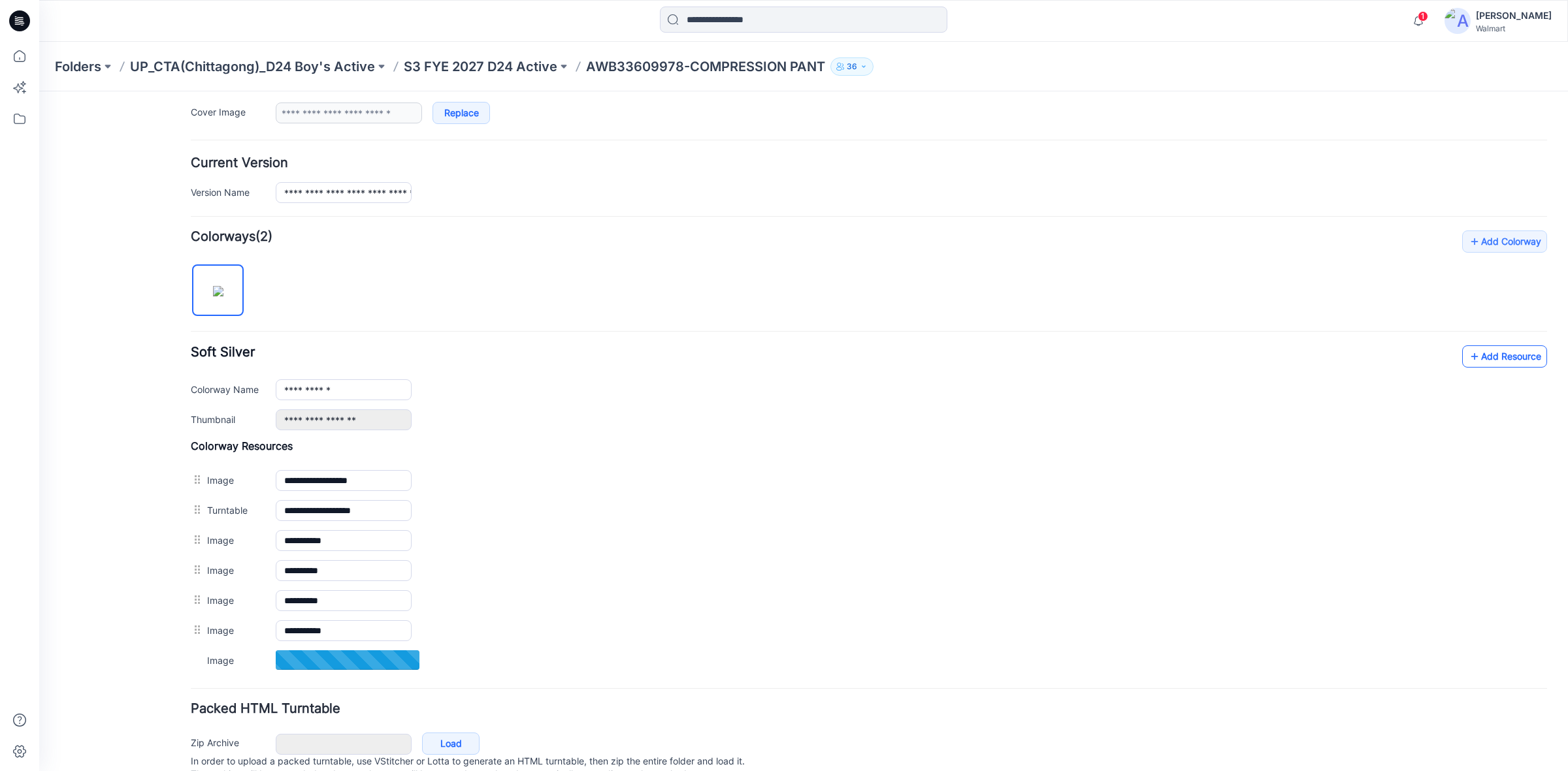
click at [1470, 362] on link "Add Resource" at bounding box center [1504, 356] width 85 height 22
click at [1497, 366] on link "Add Resource" at bounding box center [1504, 356] width 85 height 22
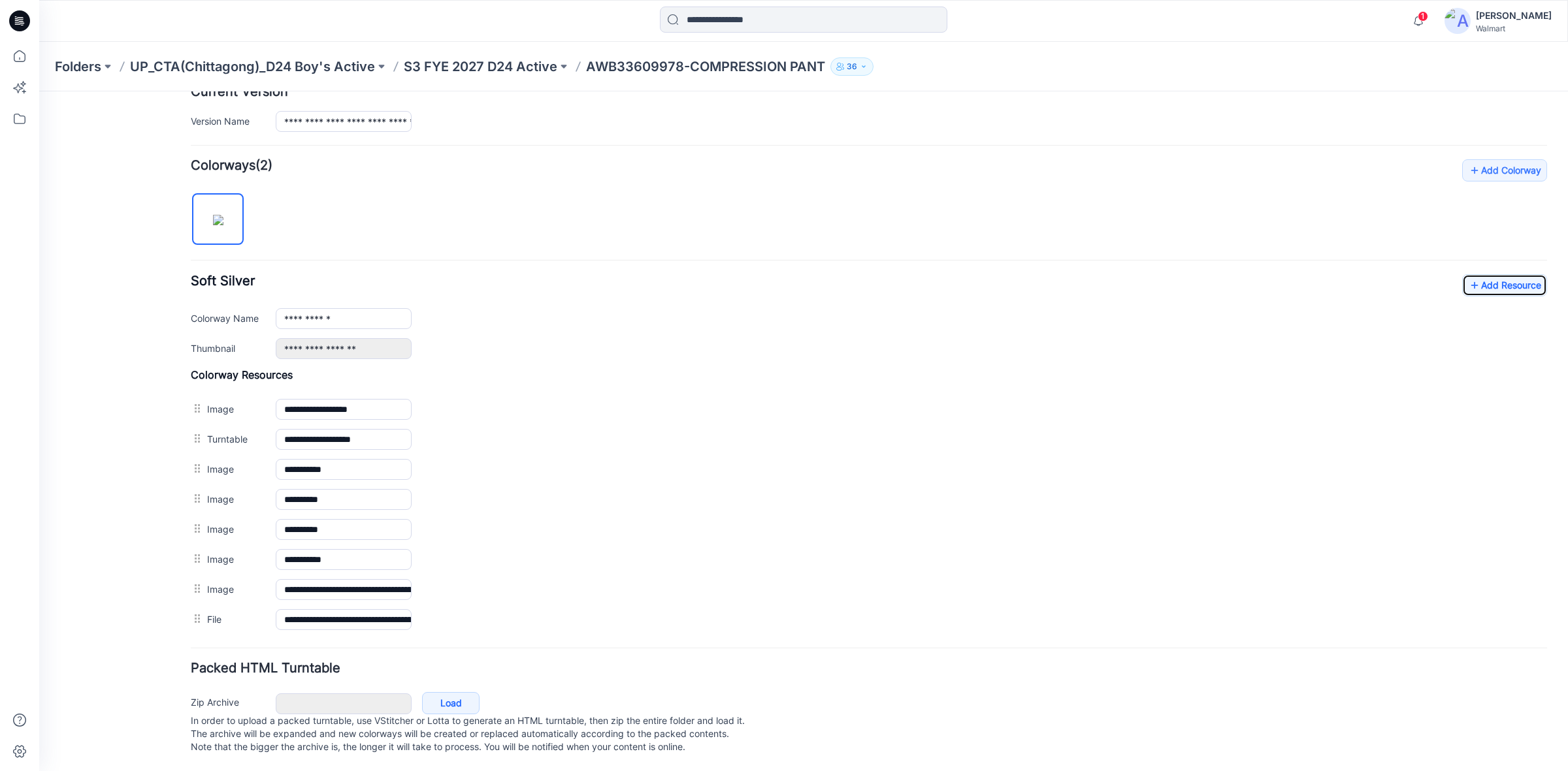
scroll to position [0, 0]
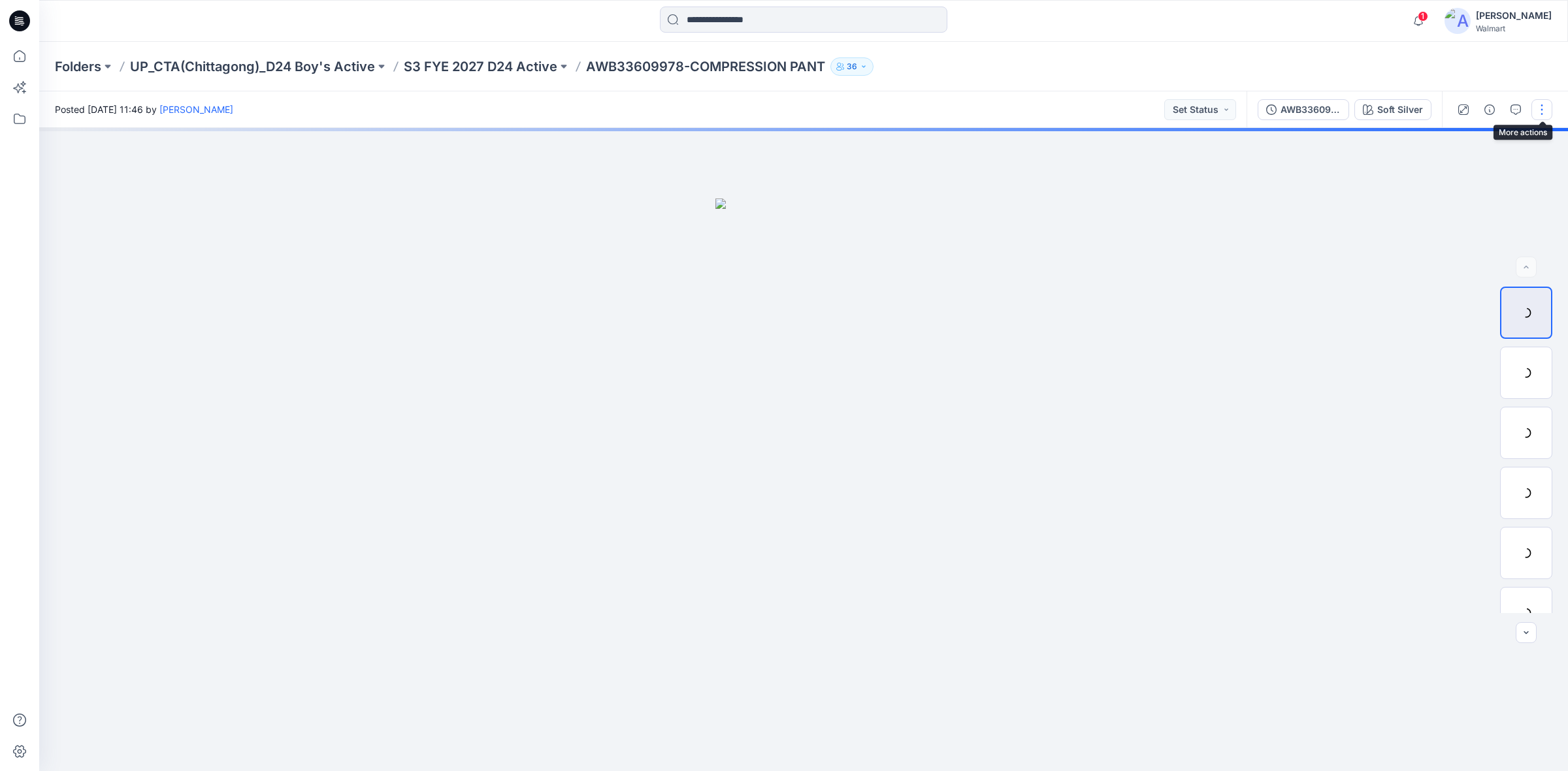
click at [1538, 110] on button "button" at bounding box center [1542, 110] width 21 height 21
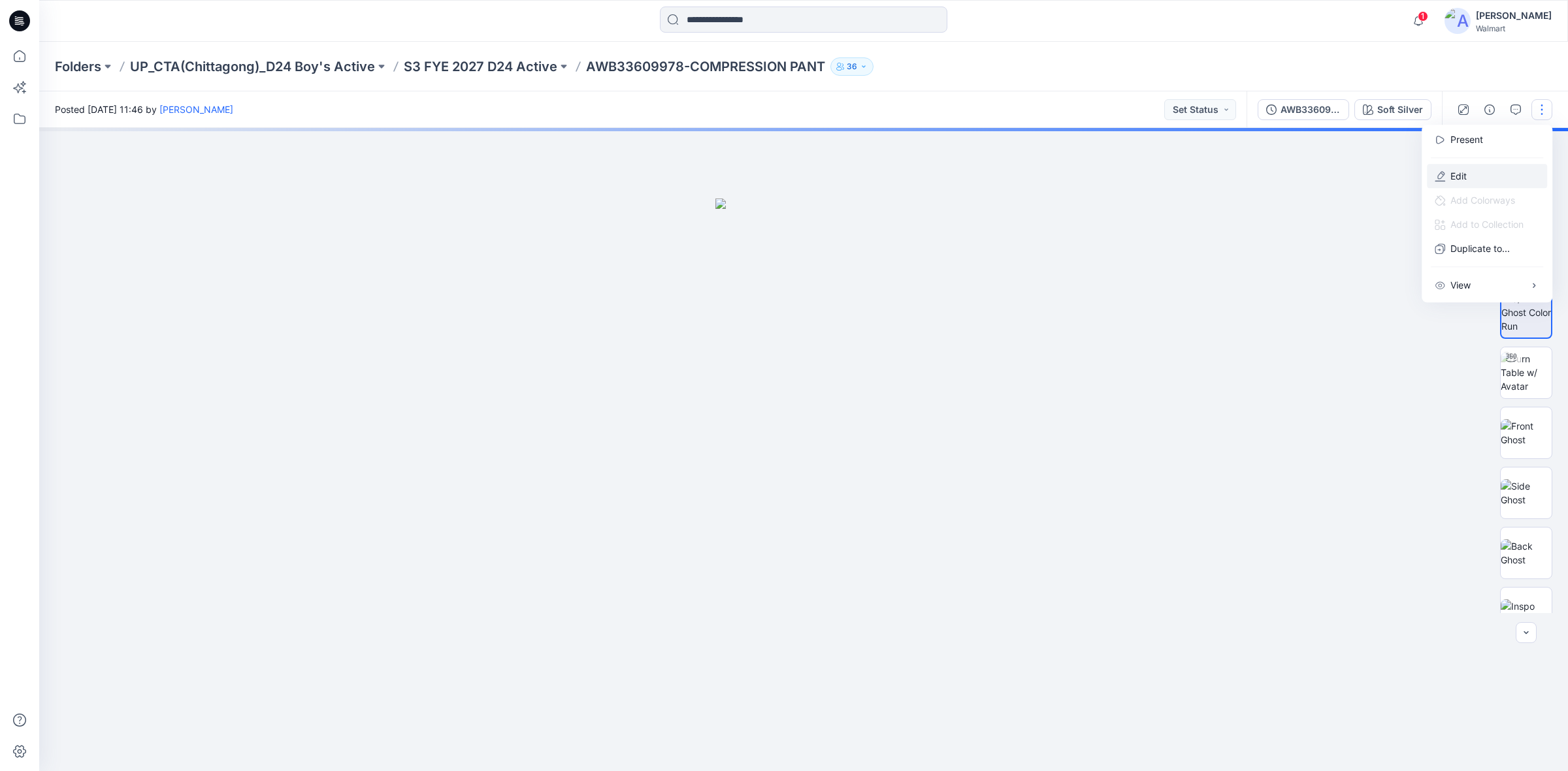
click at [1482, 181] on button "Edit" at bounding box center [1487, 176] width 120 height 24
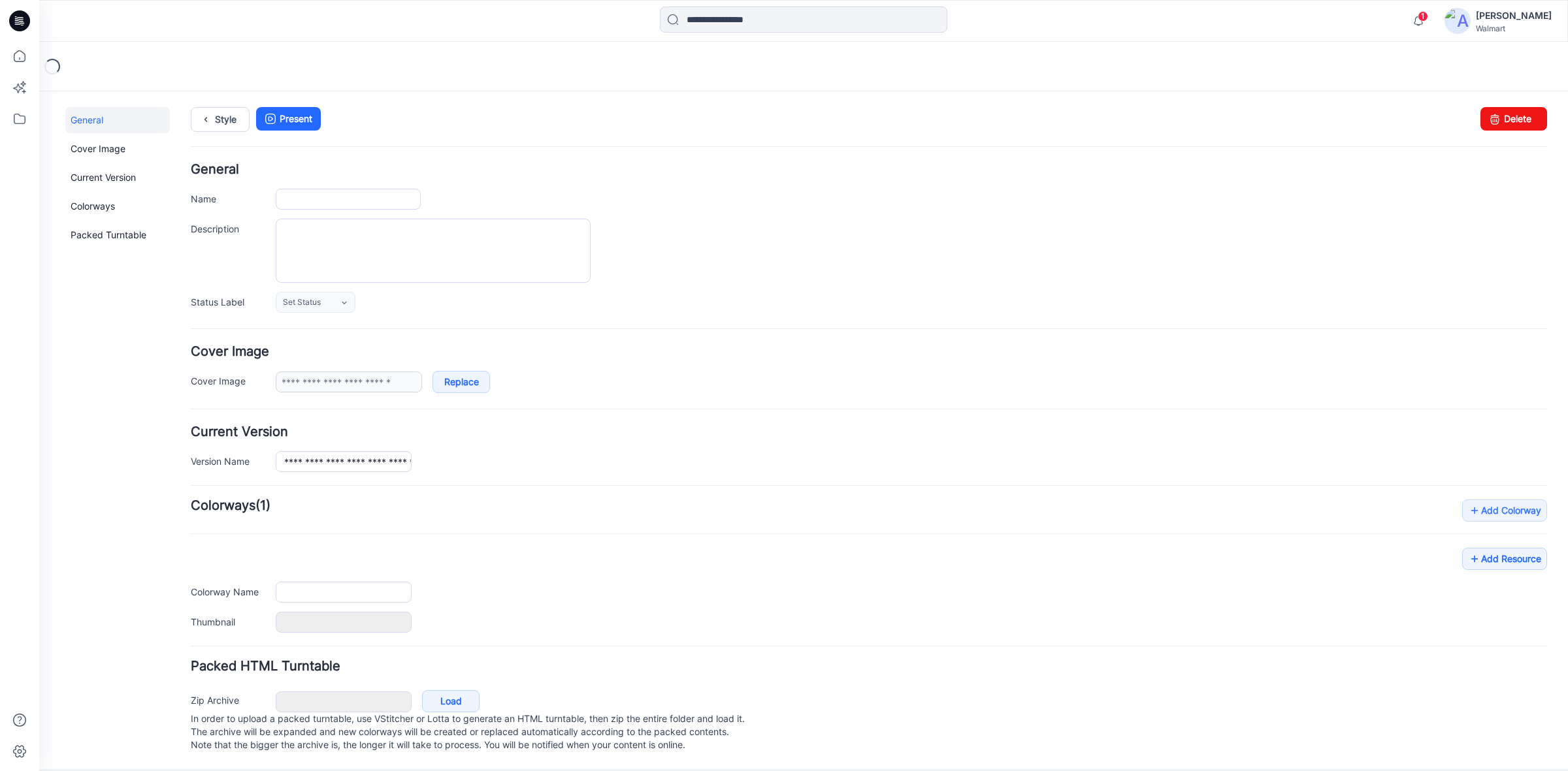
type input "**********"
type textarea "**********"
type input "**********"
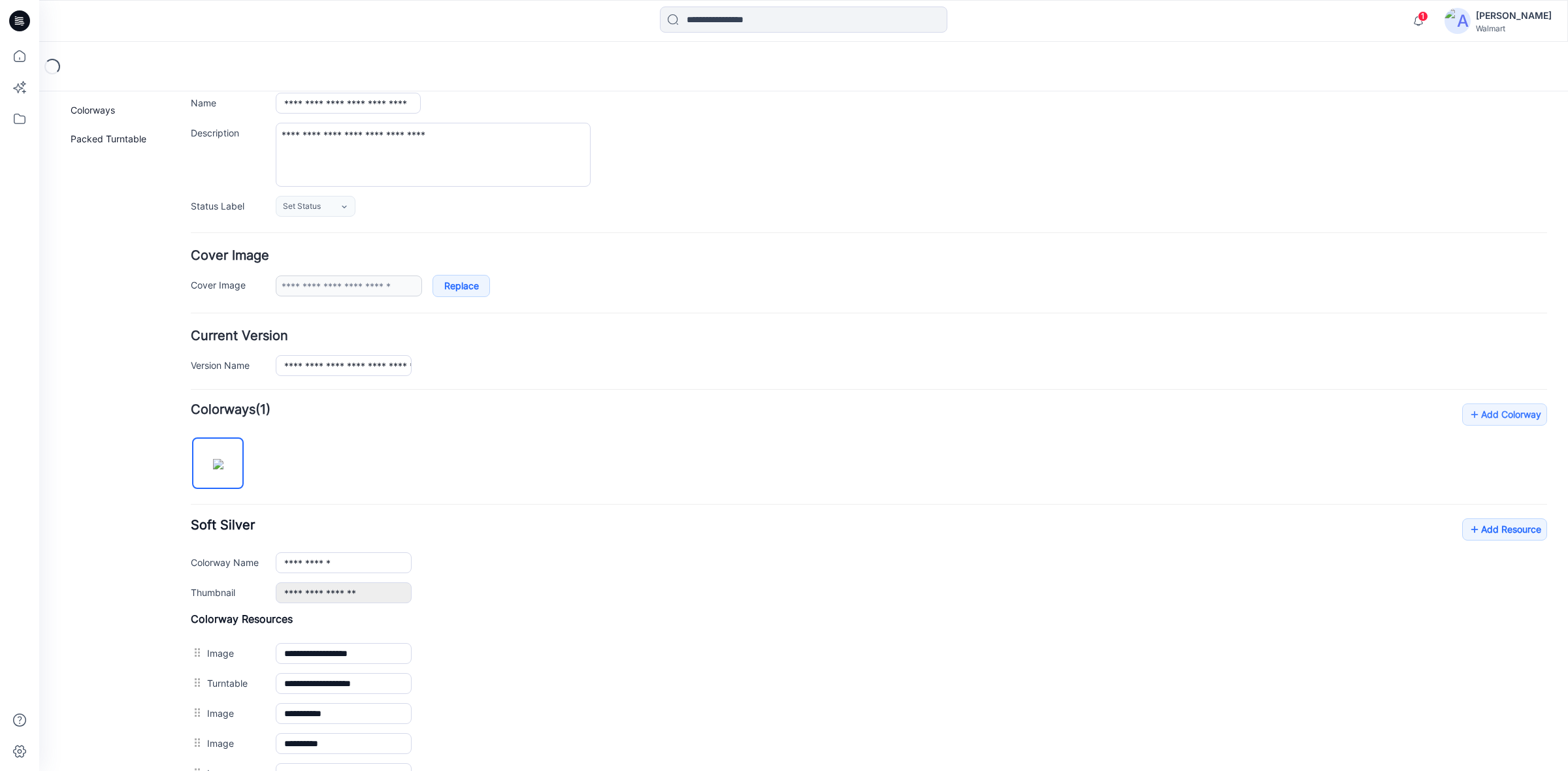
scroll to position [360, 0]
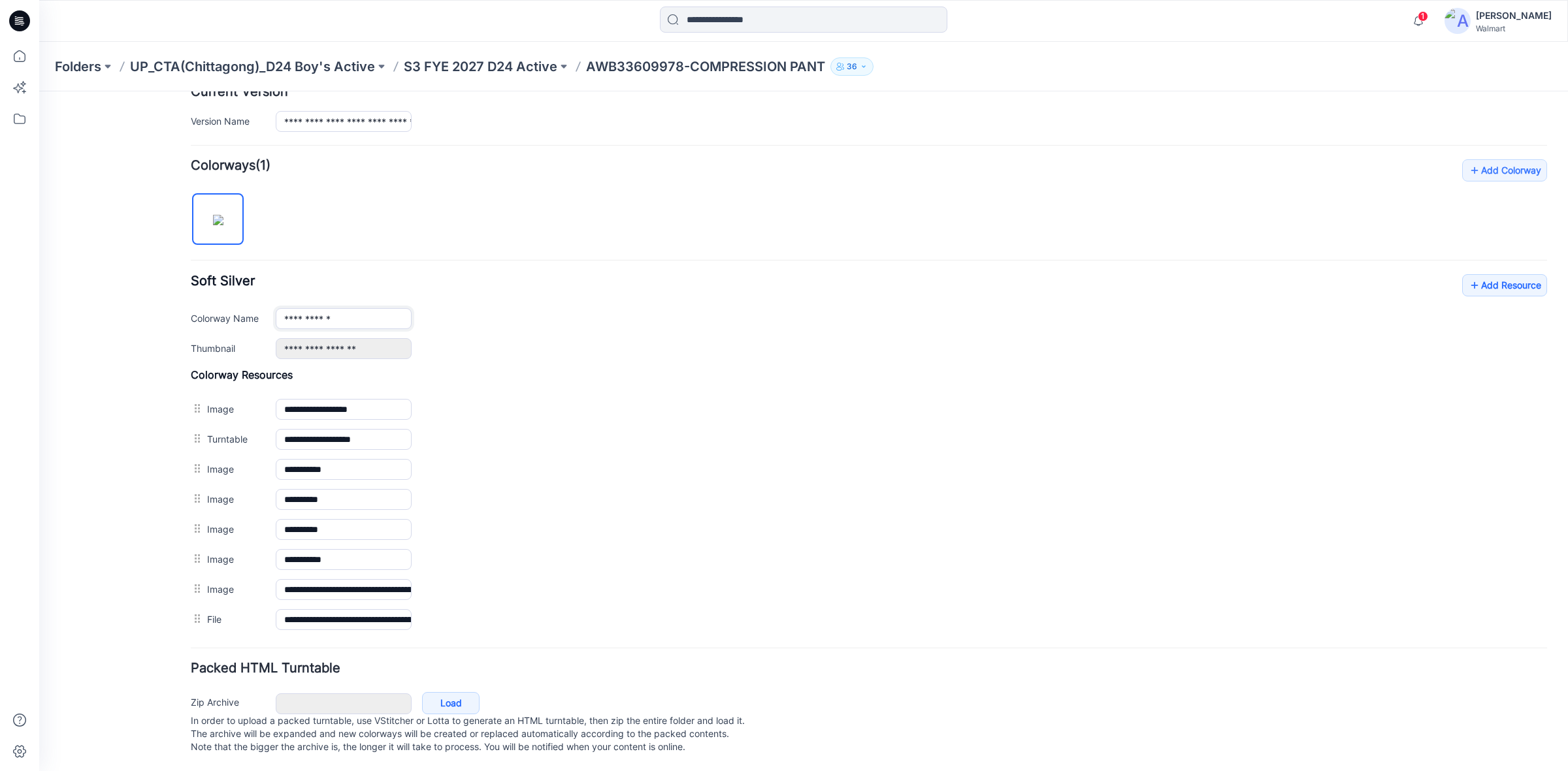
click at [361, 308] on input "**********" at bounding box center [343, 319] width 136 height 21
click at [224, 215] on img at bounding box center [218, 220] width 11 height 11
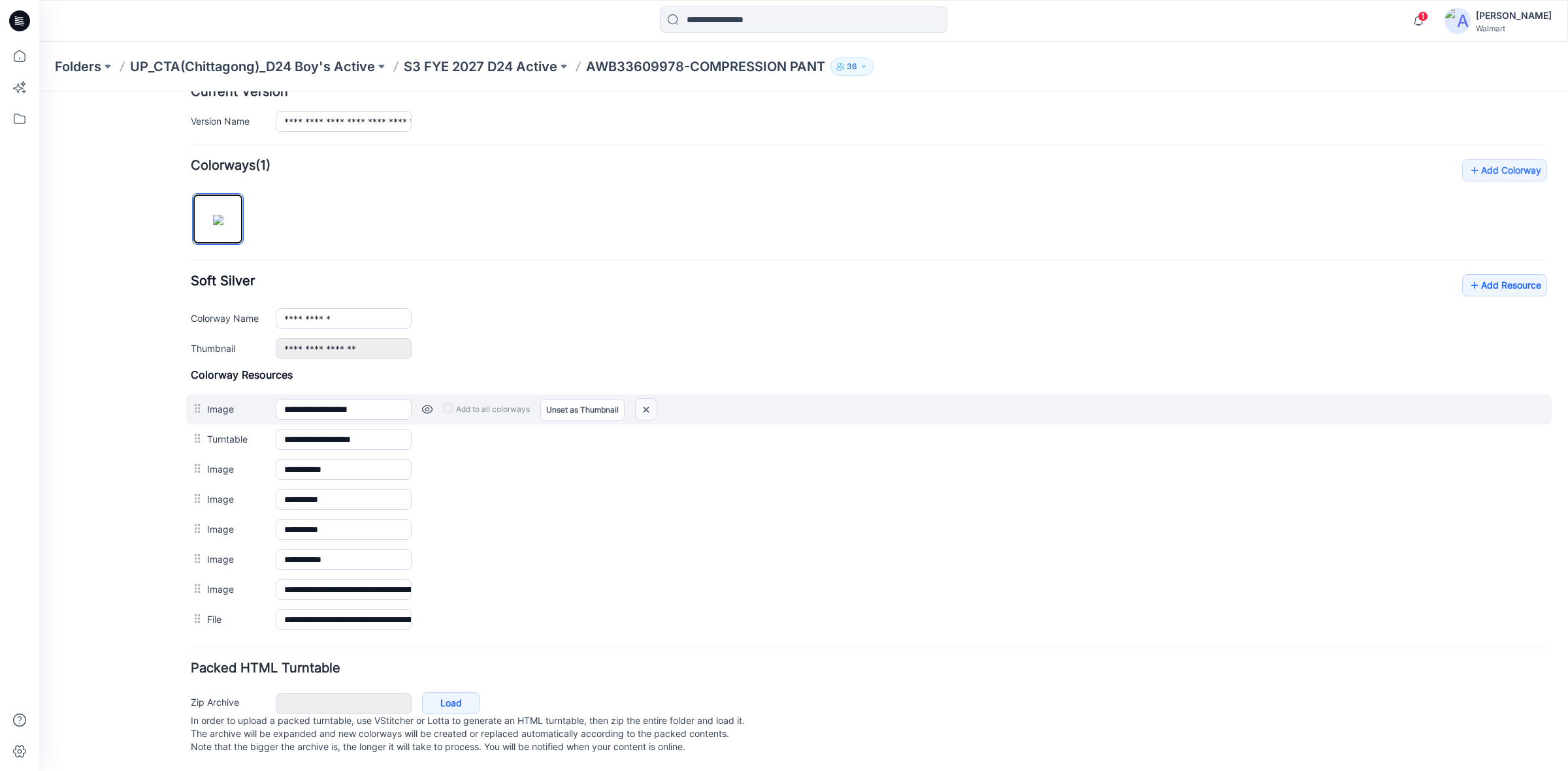
scroll to position [0, 0]
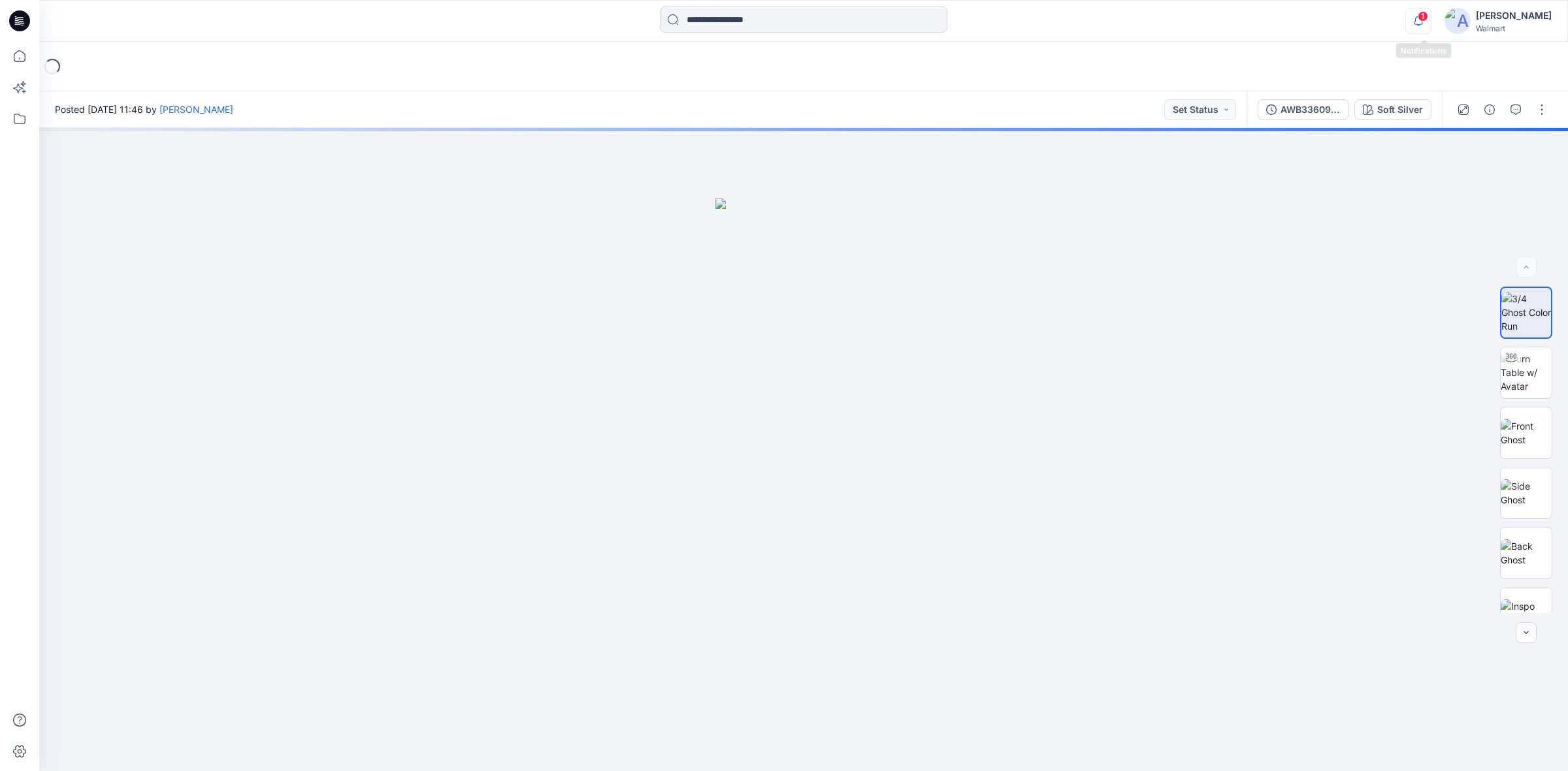
click at [1421, 13] on icon "button" at bounding box center [1418, 20] width 25 height 26
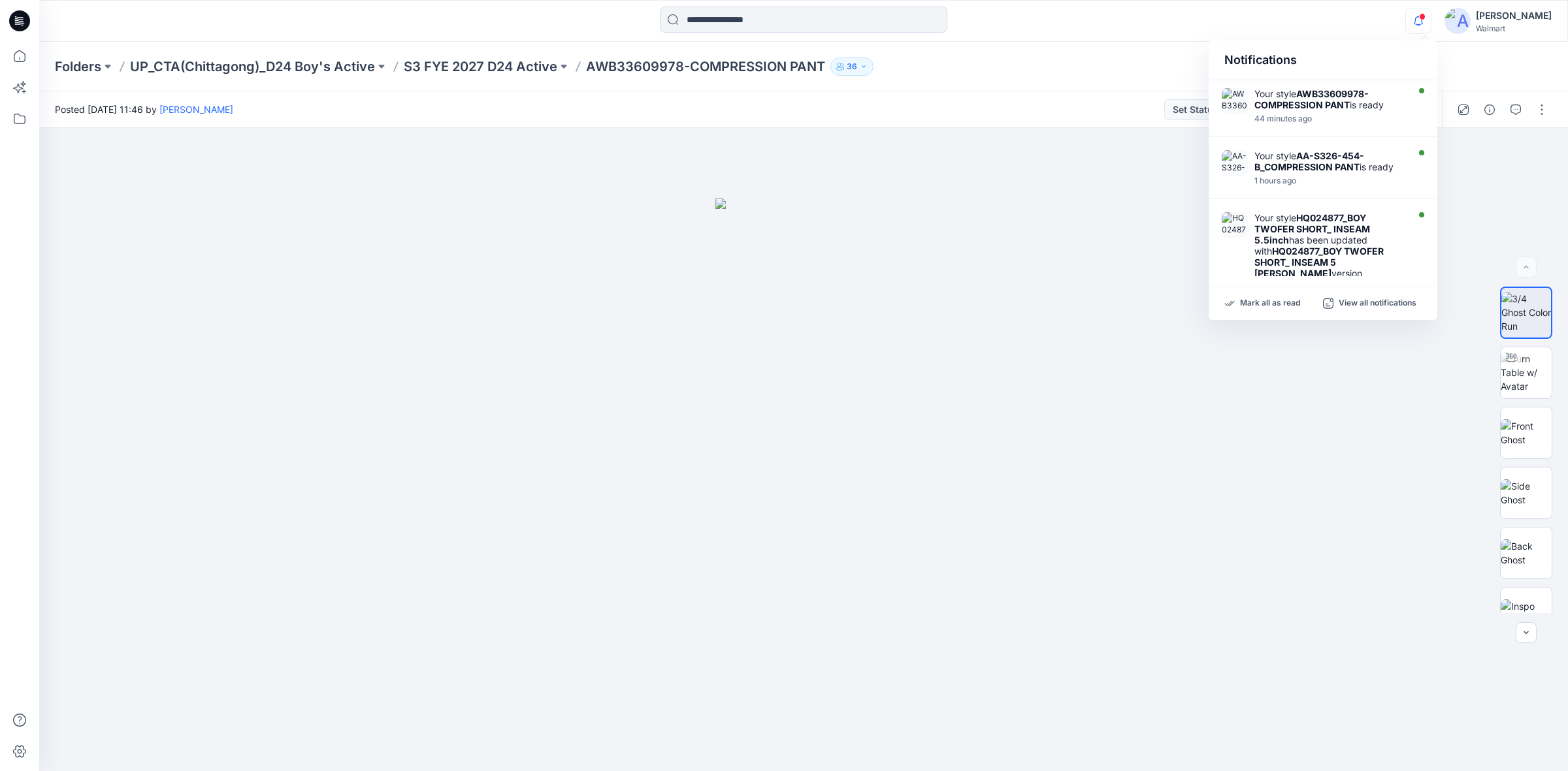
click at [1364, 15] on div "Notifications Your style AWB33609978-COMPRESSION PANT is ready 44 minutes ago Y…" at bounding box center [803, 20] width 1528 height 28
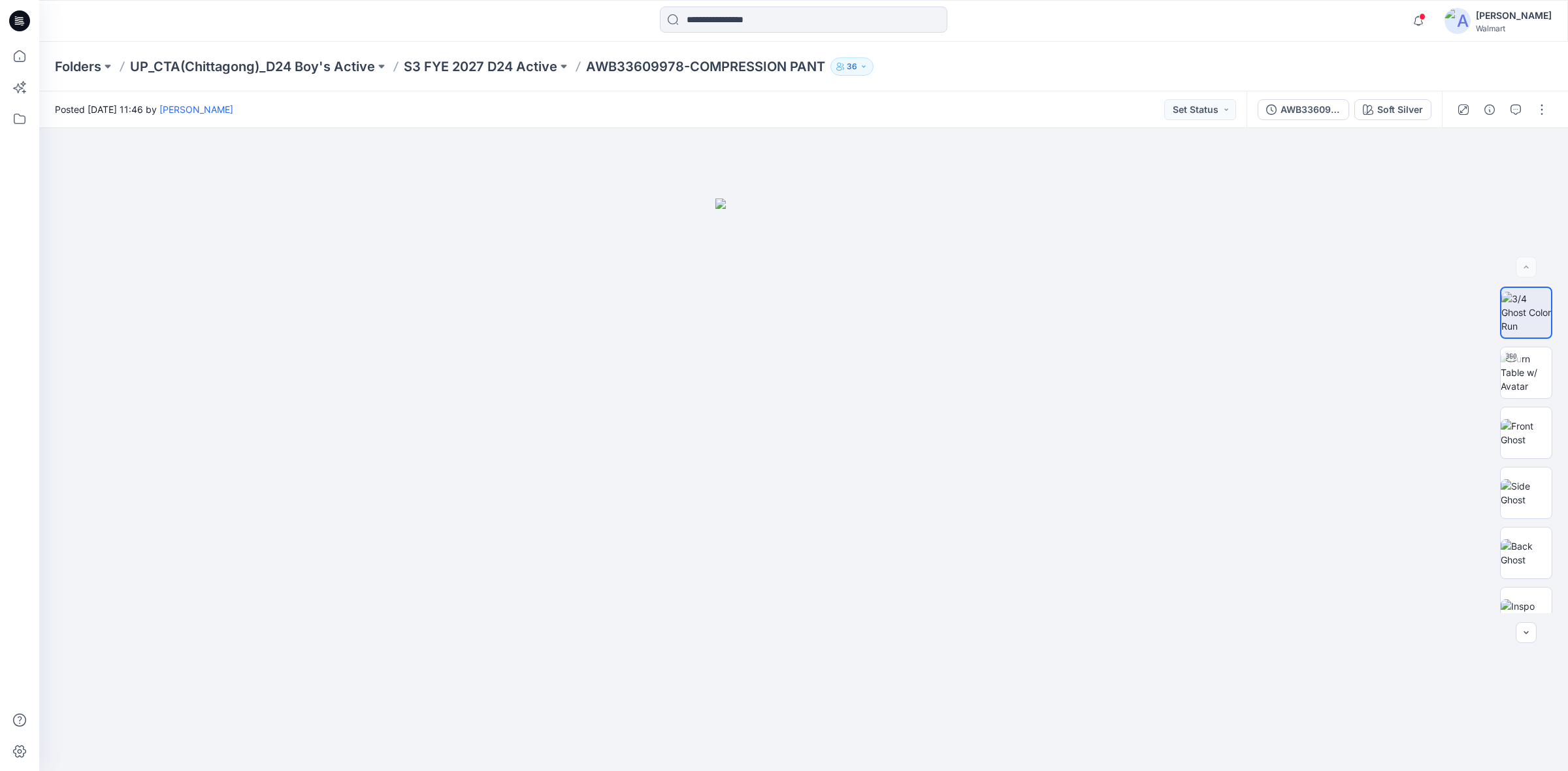
click at [533, 23] on div at bounding box center [803, 20] width 764 height 28
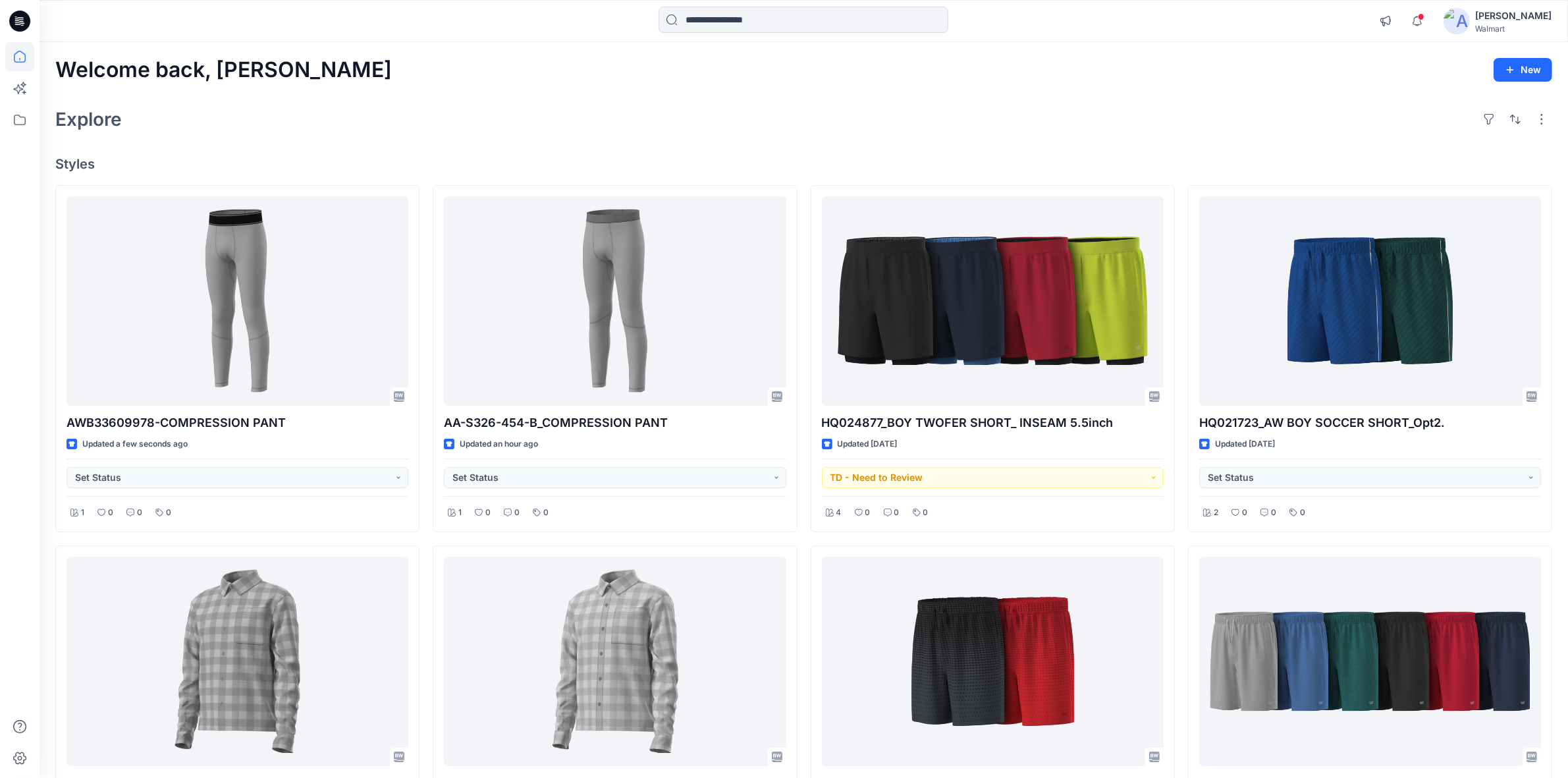
click at [814, 112] on div "Explore" at bounding box center [804, 119] width 1497 height 31
click at [1038, 85] on div "Welcome back, [PERSON_NAME] New Explore Styles AWB33609978-COMPRESSION PANT Upd…" at bounding box center [804, 679] width 1529 height 1274
click at [707, 115] on div "Explore" at bounding box center [804, 119] width 1497 height 31
click at [538, 103] on div "Explore" at bounding box center [804, 119] width 1497 height 31
click at [960, 114] on div "Explore" at bounding box center [804, 119] width 1497 height 31
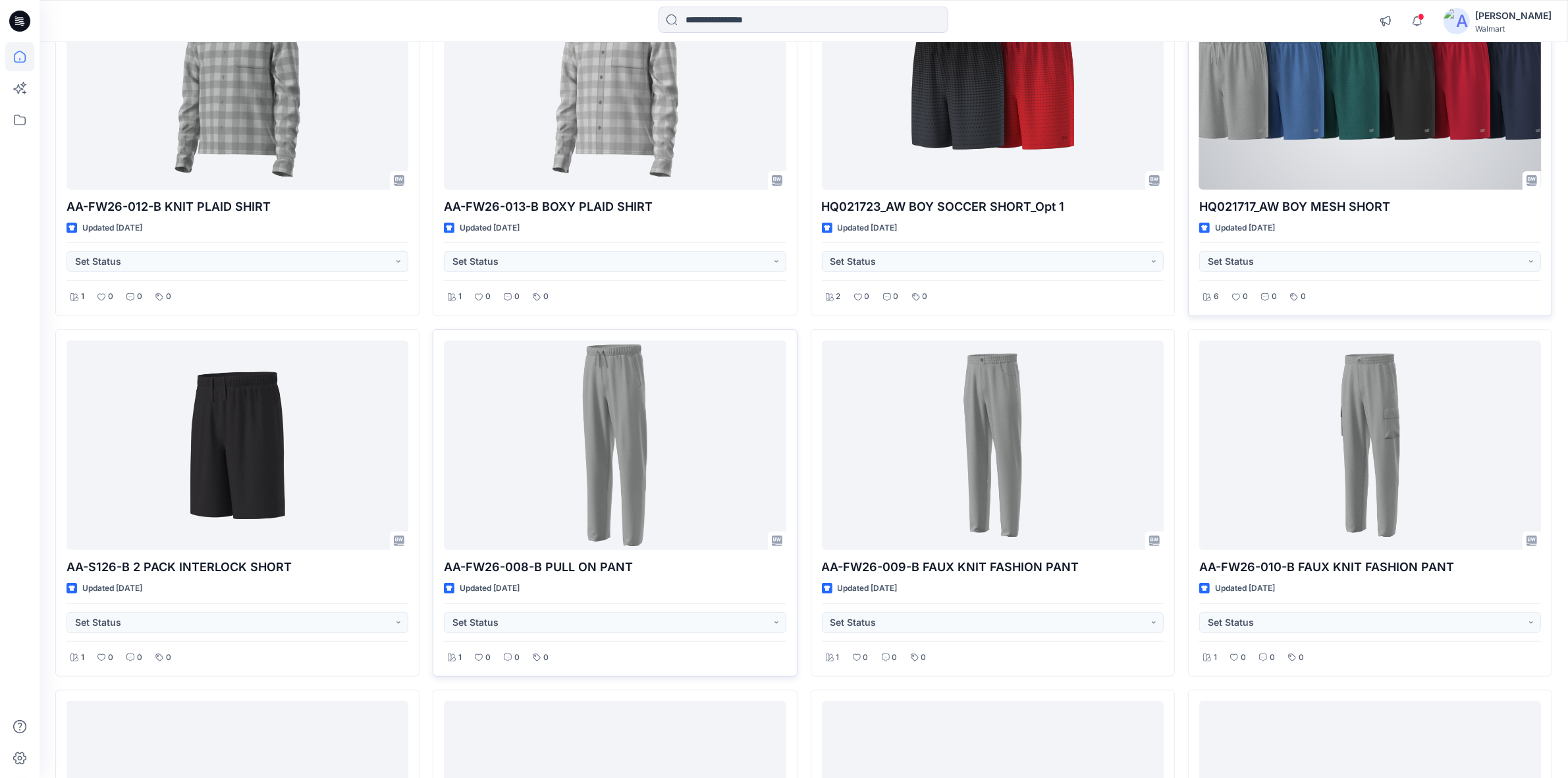
scroll to position [741, 0]
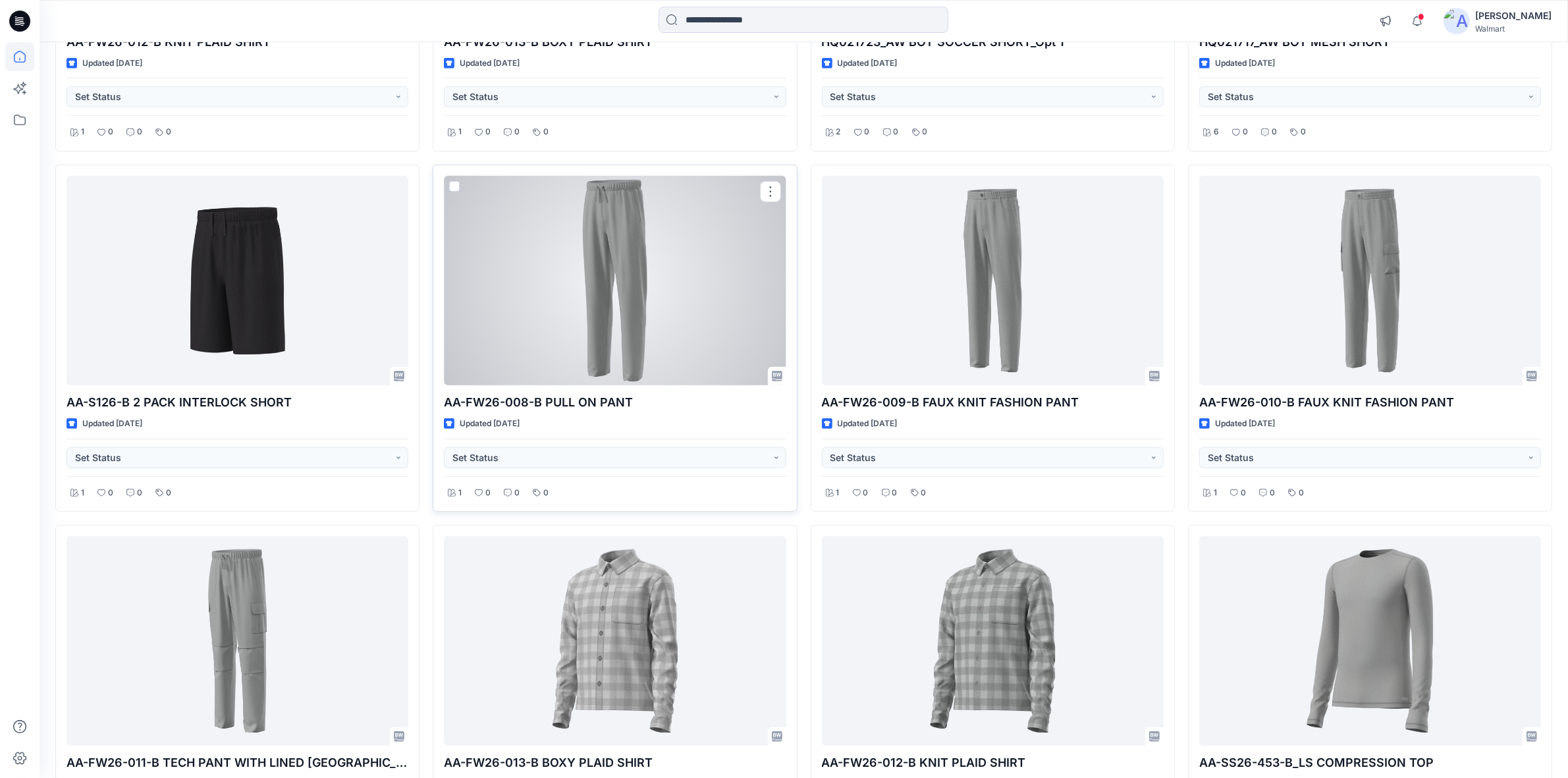
click at [572, 323] on div at bounding box center [615, 281] width 341 height 210
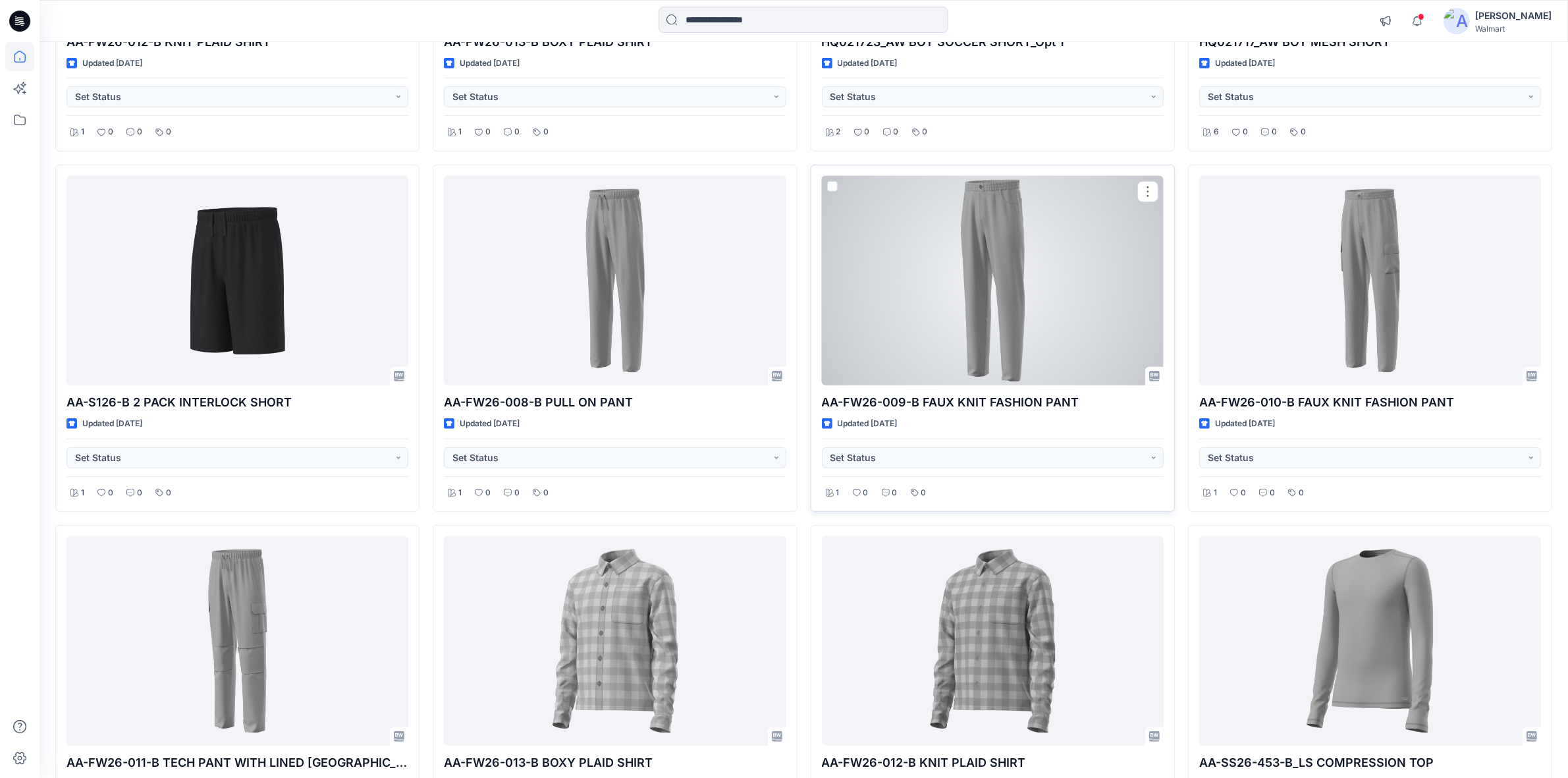
click at [927, 335] on div at bounding box center [992, 281] width 341 height 210
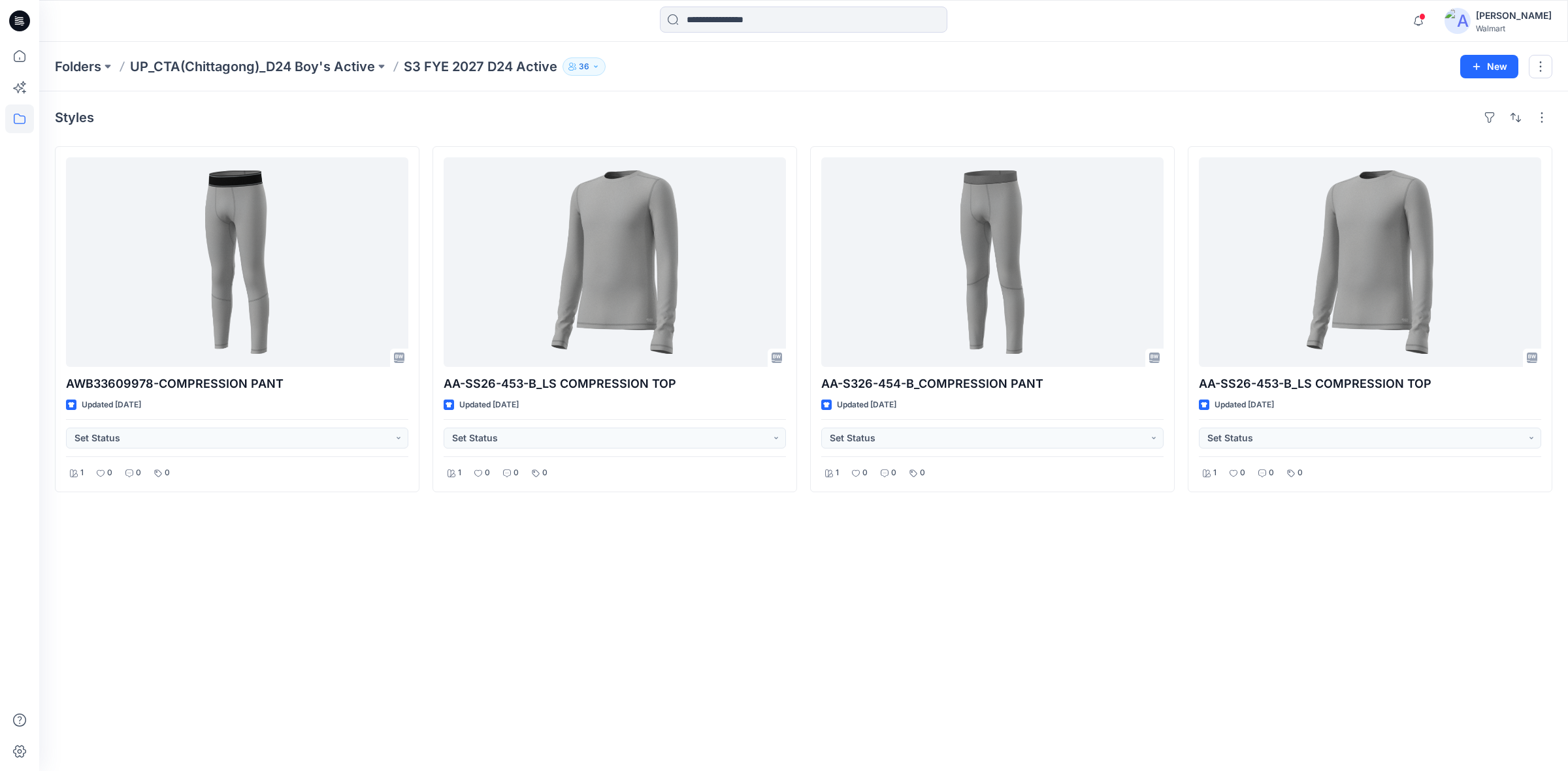
click at [703, 107] on div "Styles" at bounding box center [803, 118] width 1497 height 21
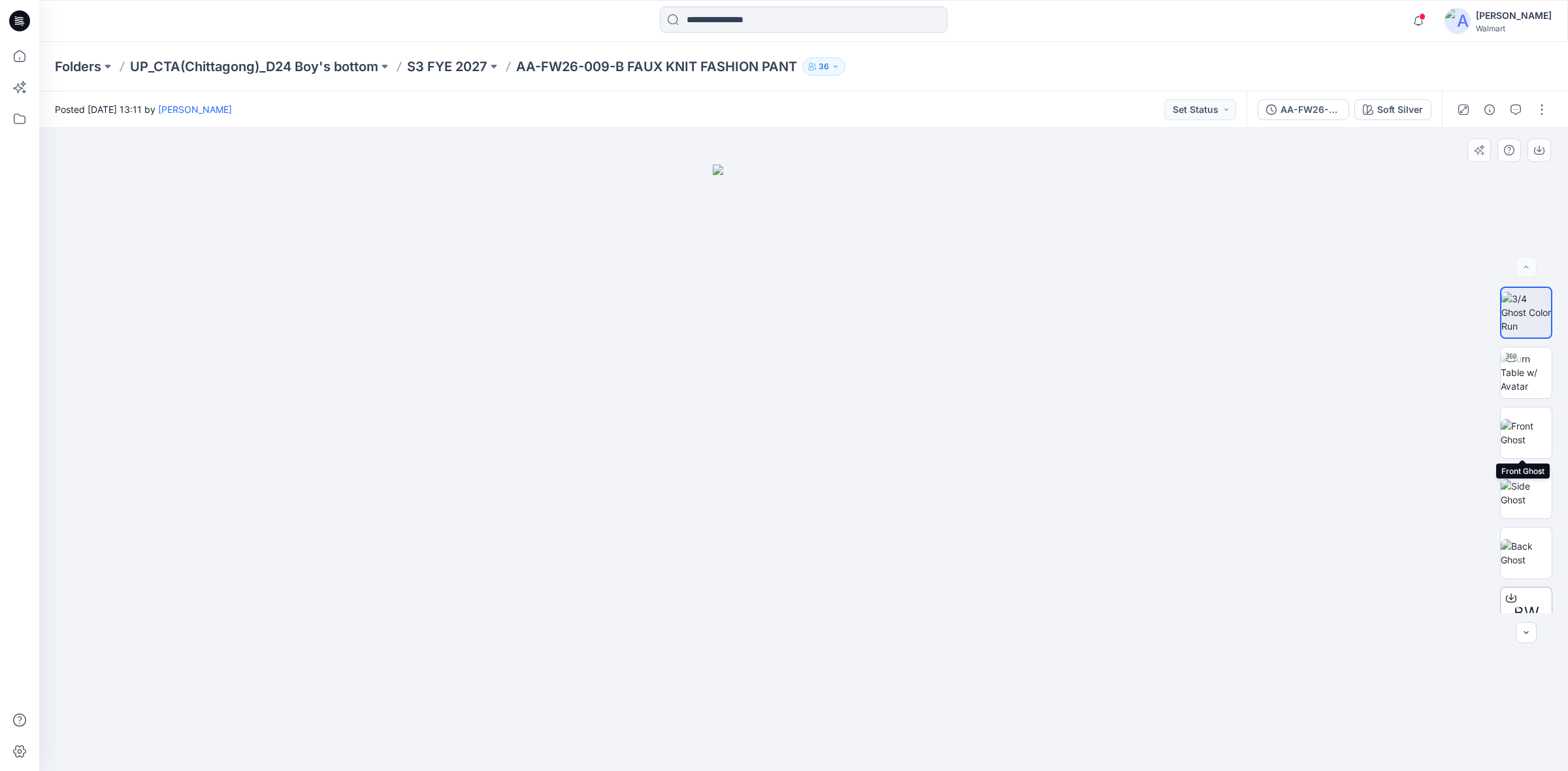
scroll to position [145, 0]
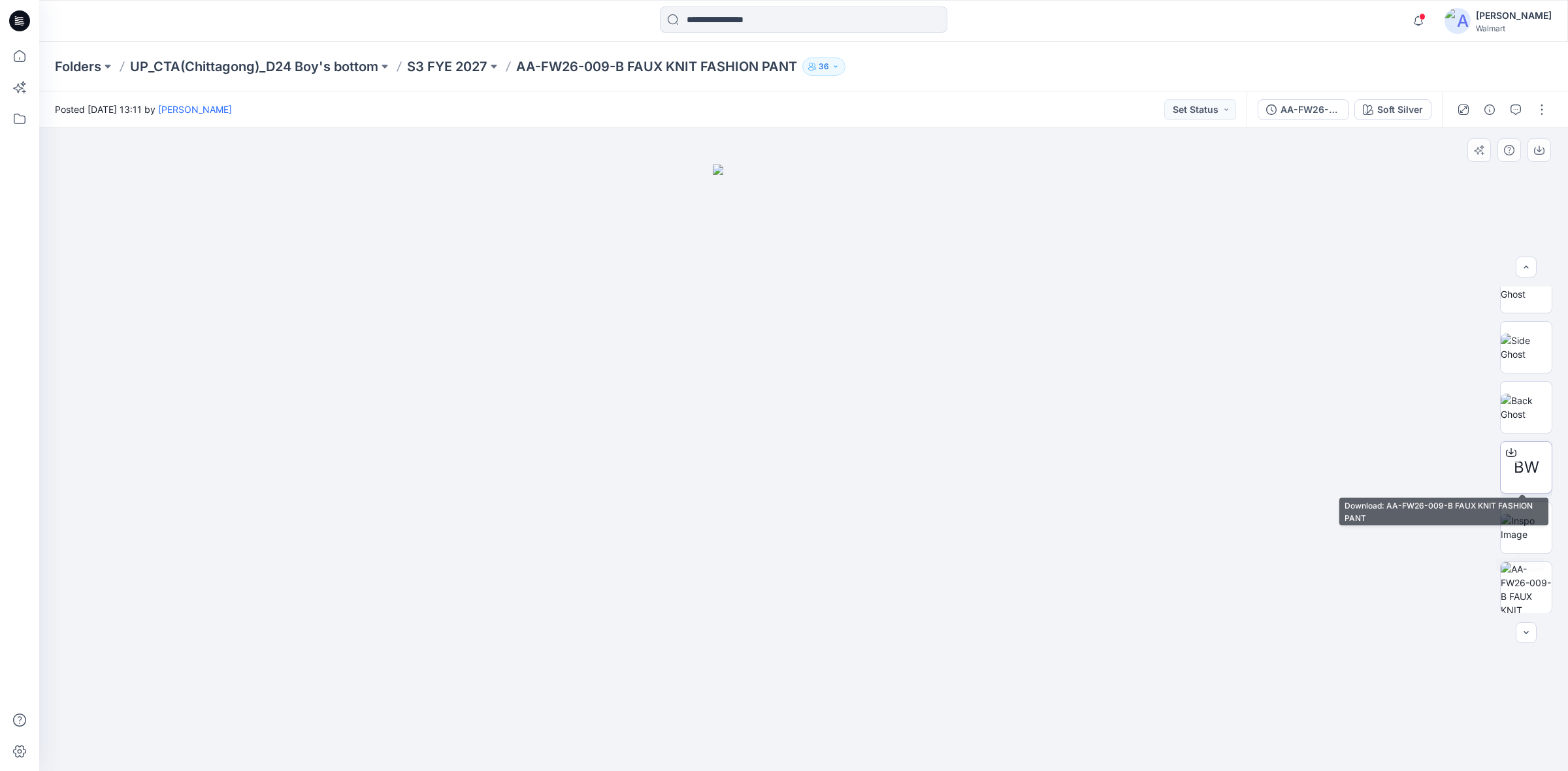
click at [1527, 456] on span "BW" at bounding box center [1526, 467] width 26 height 24
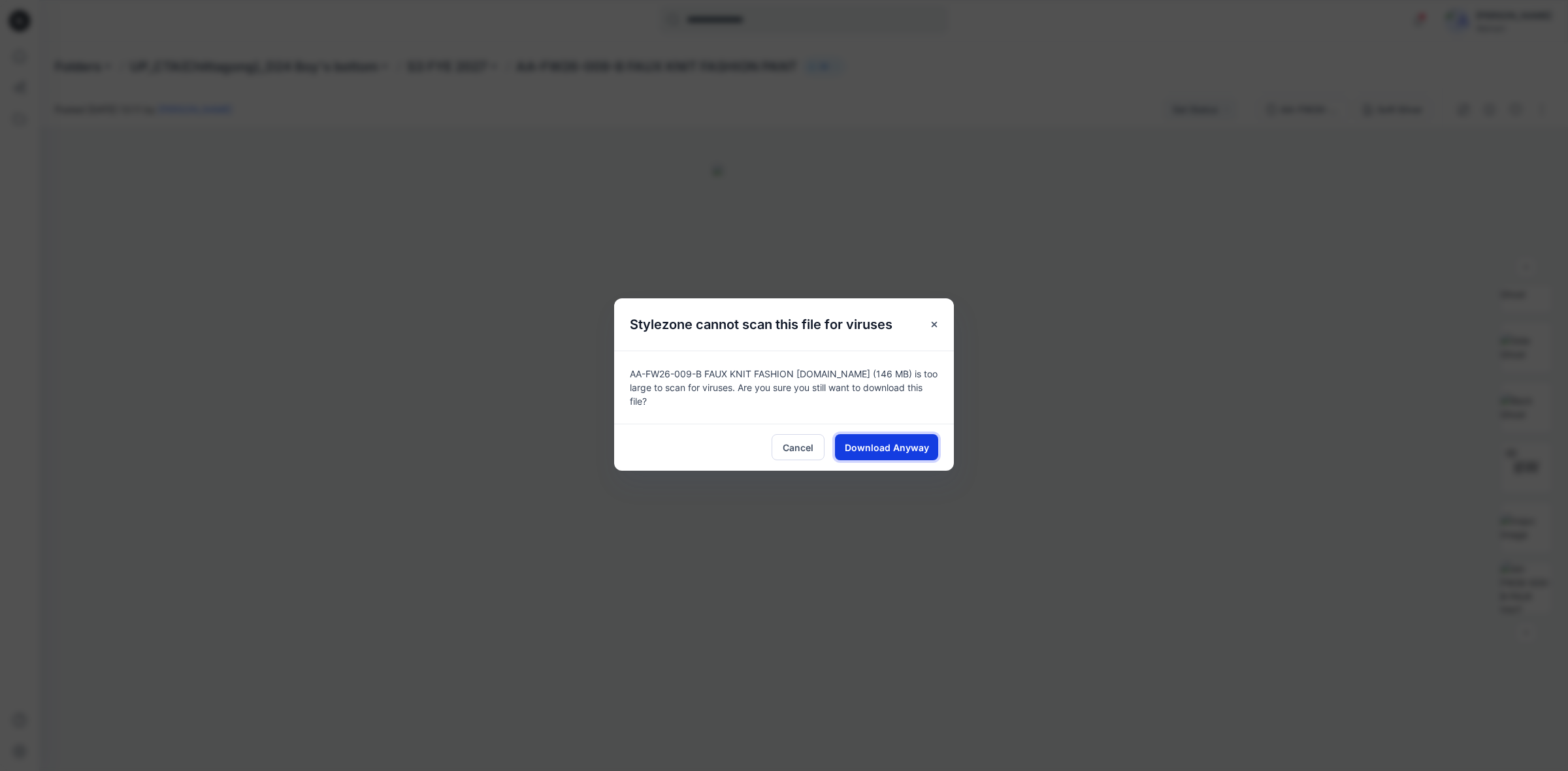
click at [906, 441] on span "Download Anyway" at bounding box center [887, 448] width 84 height 14
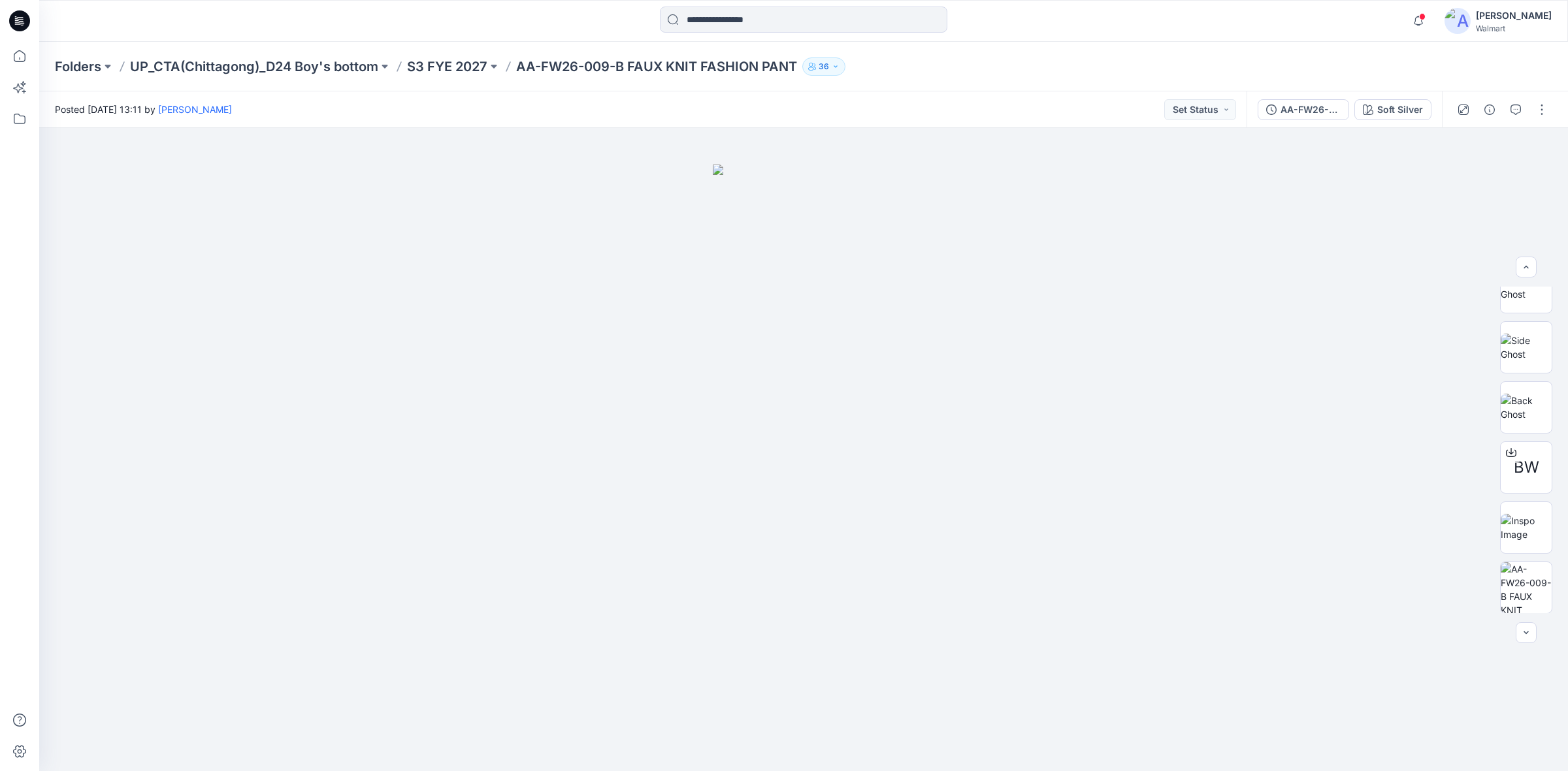
click at [1167, 44] on div "Folders UP_CTA(Chittagong)_D24 Boy's bottom S3 FYE 2027 AA-FW26-009-B FAUX KNIT…" at bounding box center [803, 66] width 1529 height 50
click at [1035, 24] on div at bounding box center [803, 20] width 764 height 28
click at [557, 106] on div "Posted Friday, September 12, 2025 13:11 by Shabbir Hashmi Set Status" at bounding box center [642, 109] width 1207 height 36
click at [1072, 64] on div "Folders UP_CTA(Chittagong)_D24 Boy's bottom S3 FYE 2027 AA-FW26-009-B FAUX KNIT…" at bounding box center [752, 67] width 1395 height 19
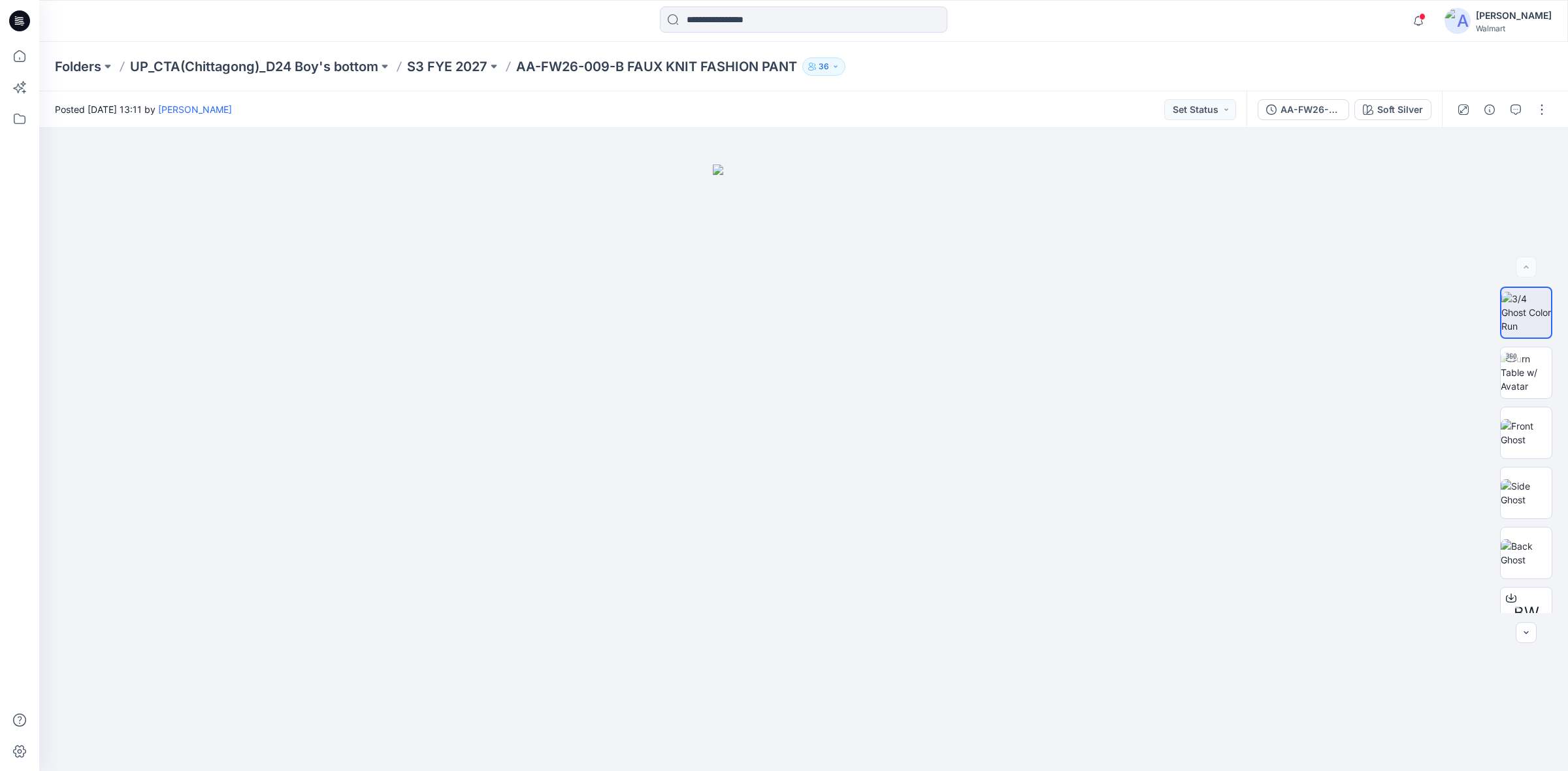
click at [509, 30] on div at bounding box center [803, 20] width 764 height 28
